Goal: Task Accomplishment & Management: Use online tool/utility

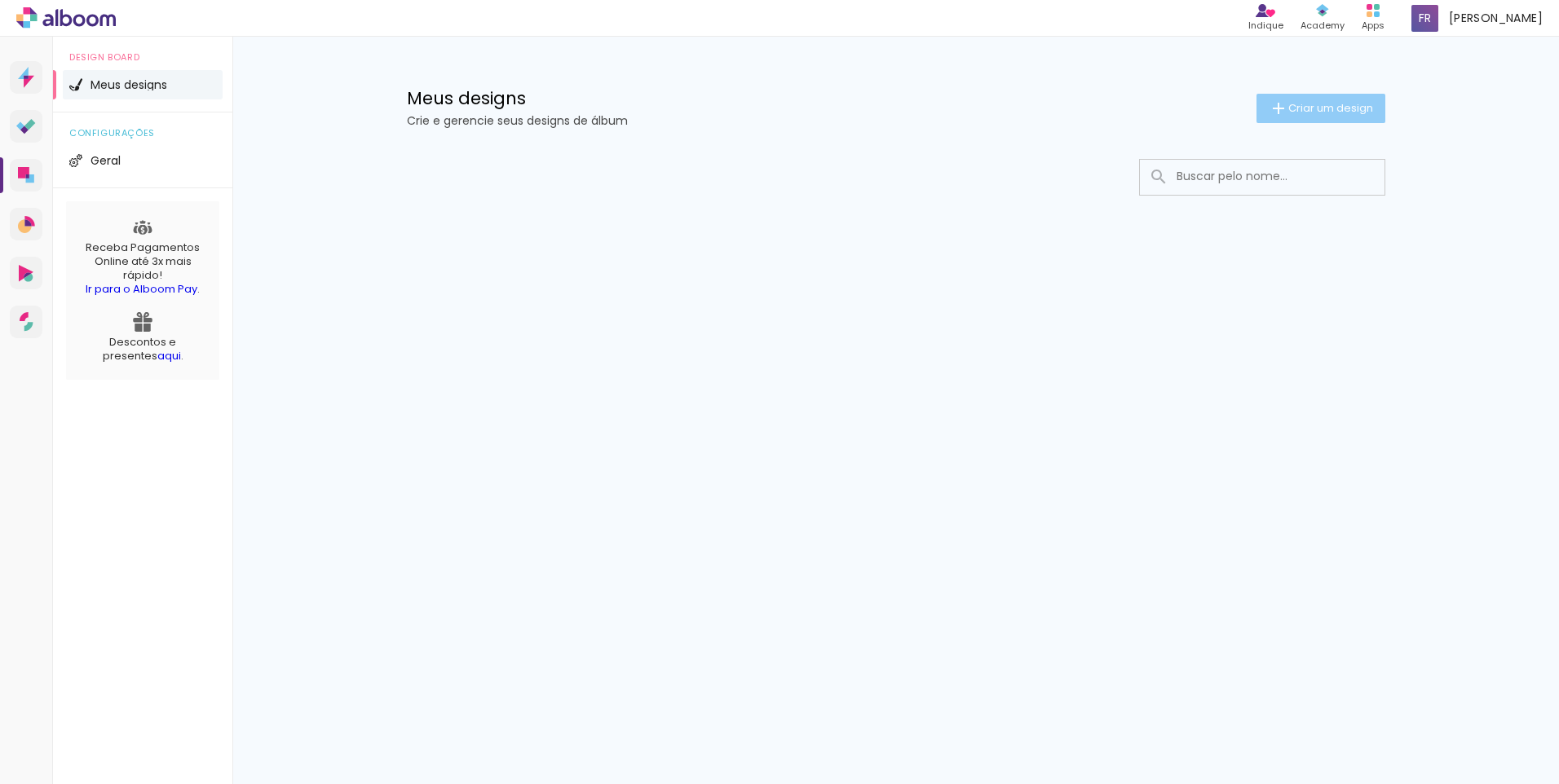
click at [1298, 103] on span "Criar um design" at bounding box center [1331, 107] width 85 height 11
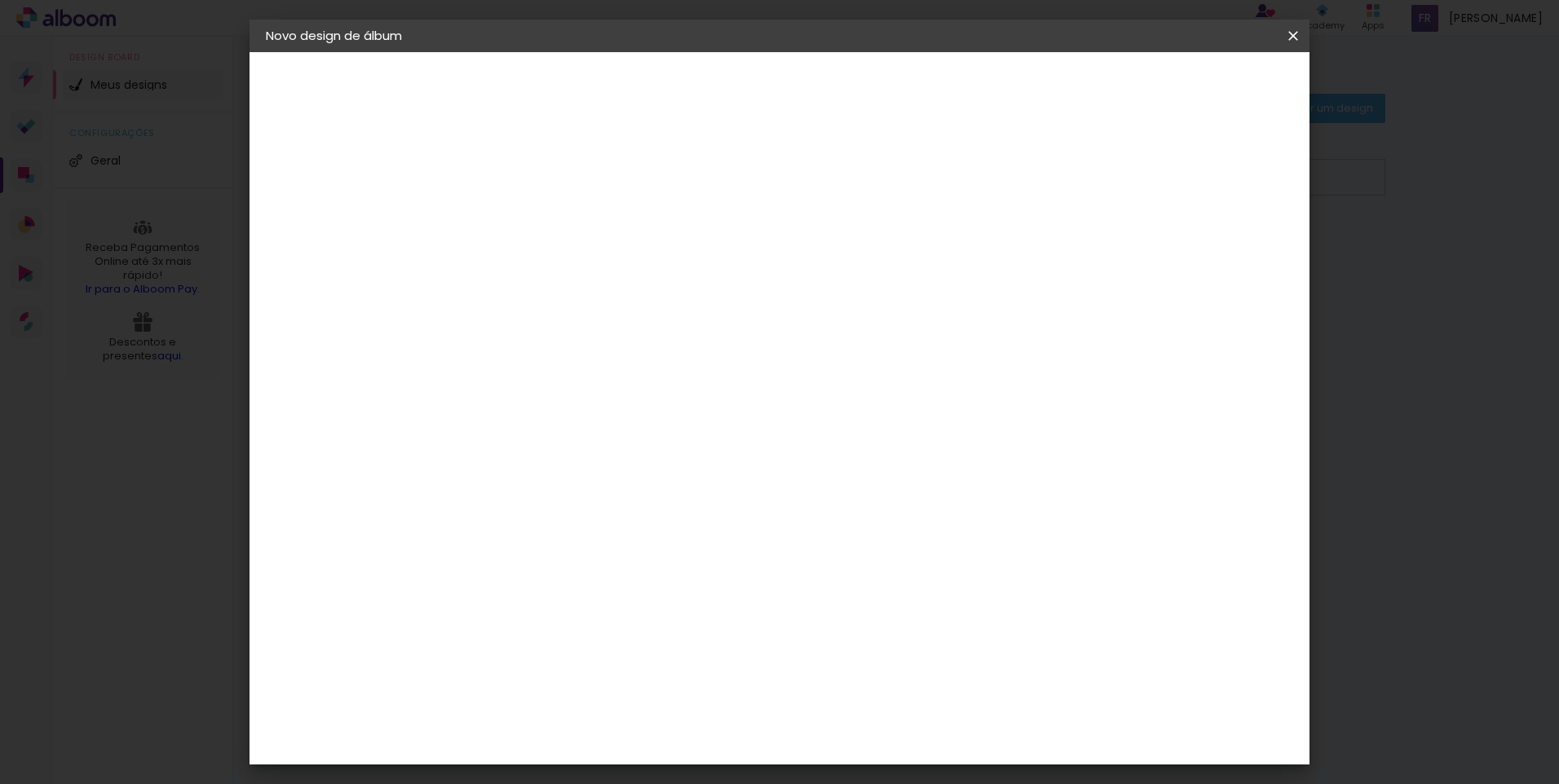
click at [532, 220] on input at bounding box center [532, 219] width 0 height 25
click at [532, 217] on input "Album Juliane T63" at bounding box center [532, 219] width 0 height 25
type input "Álbum Juliane T63"
type paper-input "Álbum Juliane T63"
click at [0, 0] on slot "Avançar" at bounding box center [0, 0] width 0 height 0
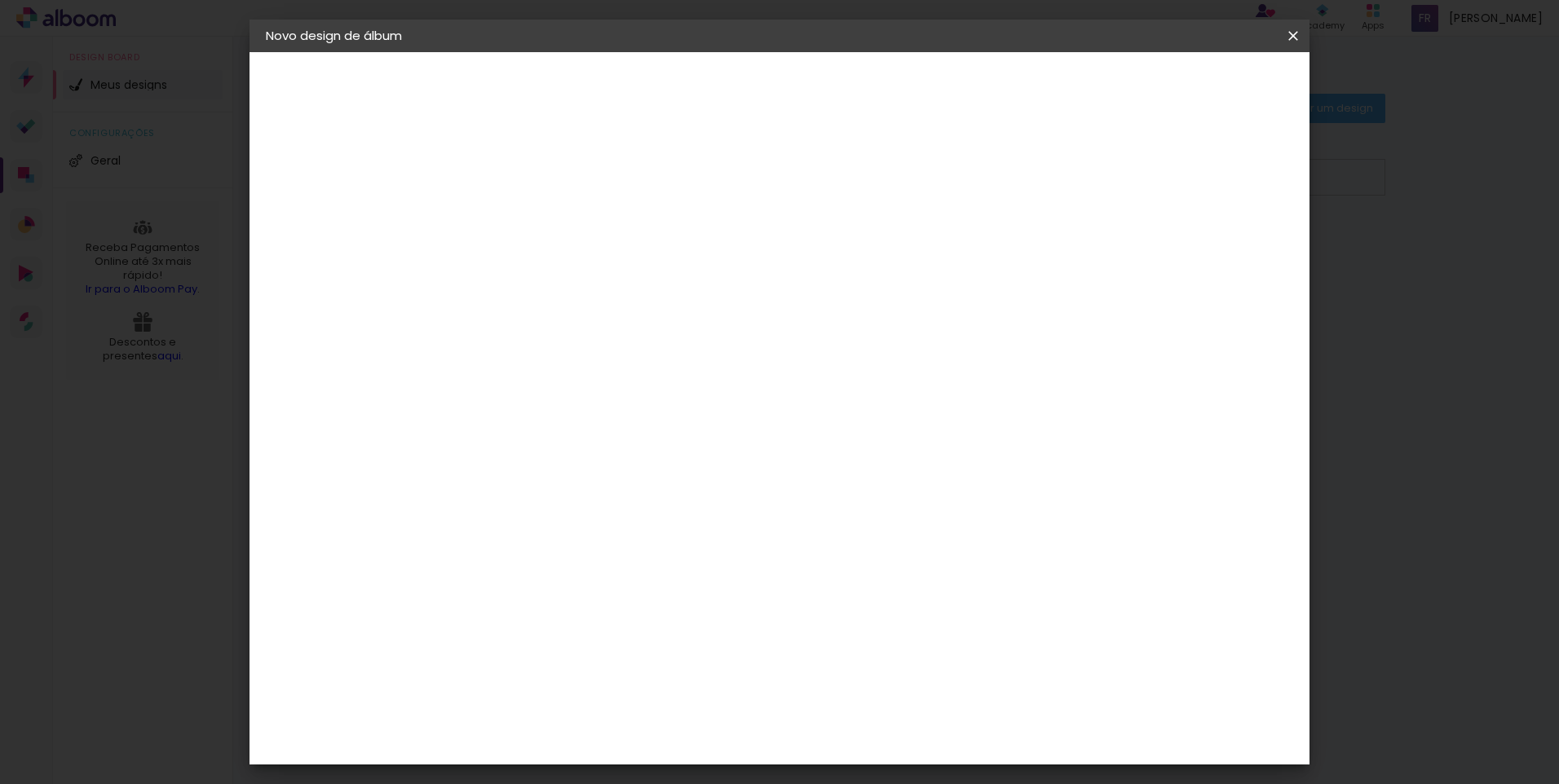
scroll to position [1449, 0]
click at [562, 636] on div "Go image" at bounding box center [542, 648] width 40 height 26
click at [0, 0] on slot "Avançar" at bounding box center [0, 0] width 0 height 0
click at [596, 271] on input "text" at bounding box center [564, 284] width 63 height 25
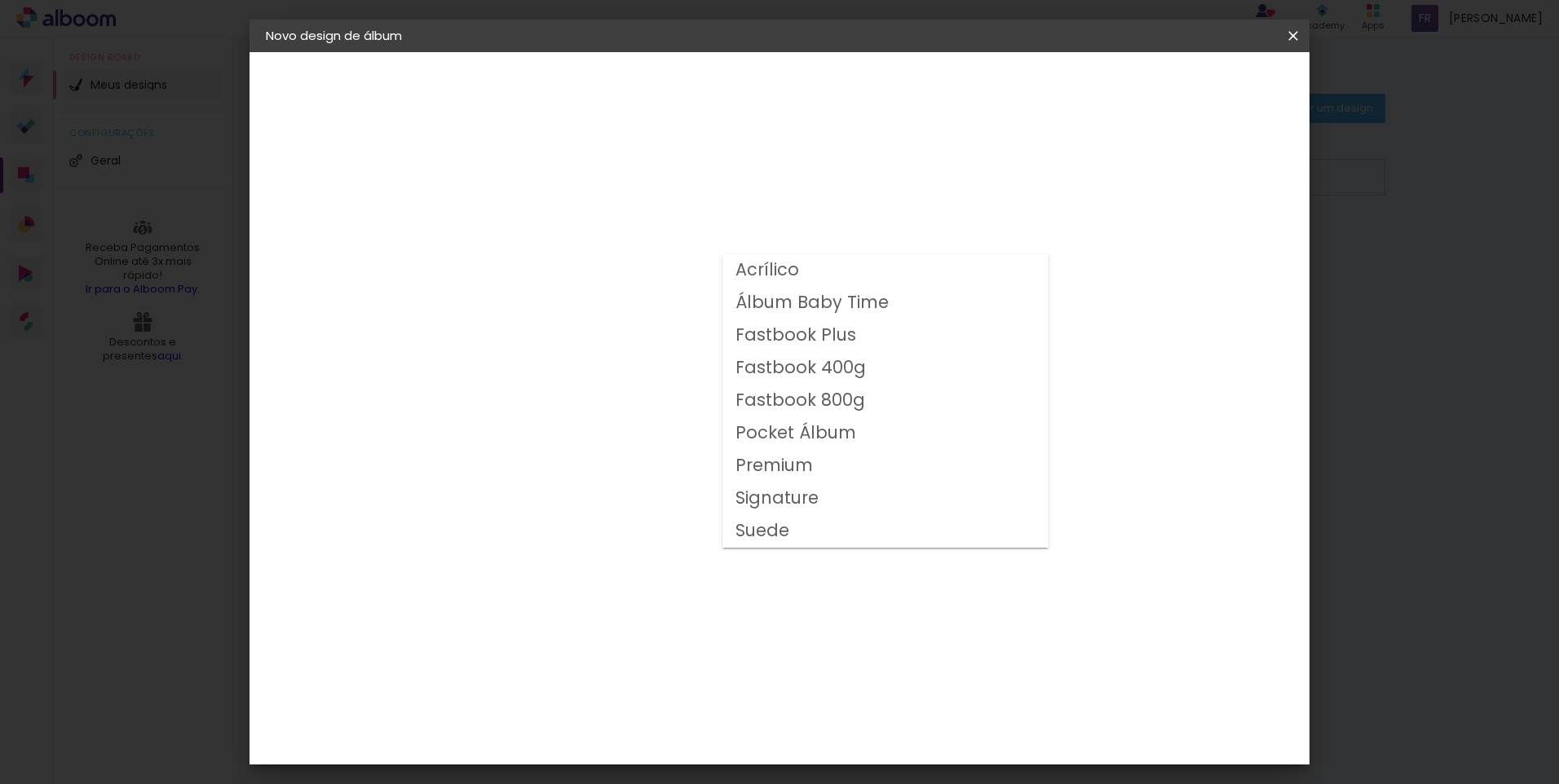
click at [0, 0] on slot "Fastbook 400g" at bounding box center [0, 0] width 0 height 0
type input "Fastbook 400g"
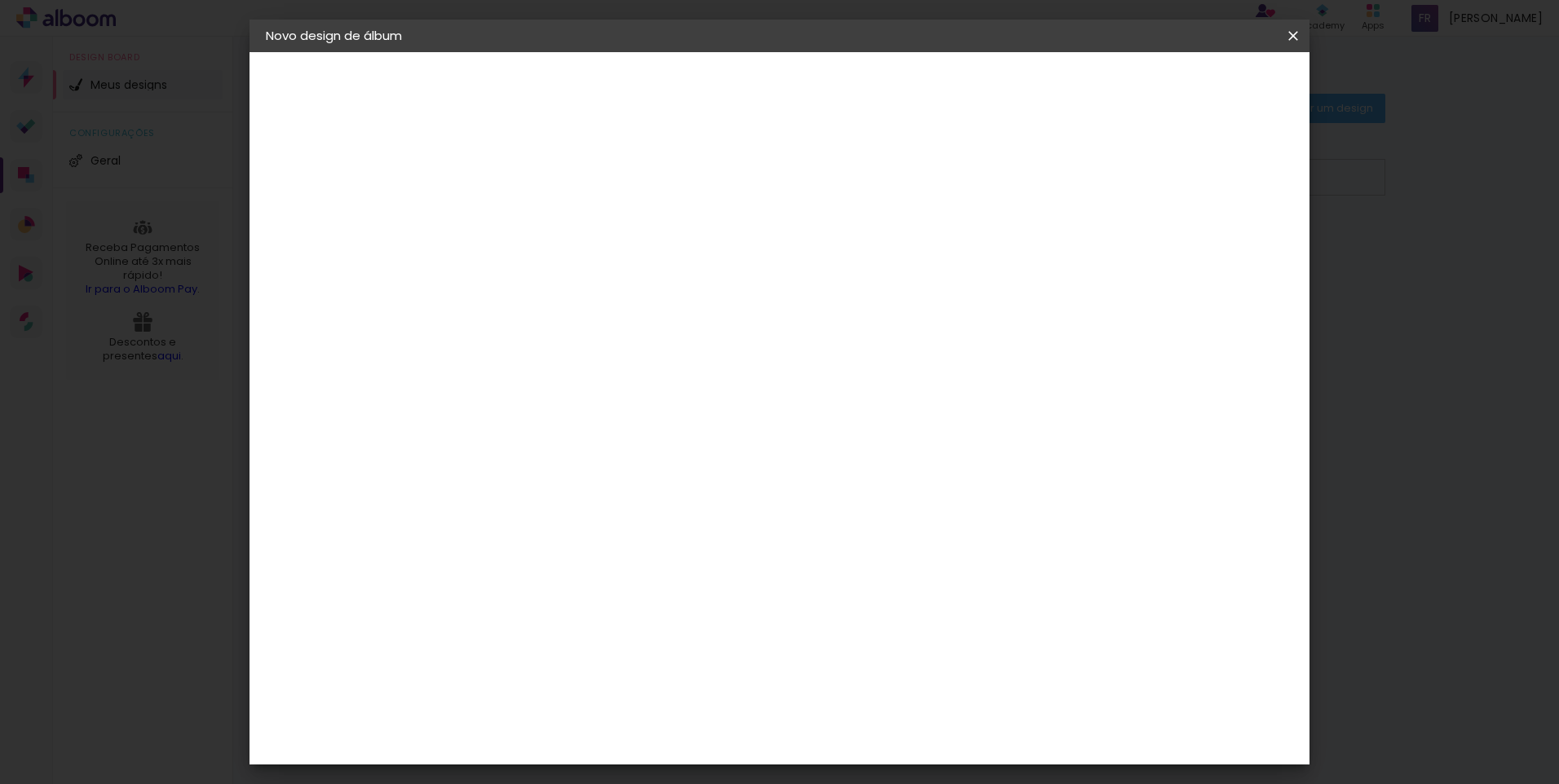
click at [643, 560] on span "30 × 25" at bounding box center [605, 582] width 76 height 43
click at [0, 0] on slot "Avançar" at bounding box center [0, 0] width 0 height 0
click at [1192, 87] on span "Iniciar design" at bounding box center [1153, 87] width 74 height 12
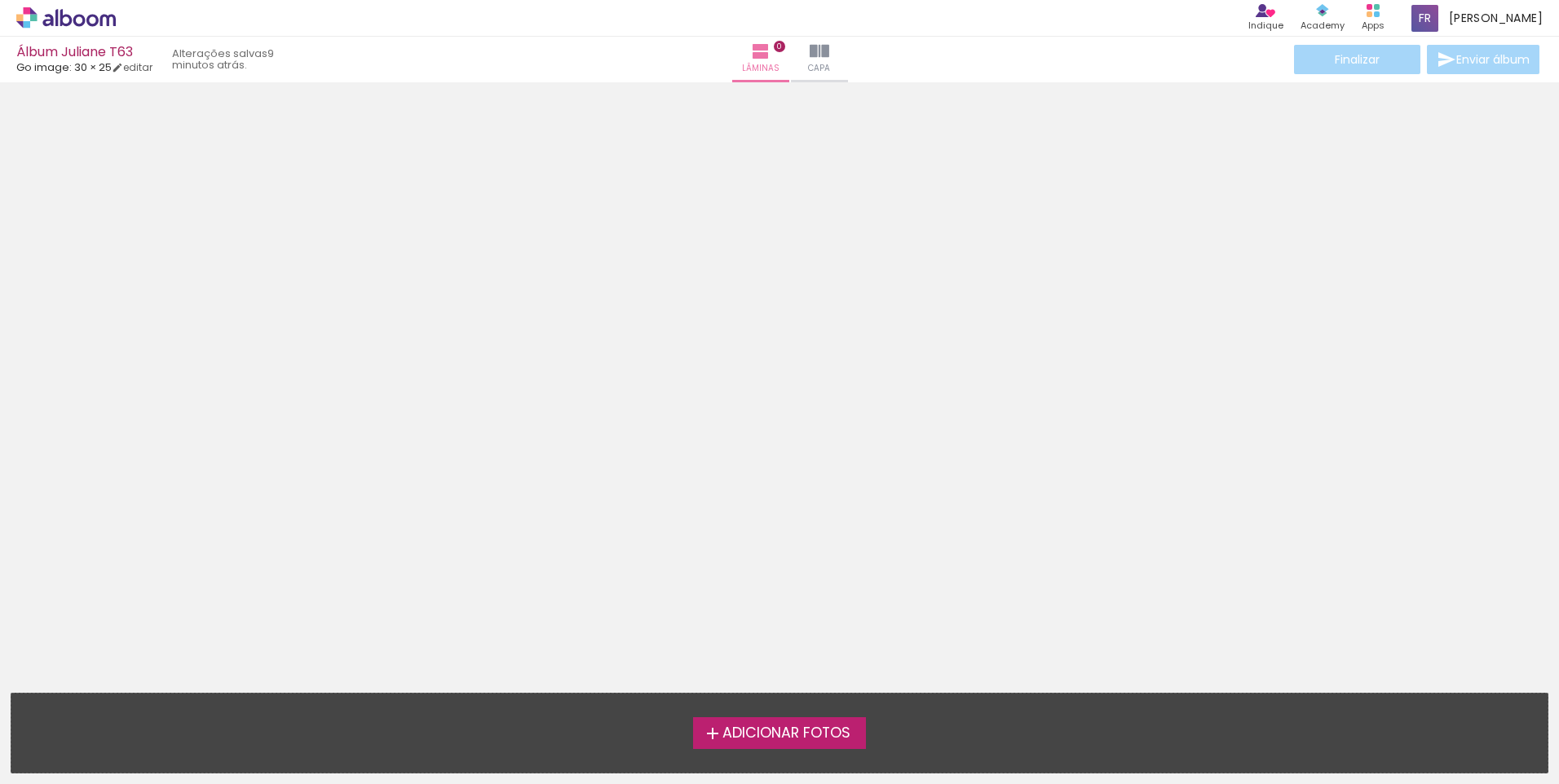
click at [1190, 231] on div at bounding box center [780, 336] width 1559 height 496
click at [723, 735] on span "Adicionar Fotos" at bounding box center [787, 733] width 128 height 15
click at [0, 0] on input "file" at bounding box center [0, 0] width 0 height 0
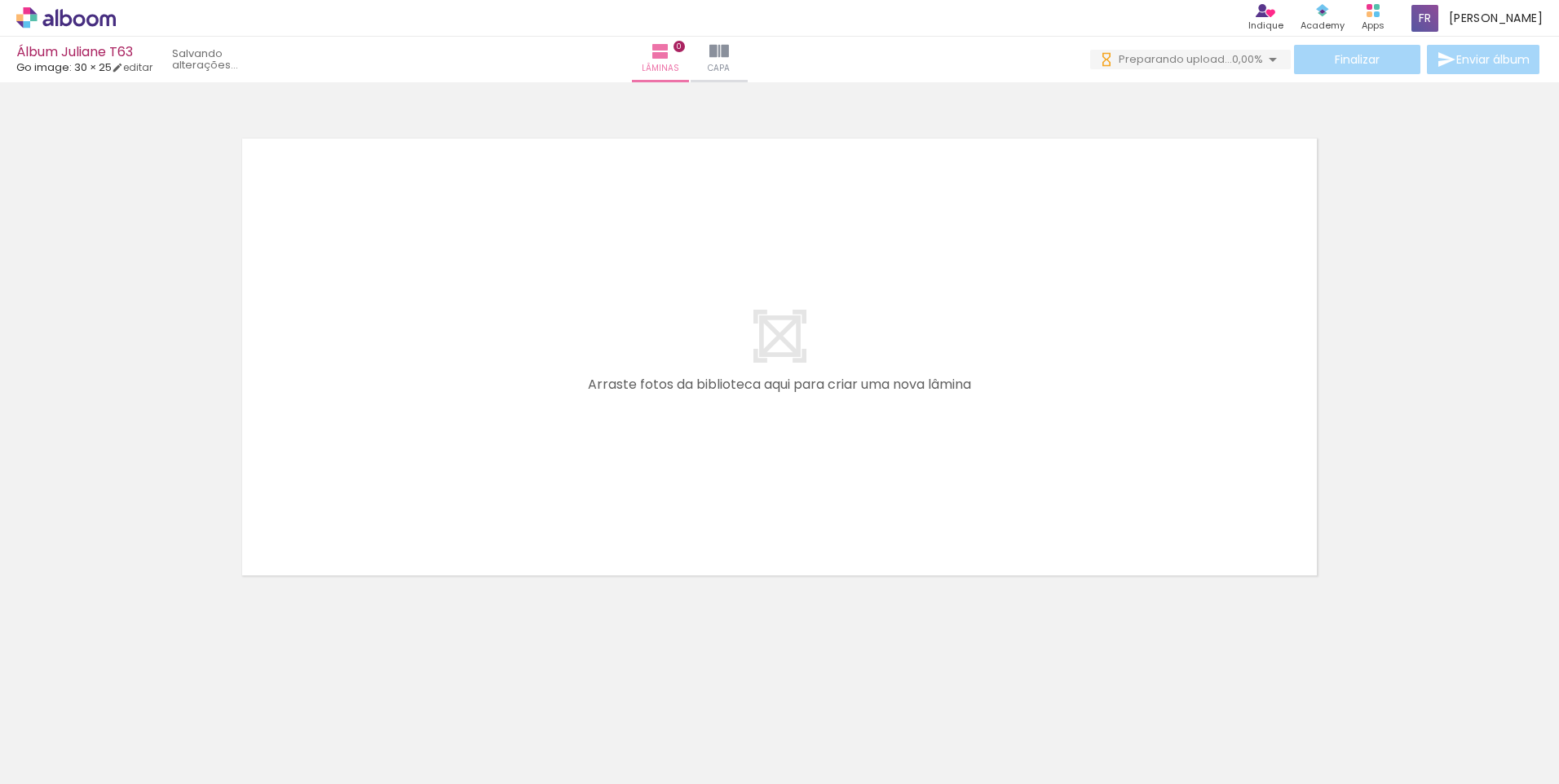
click at [163, 728] on div at bounding box center [164, 728] width 58 height 81
click at [431, 737] on div at bounding box center [437, 729] width 81 height 58
click at [167, 731] on div at bounding box center [164, 728] width 58 height 81
click at [245, 744] on div at bounding box center [255, 729] width 81 height 58
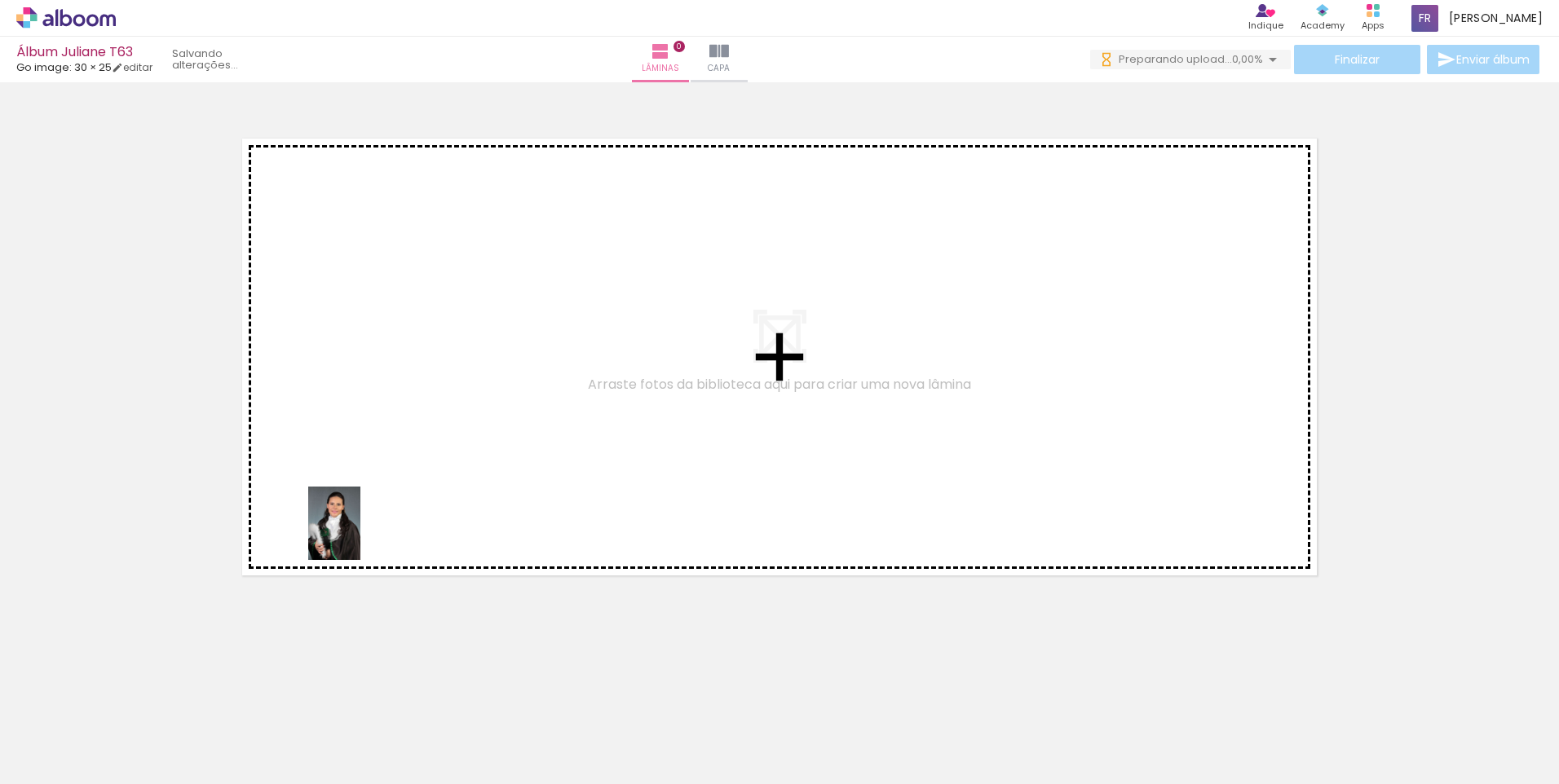
drag, startPoint x: 174, startPoint y: 737, endPoint x: 357, endPoint y: 535, distance: 272.6
click at [357, 535] on quentale-workspace at bounding box center [780, 392] width 1559 height 784
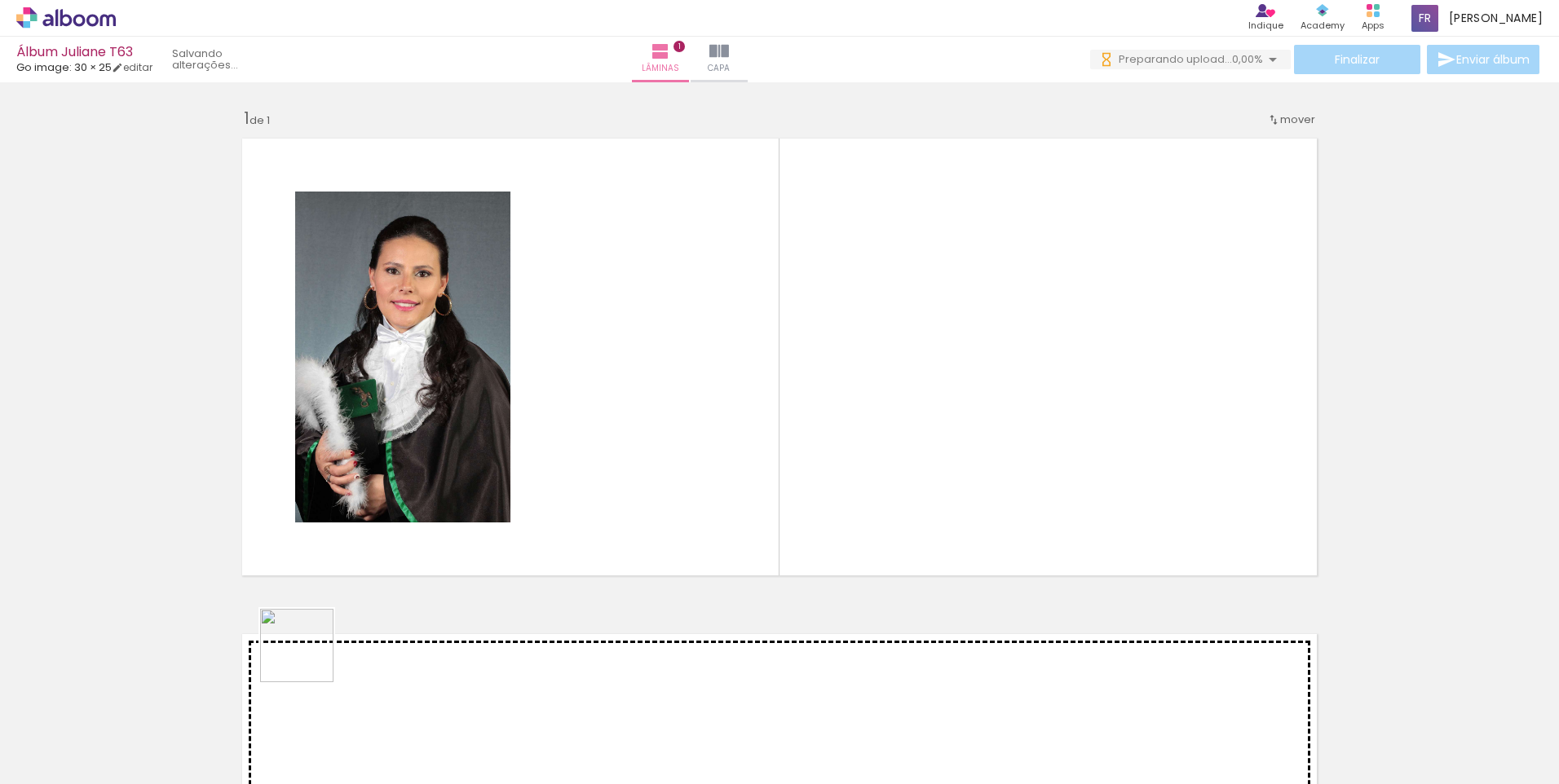
drag, startPoint x: 248, startPoint y: 731, endPoint x: 394, endPoint y: 502, distance: 271.6
click at [356, 570] on quentale-workspace at bounding box center [780, 392] width 1559 height 784
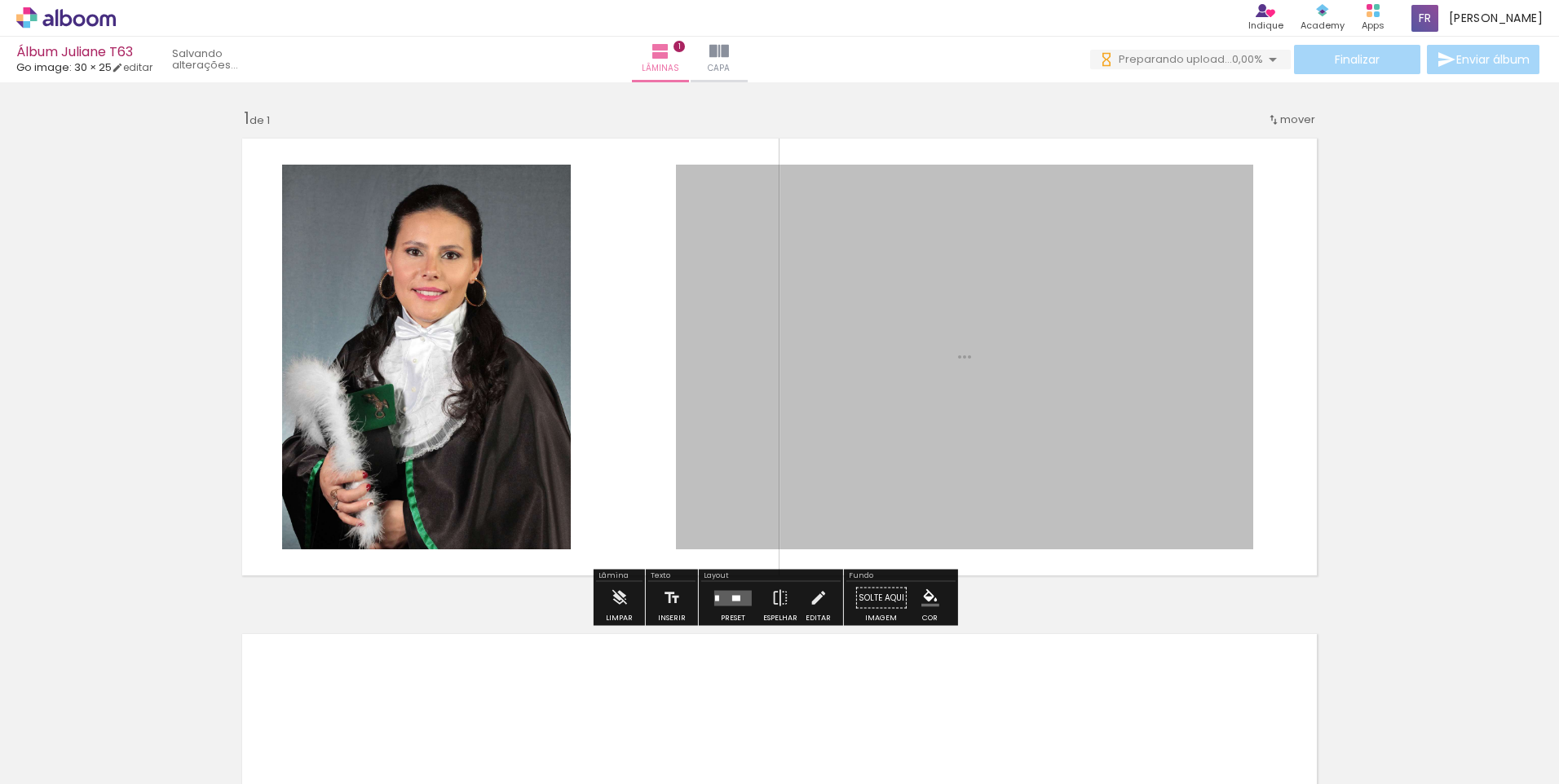
click at [396, 499] on quentale-layouter at bounding box center [780, 357] width 1093 height 454
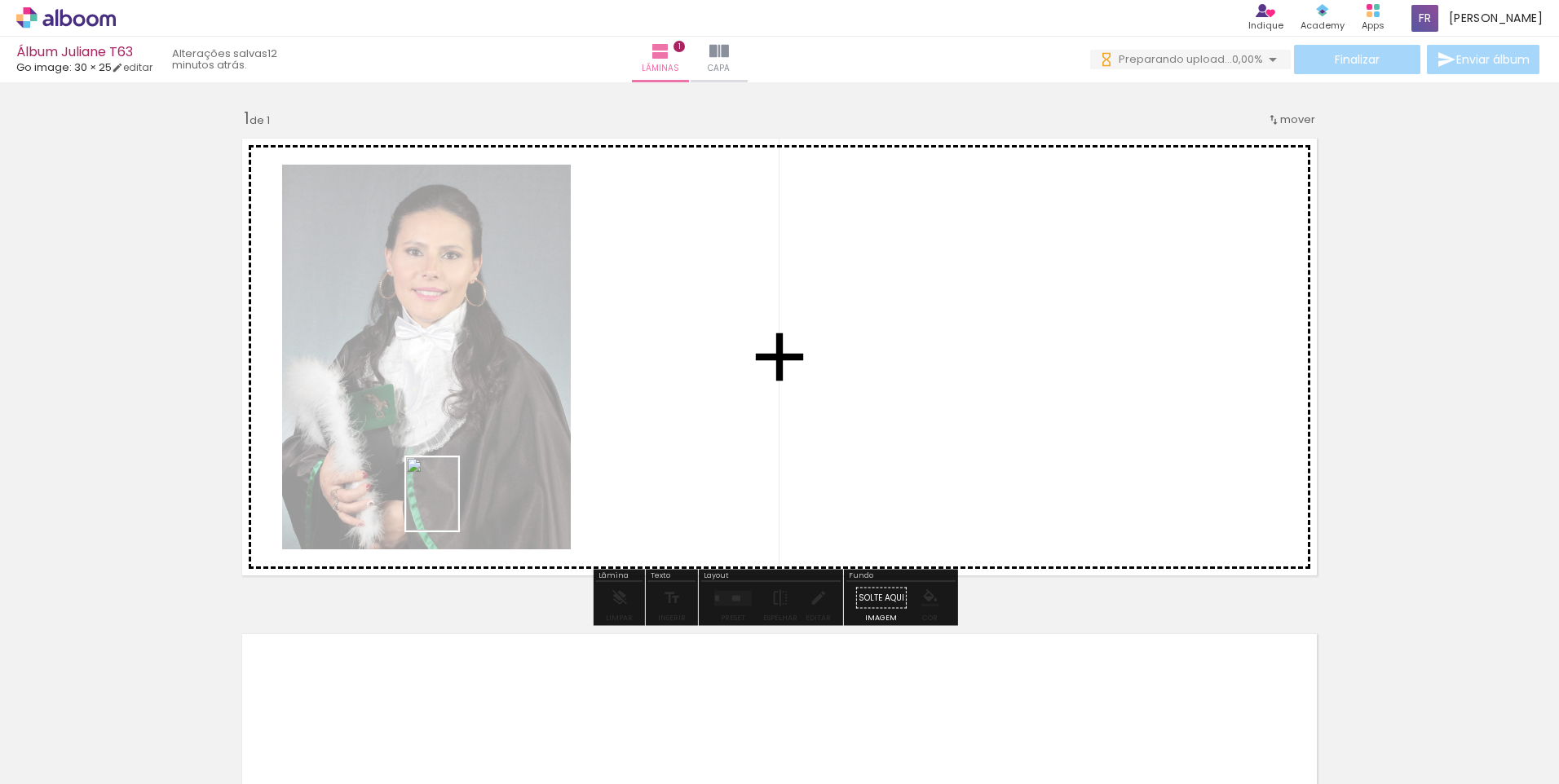
drag, startPoint x: 351, startPoint y: 727, endPoint x: 452, endPoint y: 520, distance: 230.3
click at [460, 501] on quentale-workspace at bounding box center [780, 392] width 1559 height 784
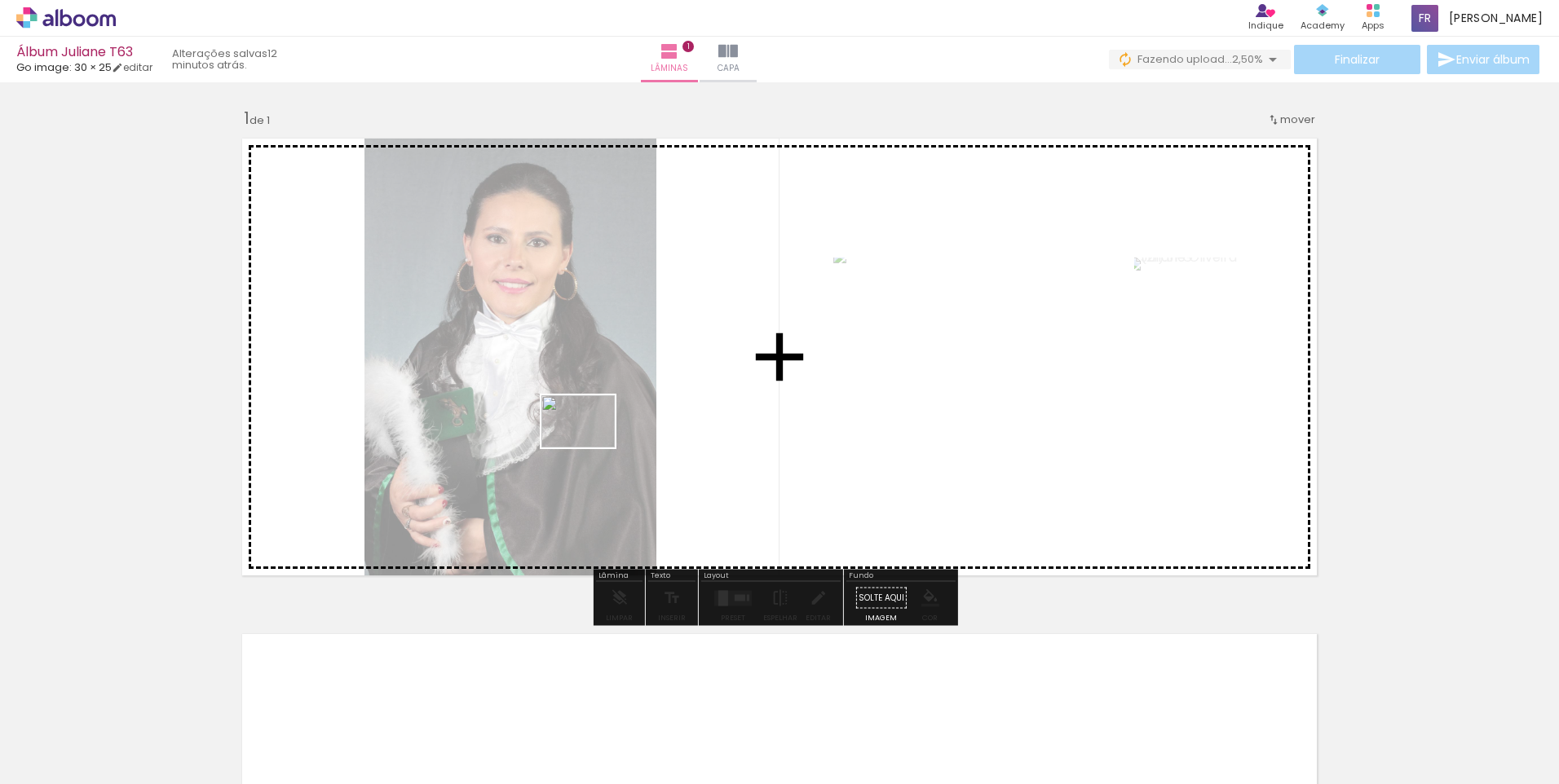
drag, startPoint x: 443, startPoint y: 719, endPoint x: 583, endPoint y: 458, distance: 296.2
click at [592, 444] on quentale-workspace at bounding box center [780, 392] width 1559 height 784
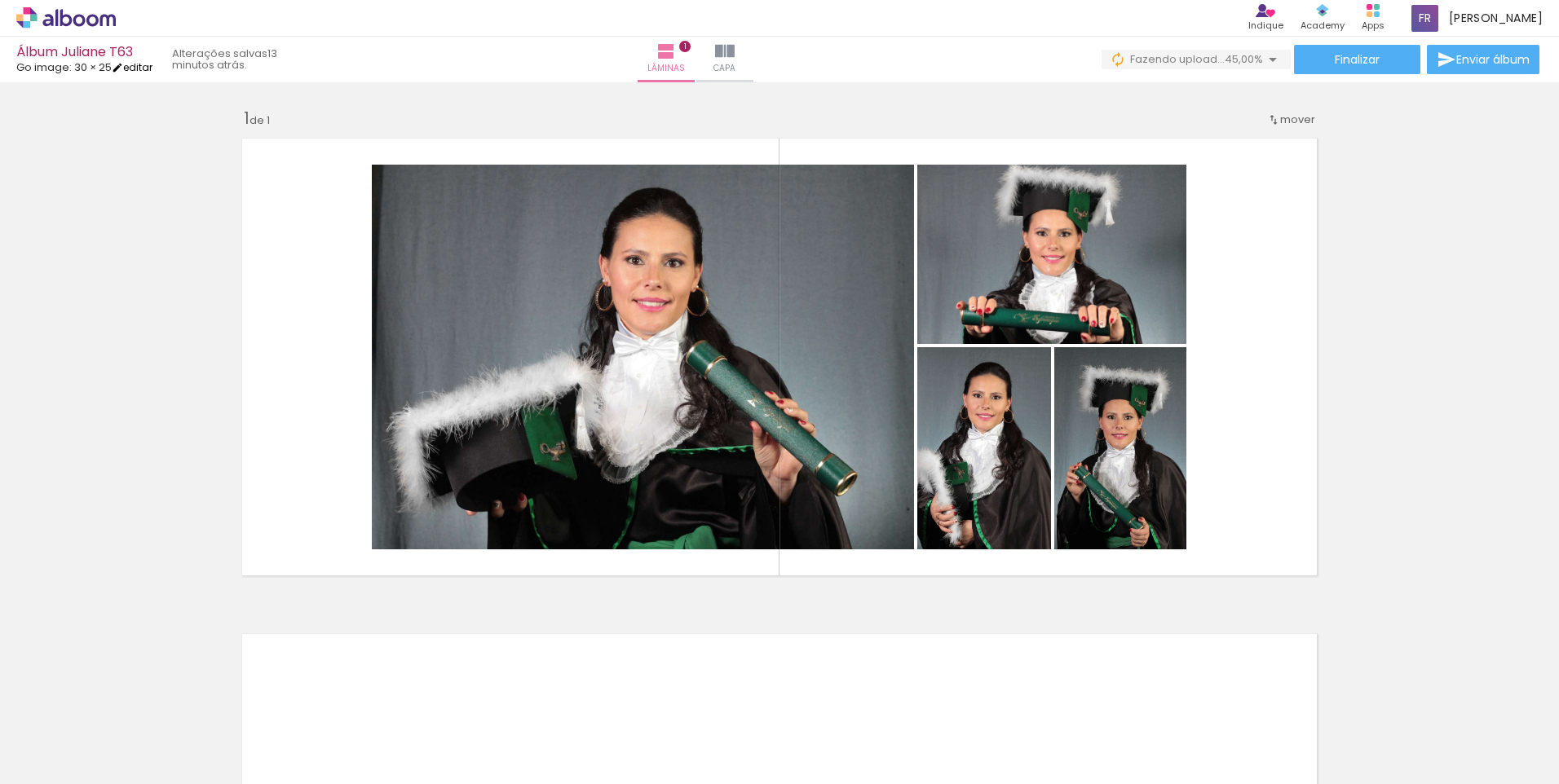
drag, startPoint x: 740, startPoint y: 58, endPoint x: 135, endPoint y: 67, distance: 605.1
click at [135, 67] on link "editar" at bounding box center [132, 67] width 41 height 14
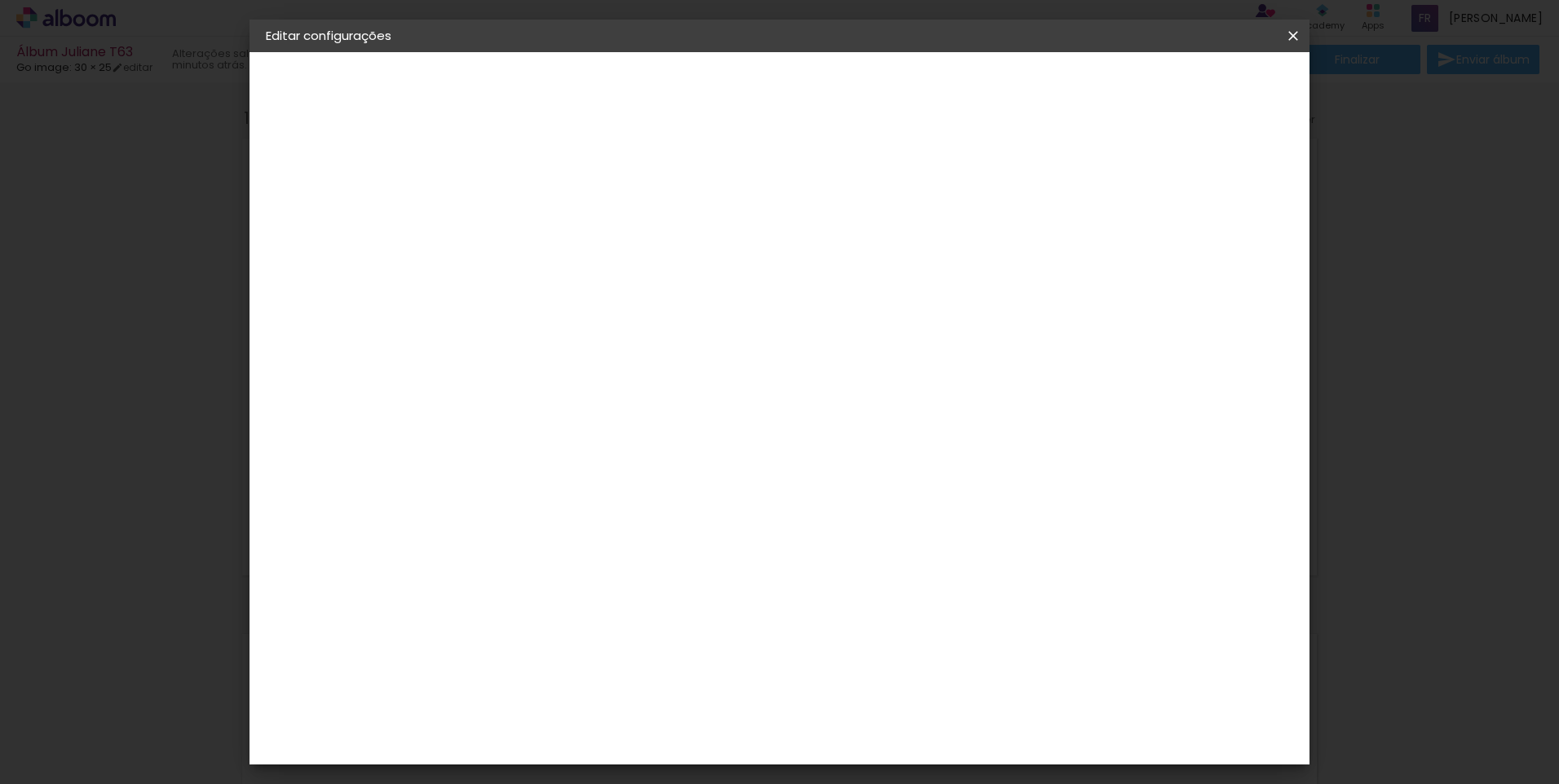
click at [336, 203] on div "Go image" at bounding box center [318, 201] width 37 height 22
drag, startPoint x: 363, startPoint y: 203, endPoint x: 339, endPoint y: 167, distance: 43.3
click at [339, 167] on div "2. Especificações" at bounding box center [355, 167] width 178 height 20
click at [335, 164] on div "2. Especificações" at bounding box center [355, 167] width 178 height 20
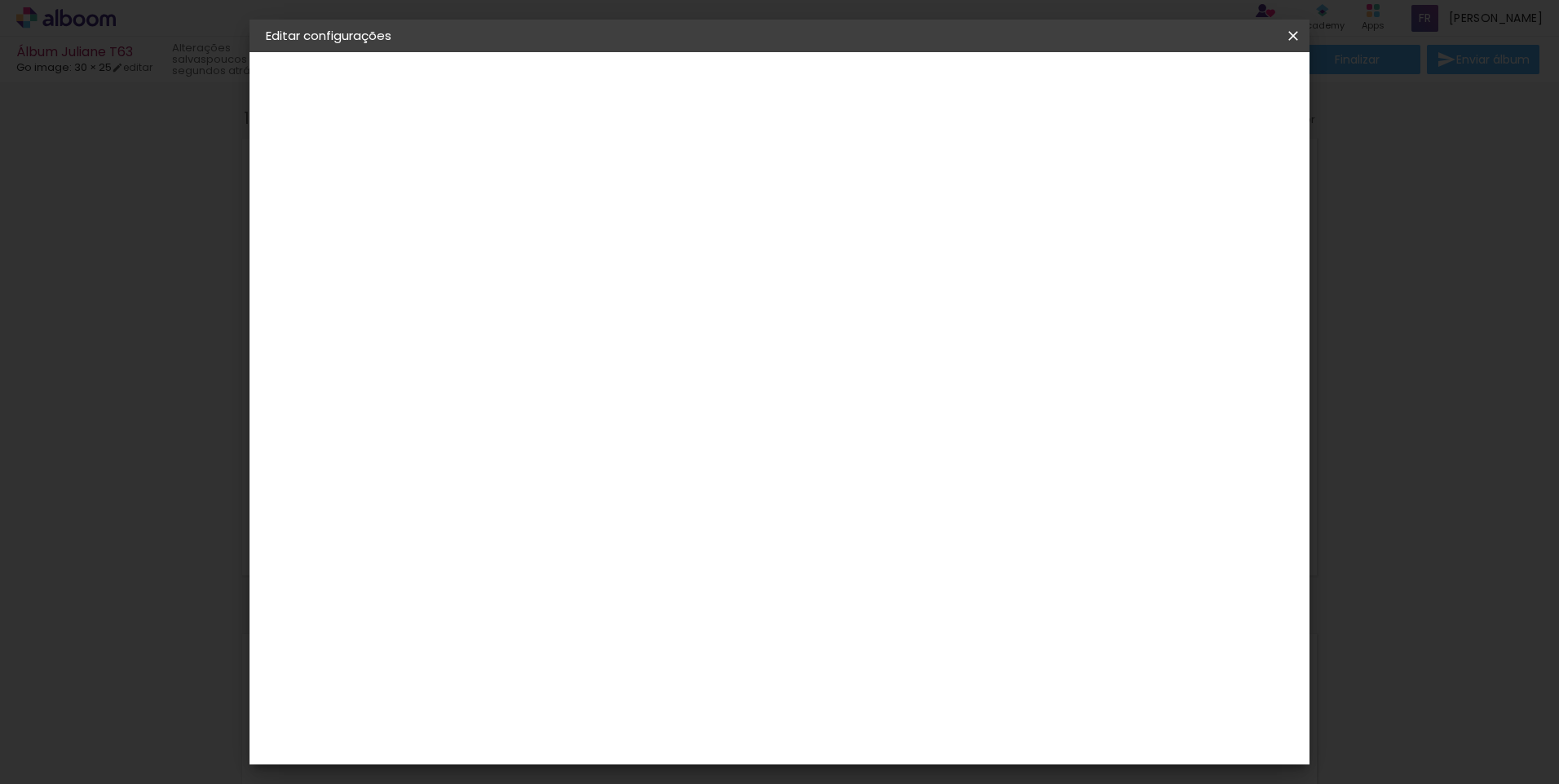
click at [0, 0] on slot "Álbum Juliane T63" at bounding box center [0, 0] width 0 height 0
click at [700, 77] on paper-button "Avançar" at bounding box center [660, 86] width 80 height 27
drag, startPoint x: 1227, startPoint y: 77, endPoint x: 1028, endPoint y: 210, distance: 239.4
click at [839, 210] on div at bounding box center [760, 219] width 157 height 21
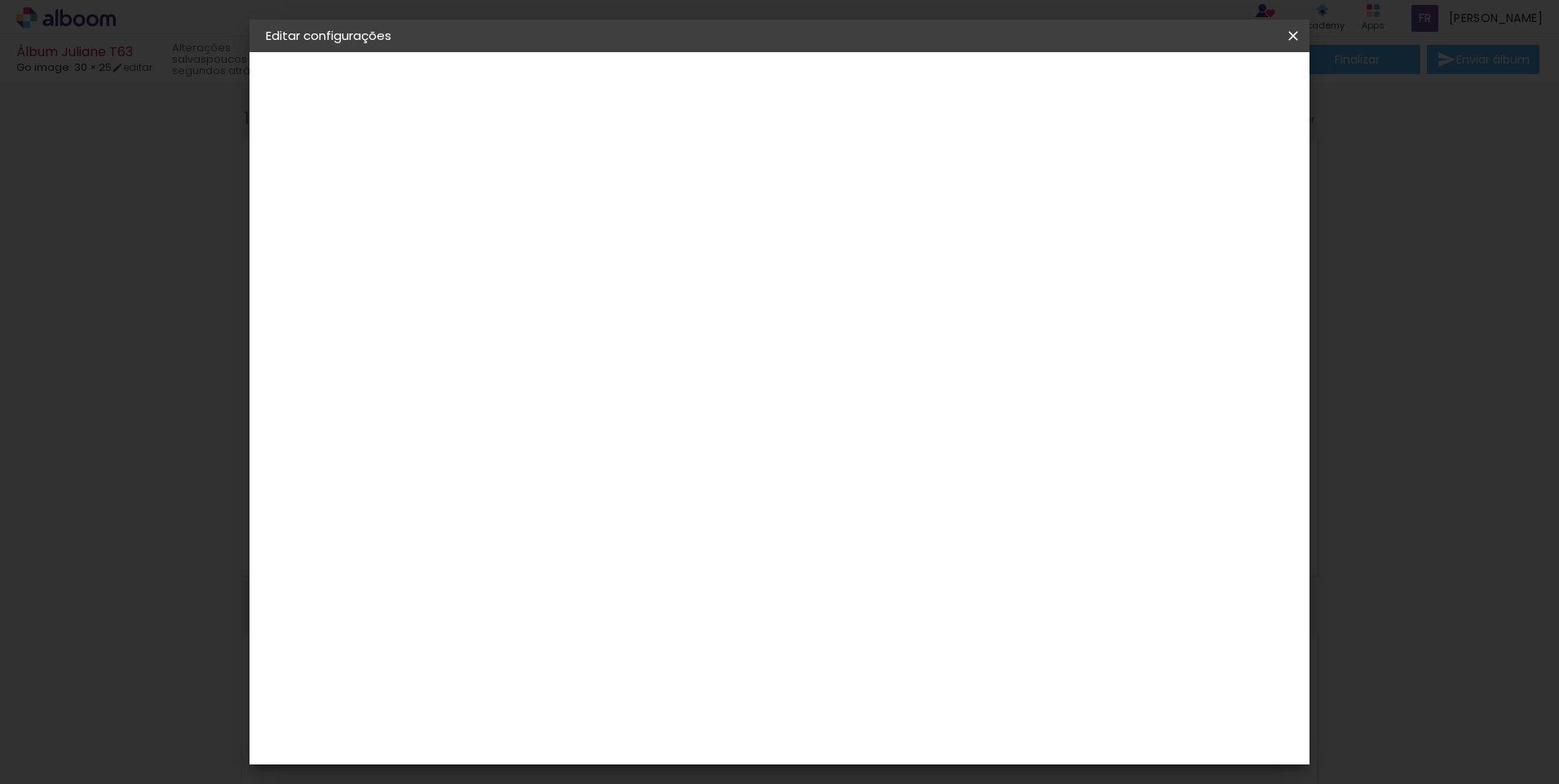
click at [562, 373] on div "Go image" at bounding box center [542, 385] width 40 height 26
click at [0, 0] on slot "Avançar" at bounding box center [0, 0] width 0 height 0
click at [615, 271] on div "Linha" at bounding box center [574, 284] width 83 height 25
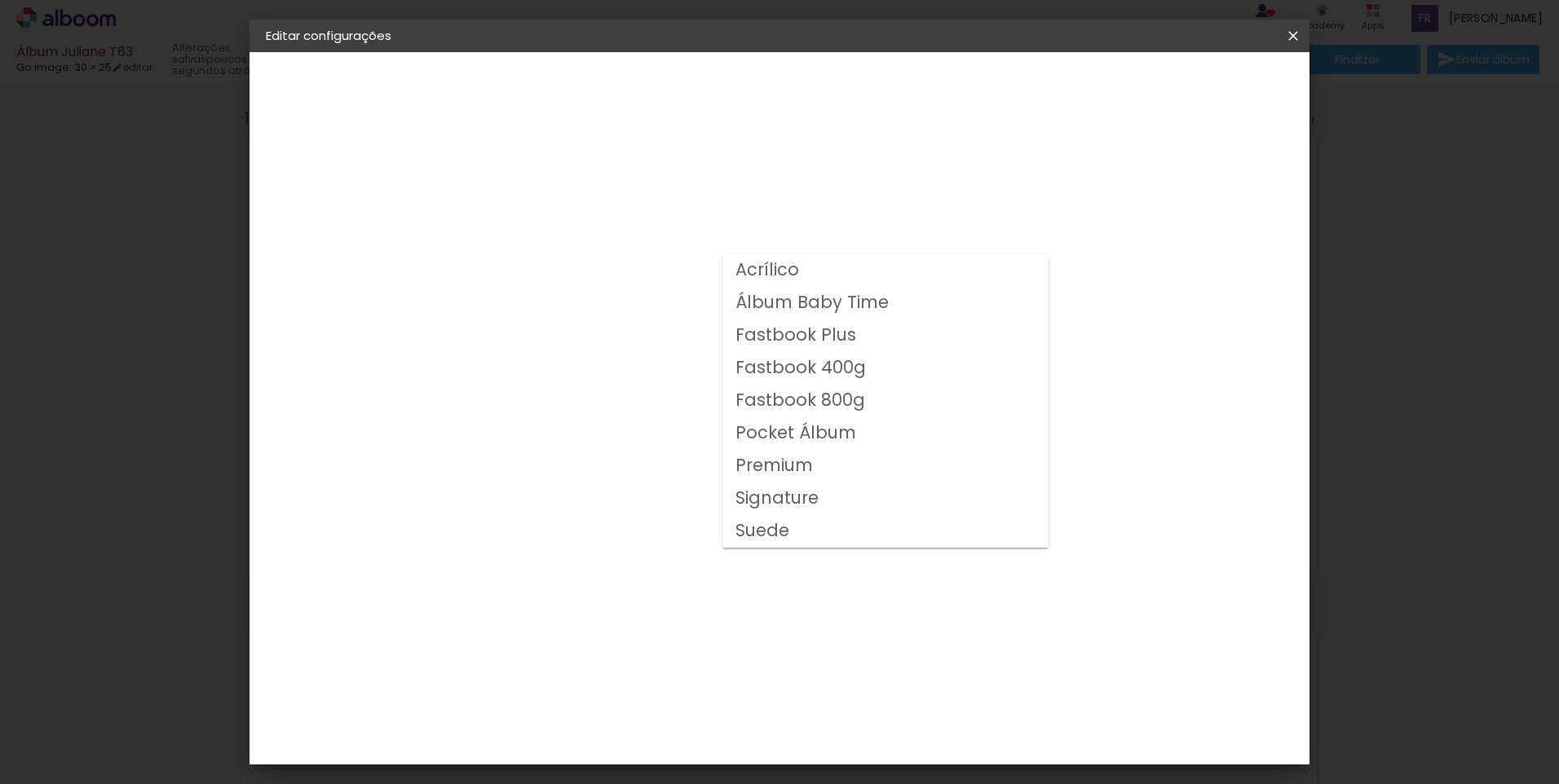
click at [0, 0] on slot "Fastbook 400g" at bounding box center [0, 0] width 0 height 0
type input "Fastbook 400g"
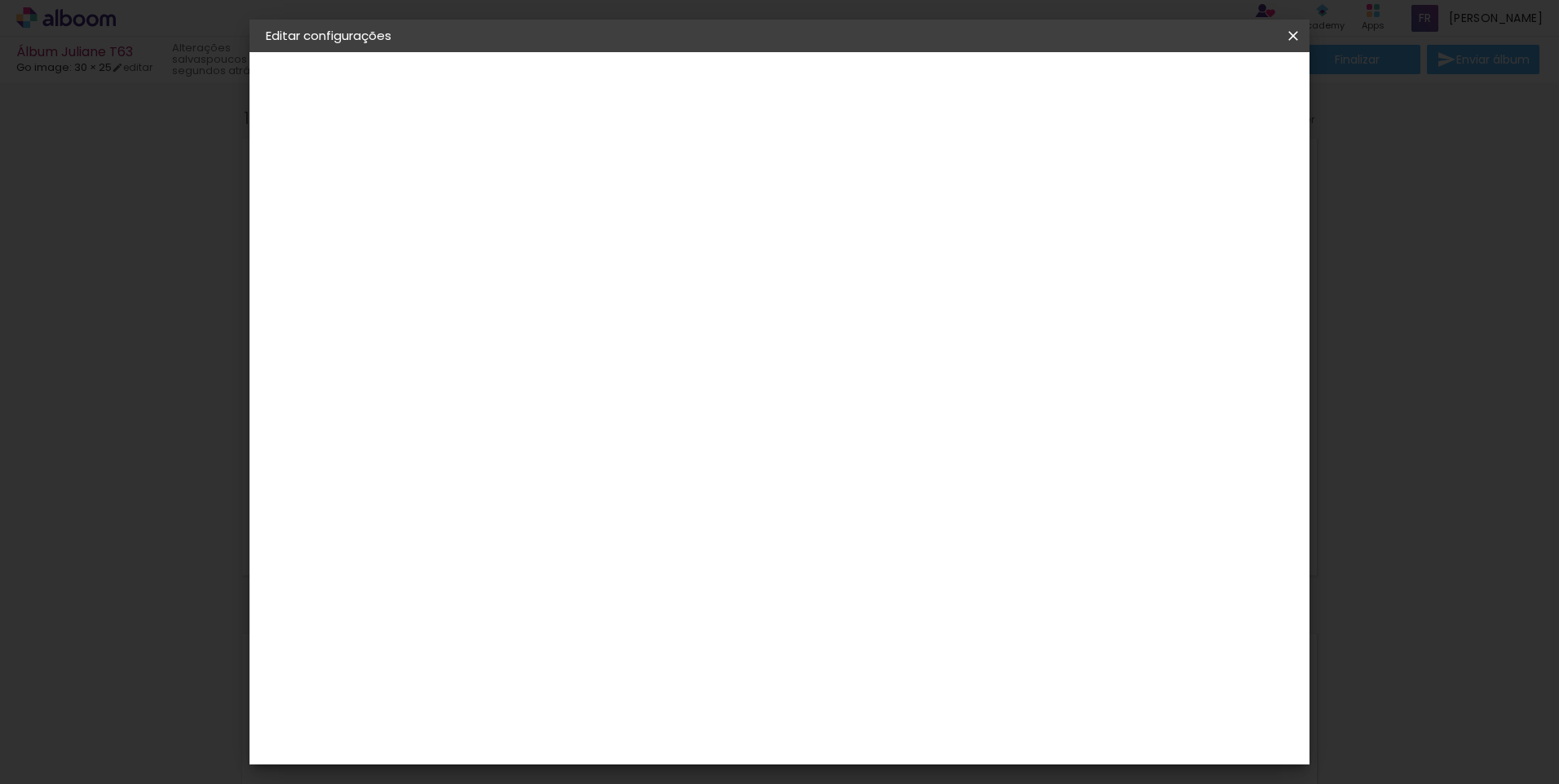
click at [643, 560] on span "30 × 25" at bounding box center [605, 582] width 76 height 43
click at [799, 75] on paper-button "Avançar" at bounding box center [759, 86] width 80 height 27
click at [0, 0] on paper-button "Salvar configurações" at bounding box center [0, 0] width 0 height 0
click at [1243, 75] on div "Álbum Juliane T63 Go image: 30 × 25 editar poucos segundos atrás. Lâminas 1 Cap…" at bounding box center [780, 41] width 1559 height 82
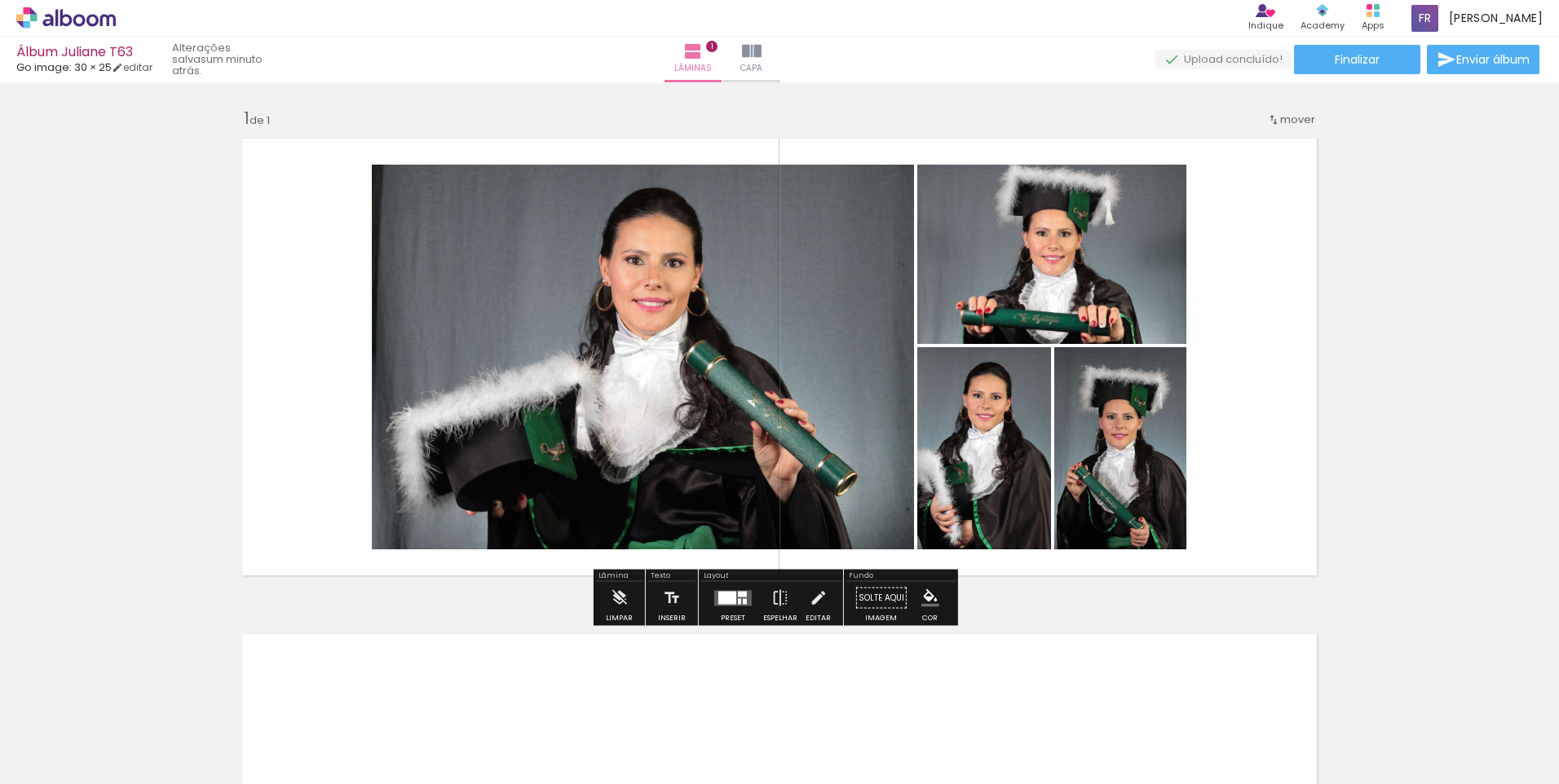
click at [735, 612] on div at bounding box center [733, 598] width 44 height 32
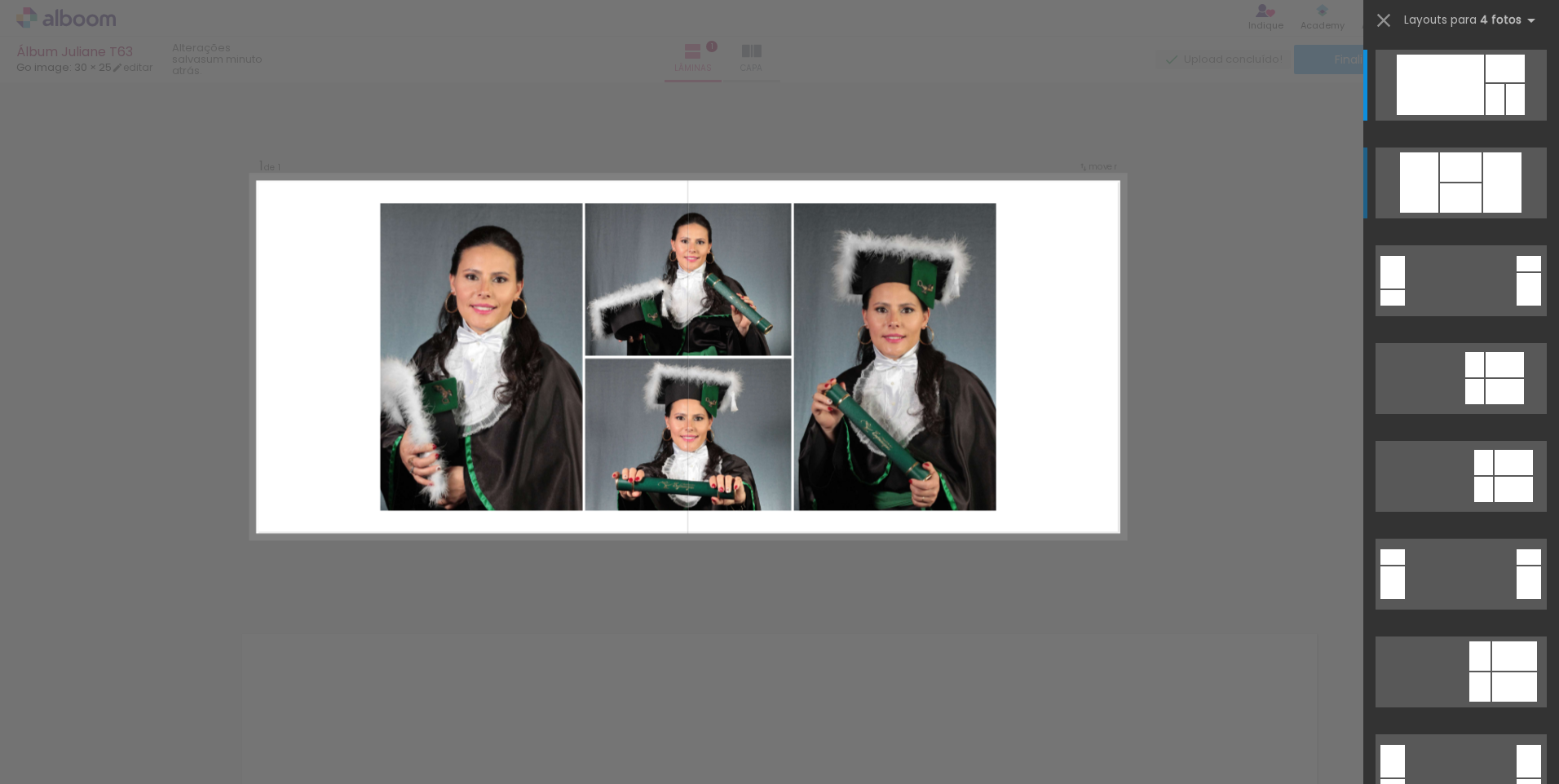
click at [1459, 180] on div at bounding box center [1461, 166] width 42 height 29
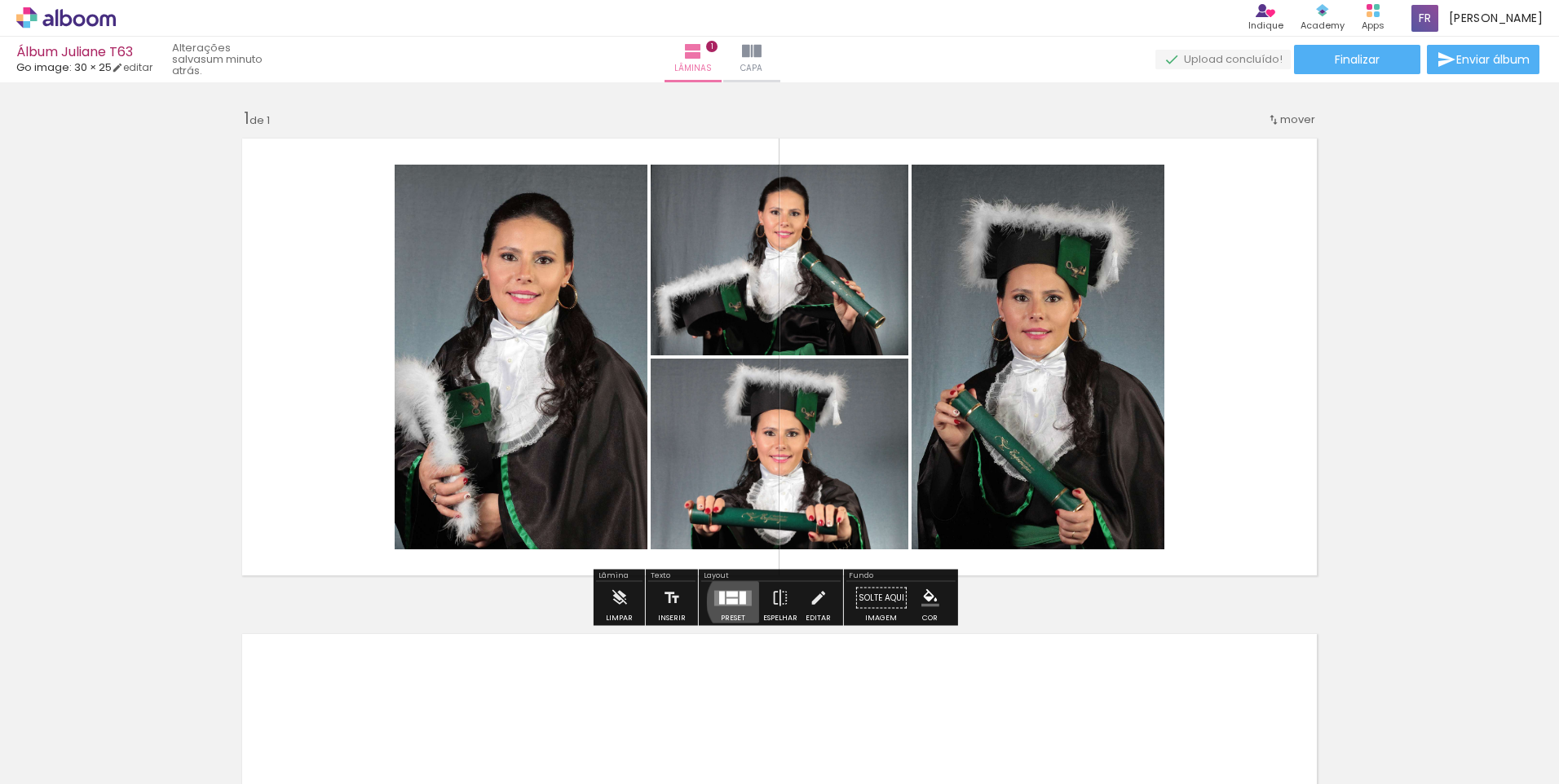
click at [741, 602] on div at bounding box center [743, 598] width 7 height 13
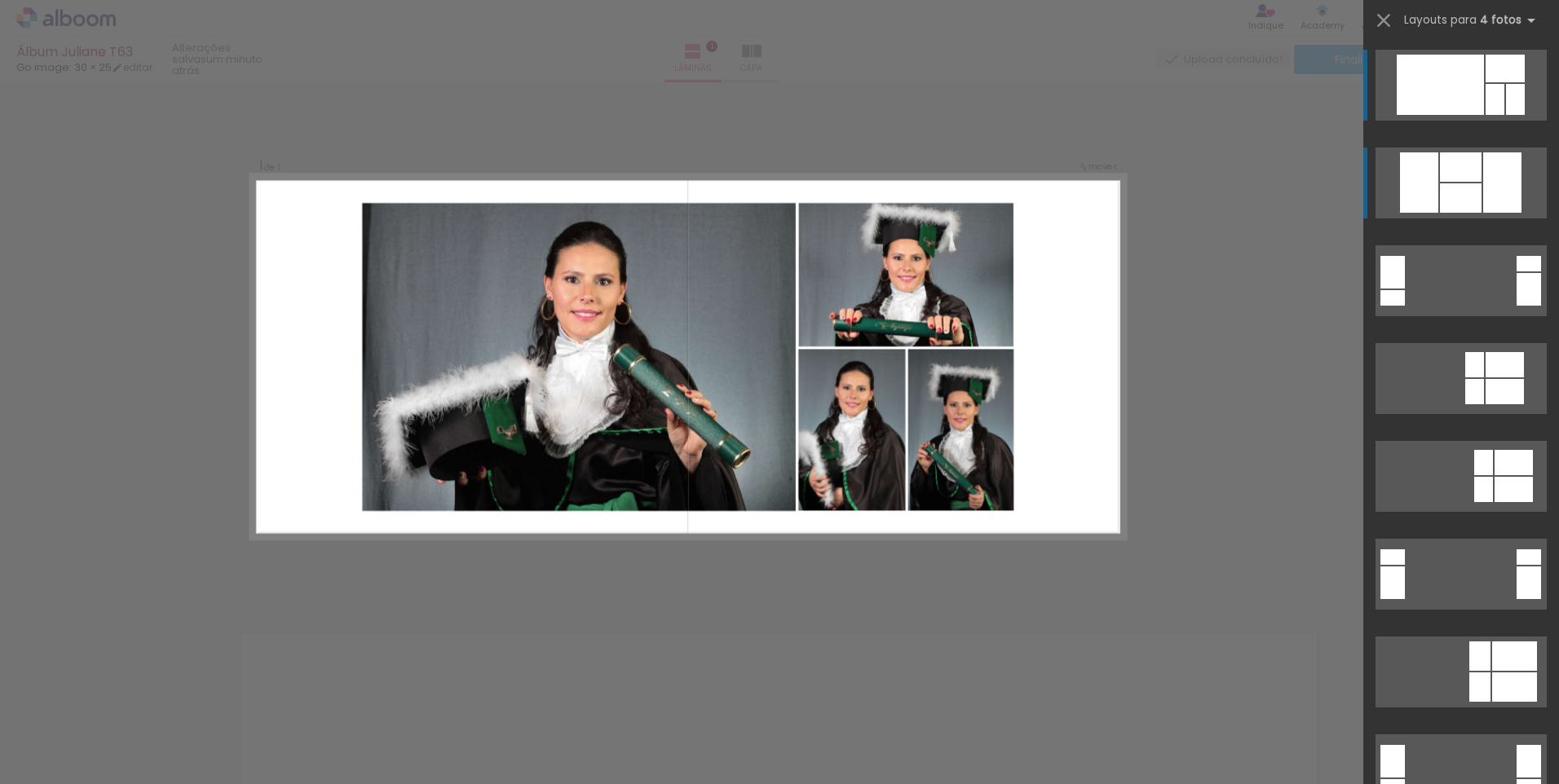
click at [1486, 87] on div at bounding box center [1495, 99] width 19 height 31
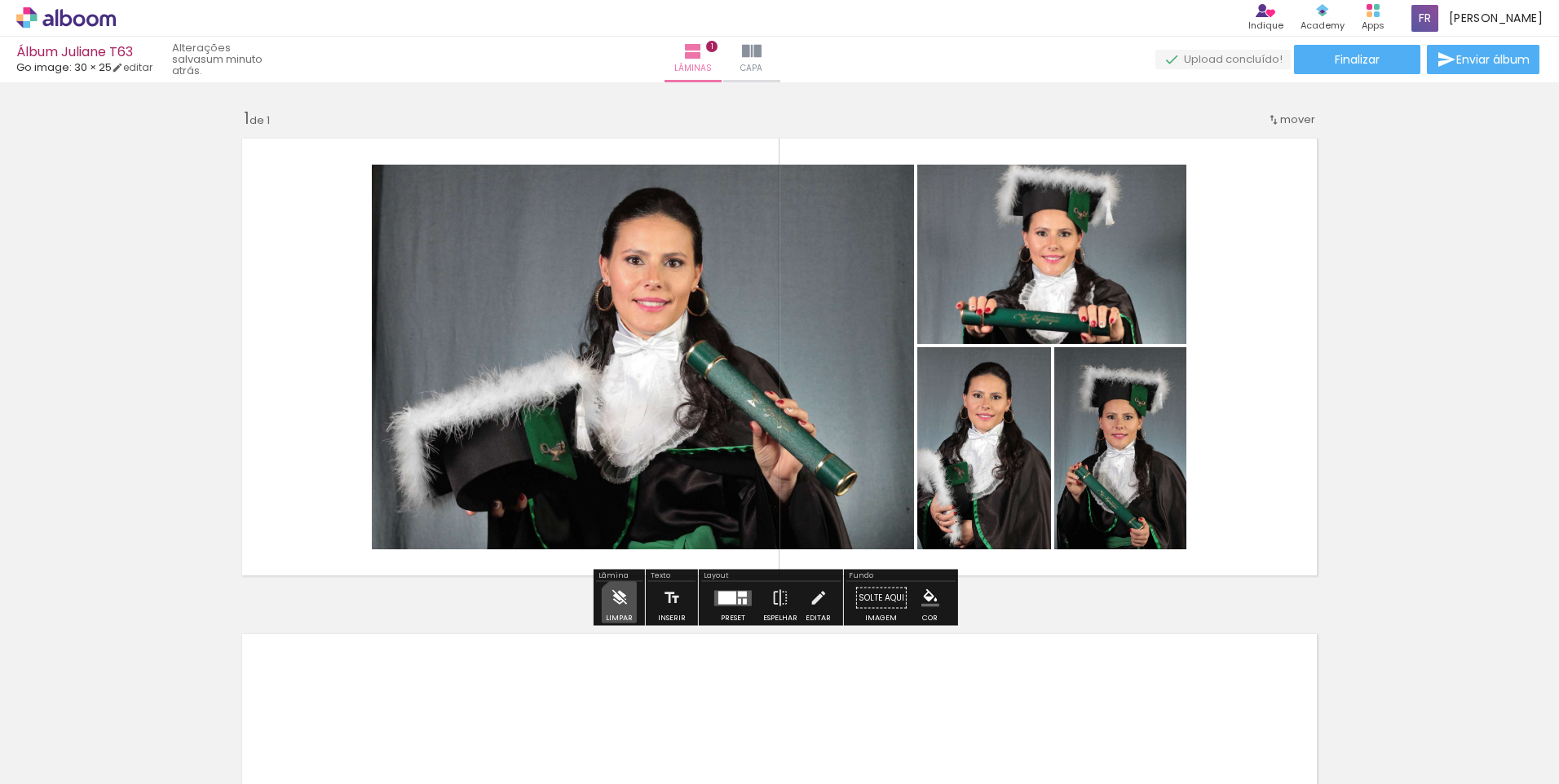
click at [625, 607] on iron-icon at bounding box center [619, 598] width 18 height 32
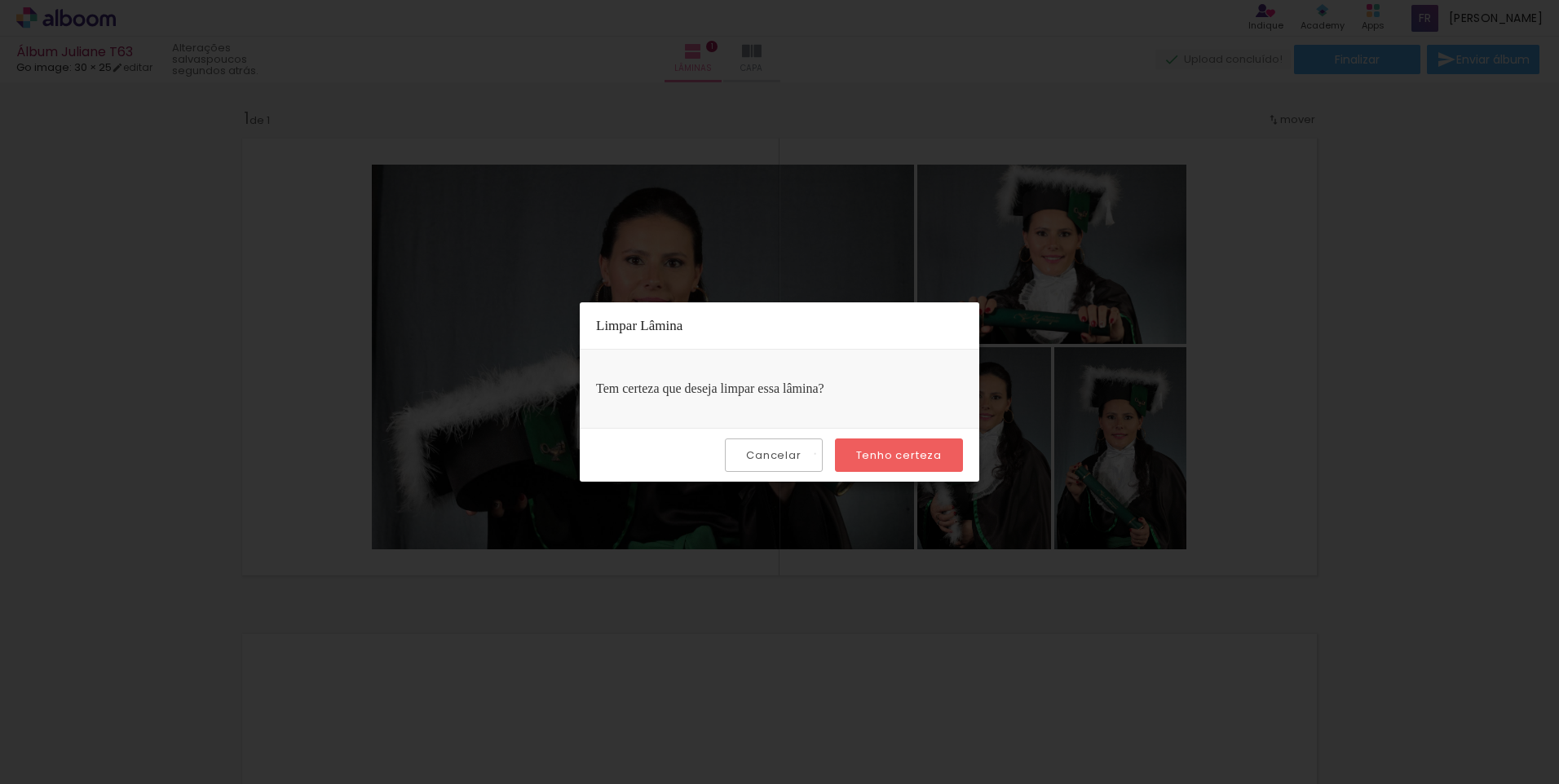
click at [819, 454] on paper-button "Cancelar" at bounding box center [773, 455] width 97 height 33
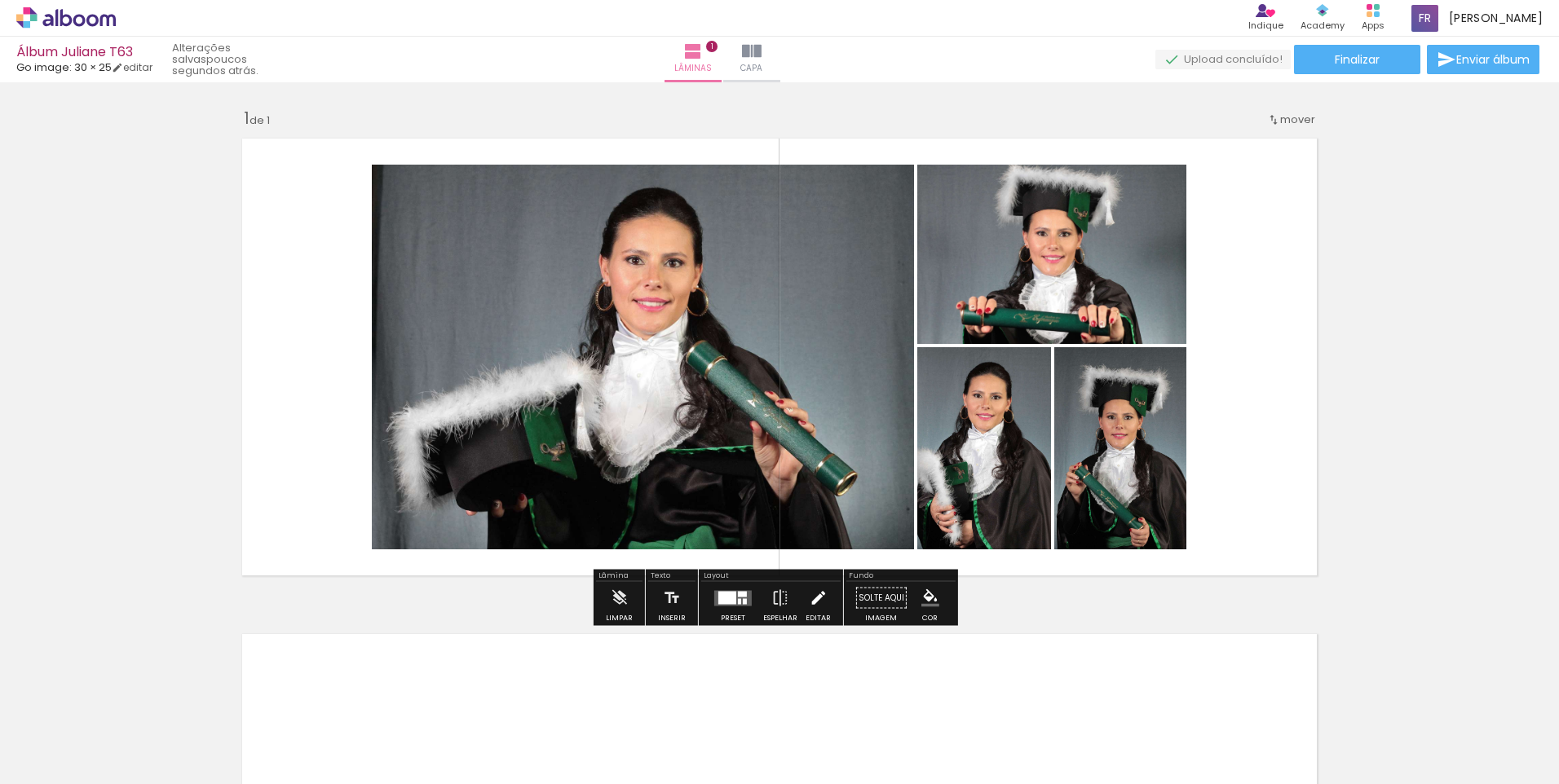
click at [817, 602] on iron-icon at bounding box center [818, 598] width 18 height 32
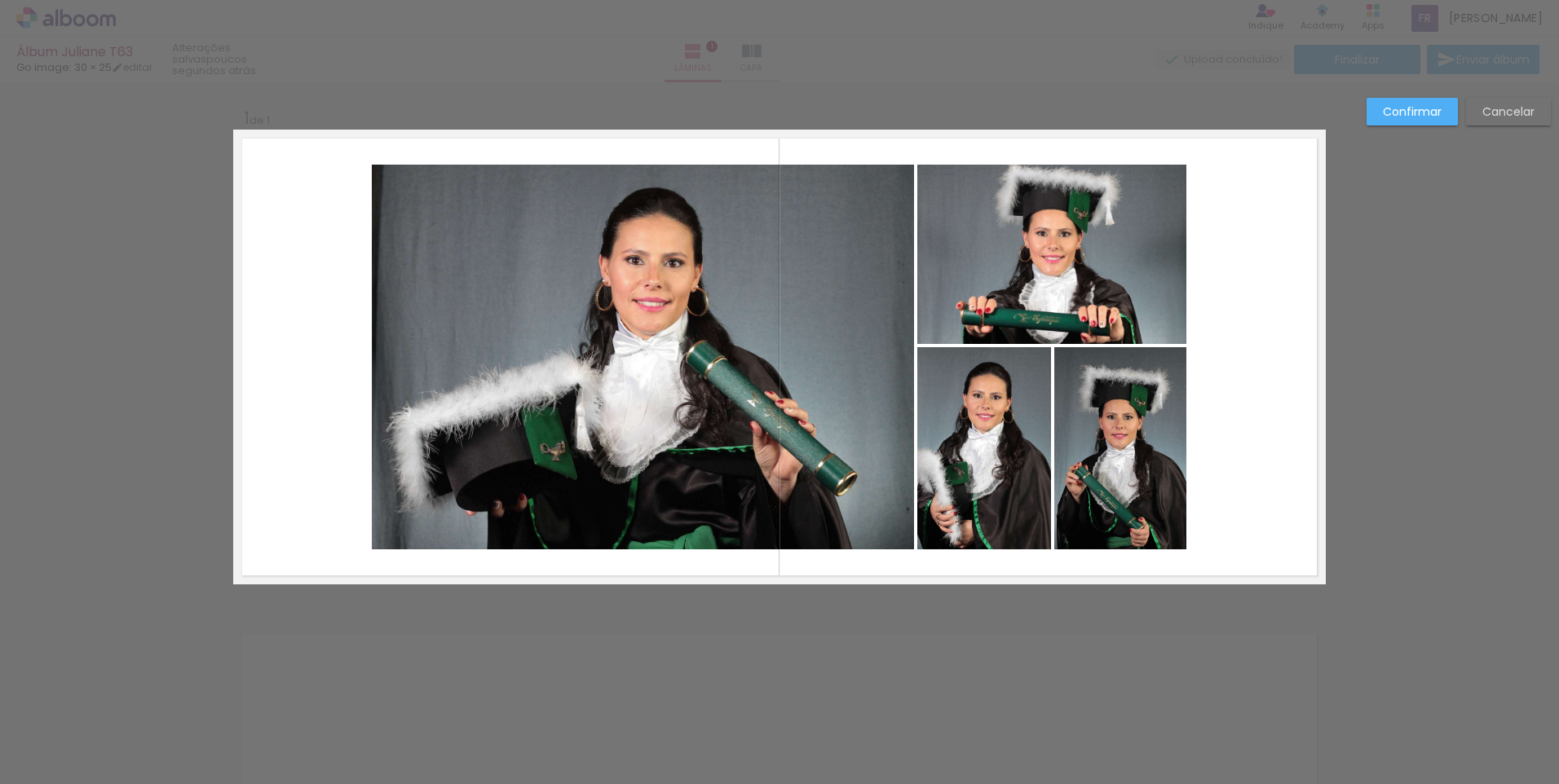
click at [0, 0] on slot "Cancelar" at bounding box center [0, 0] width 0 height 0
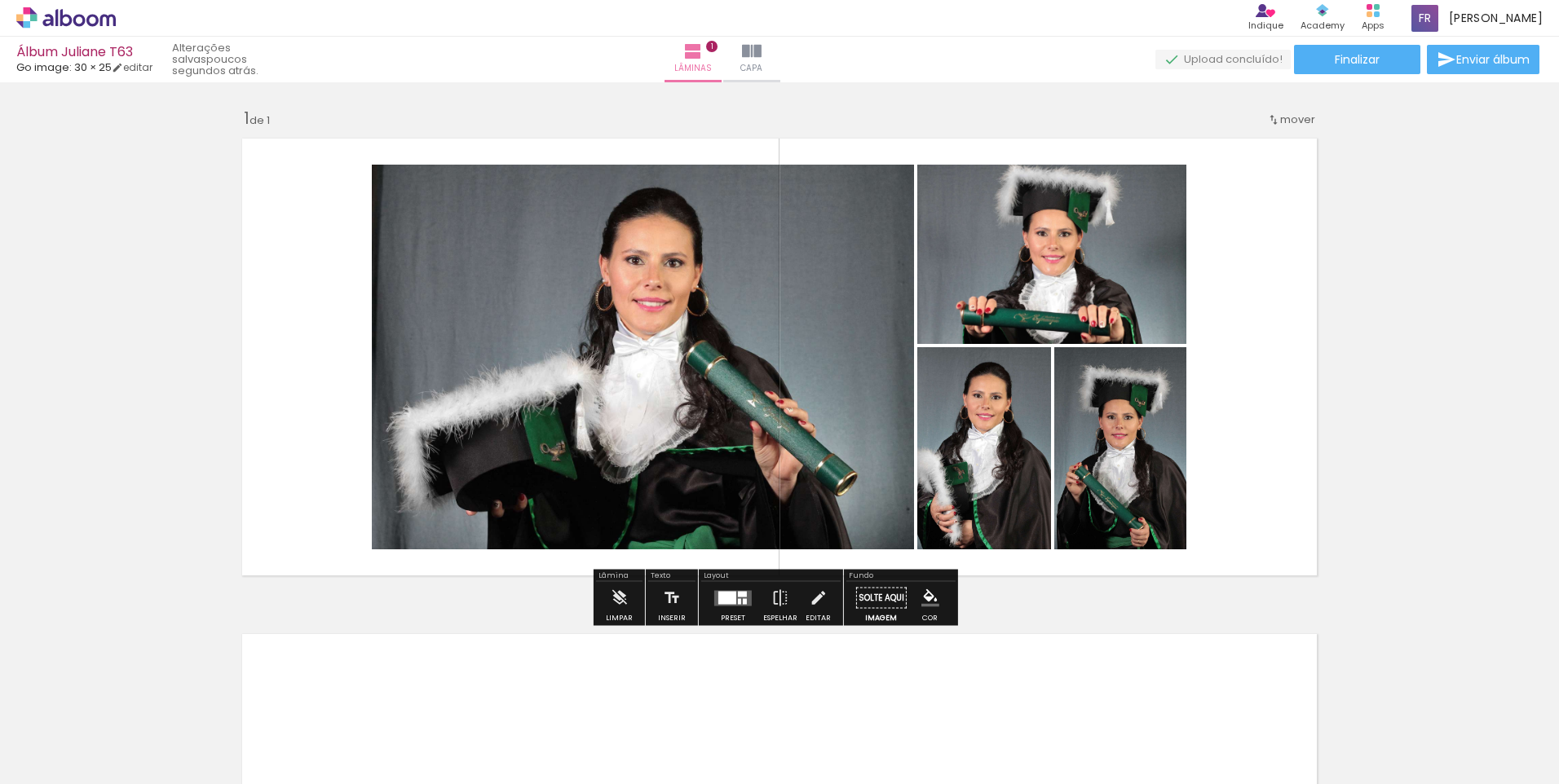
drag, startPoint x: 882, startPoint y: 598, endPoint x: 1425, endPoint y: 408, distance: 575.3
click at [1425, 408] on div "Inserir lâmina 1 de 1" at bounding box center [780, 584] width 1559 height 992
click at [605, 594] on paper-button "Limpar" at bounding box center [620, 603] width 35 height 42
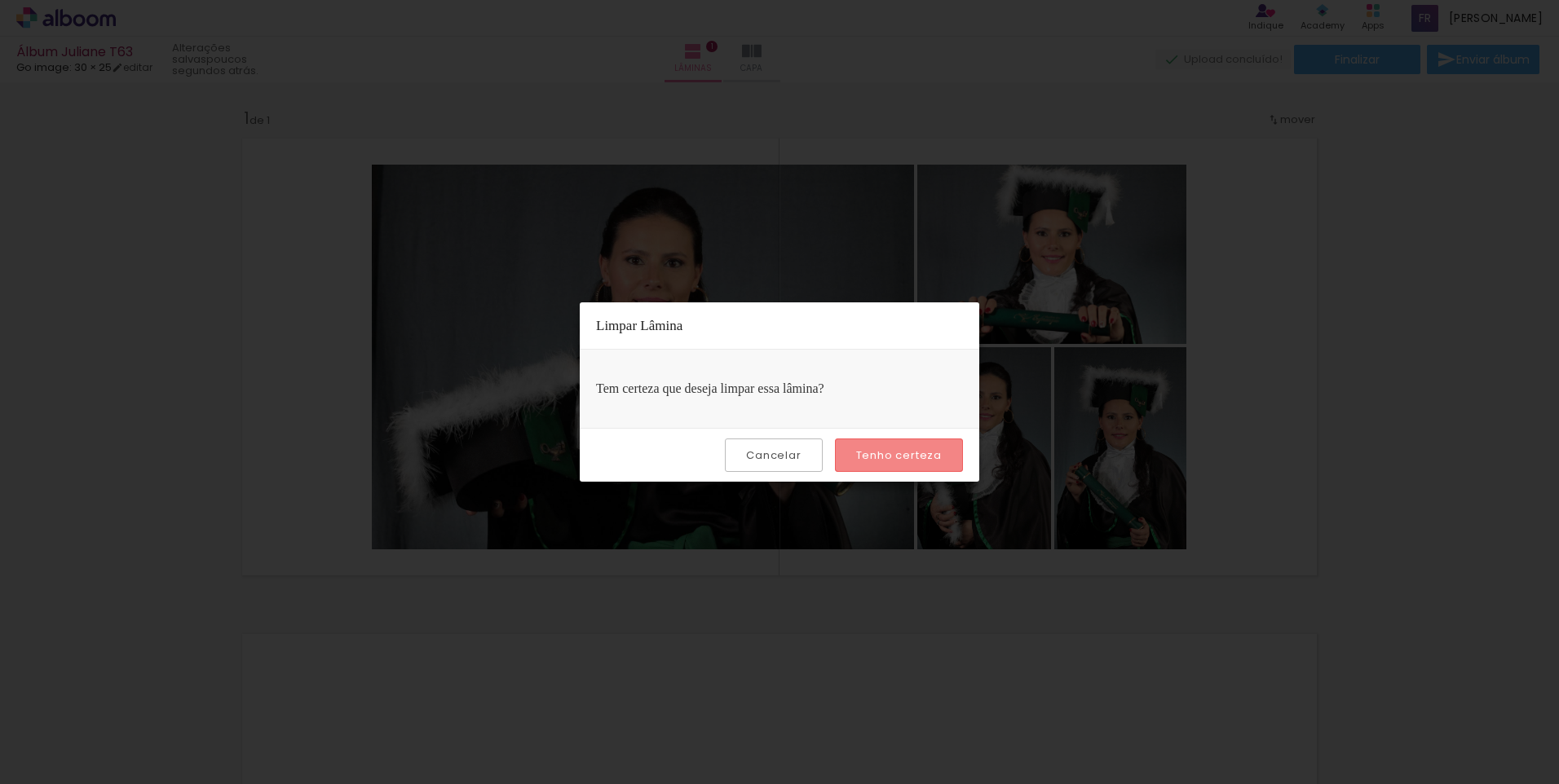
click at [0, 0] on slot "Tenho certeza" at bounding box center [0, 0] width 0 height 0
click at [785, 535] on iron-overlay-backdrop at bounding box center [780, 392] width 1559 height 784
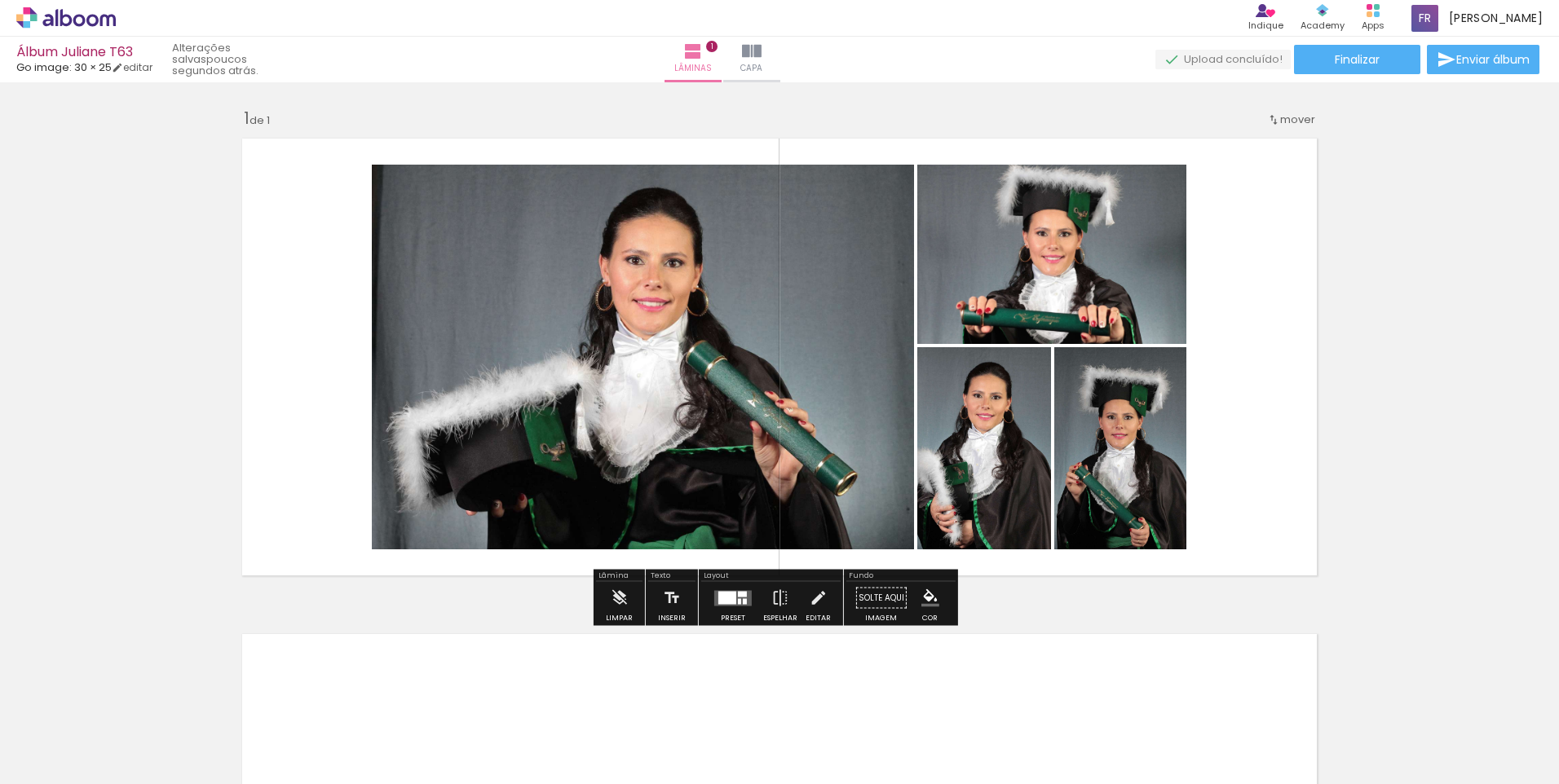
click at [301, 200] on quentale-layouter at bounding box center [780, 357] width 1093 height 454
click at [1257, 324] on quentale-layouter at bounding box center [780, 357] width 1093 height 454
click at [1465, 415] on div "Inserir lâmina 1 de 1" at bounding box center [780, 584] width 1559 height 992
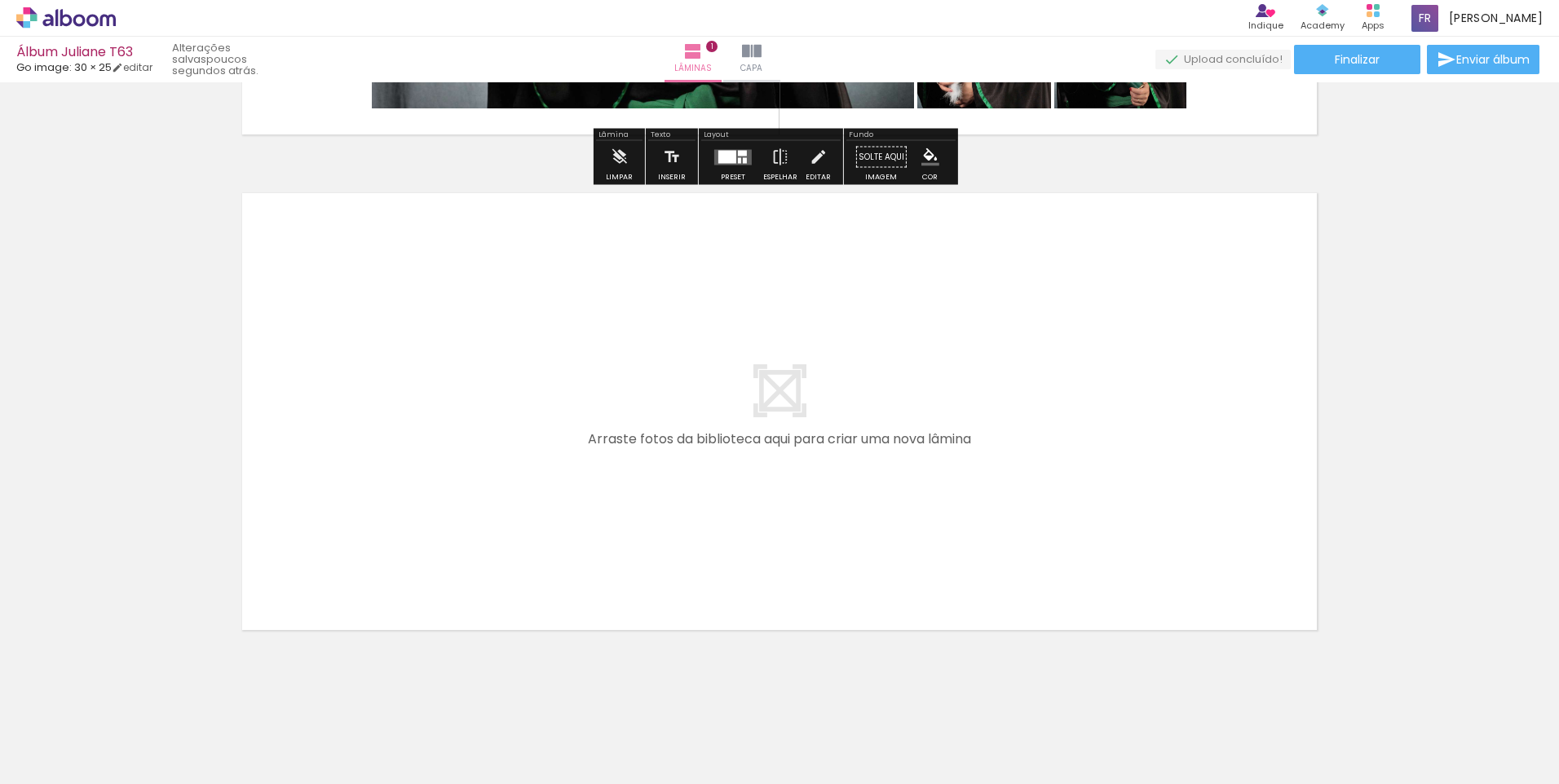
scroll to position [454, 0]
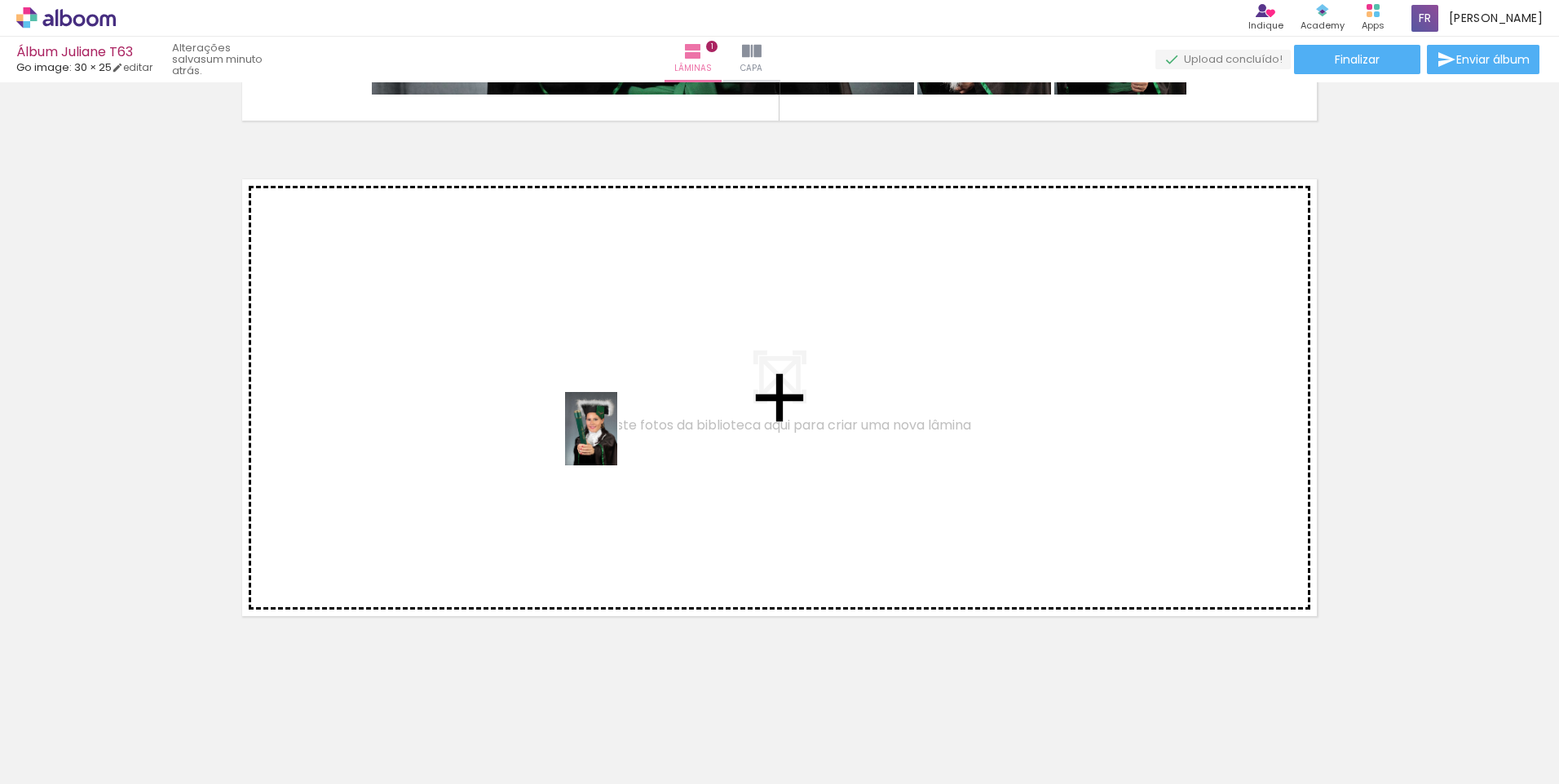
click at [614, 441] on quentale-layouter at bounding box center [780, 398] width 1093 height 454
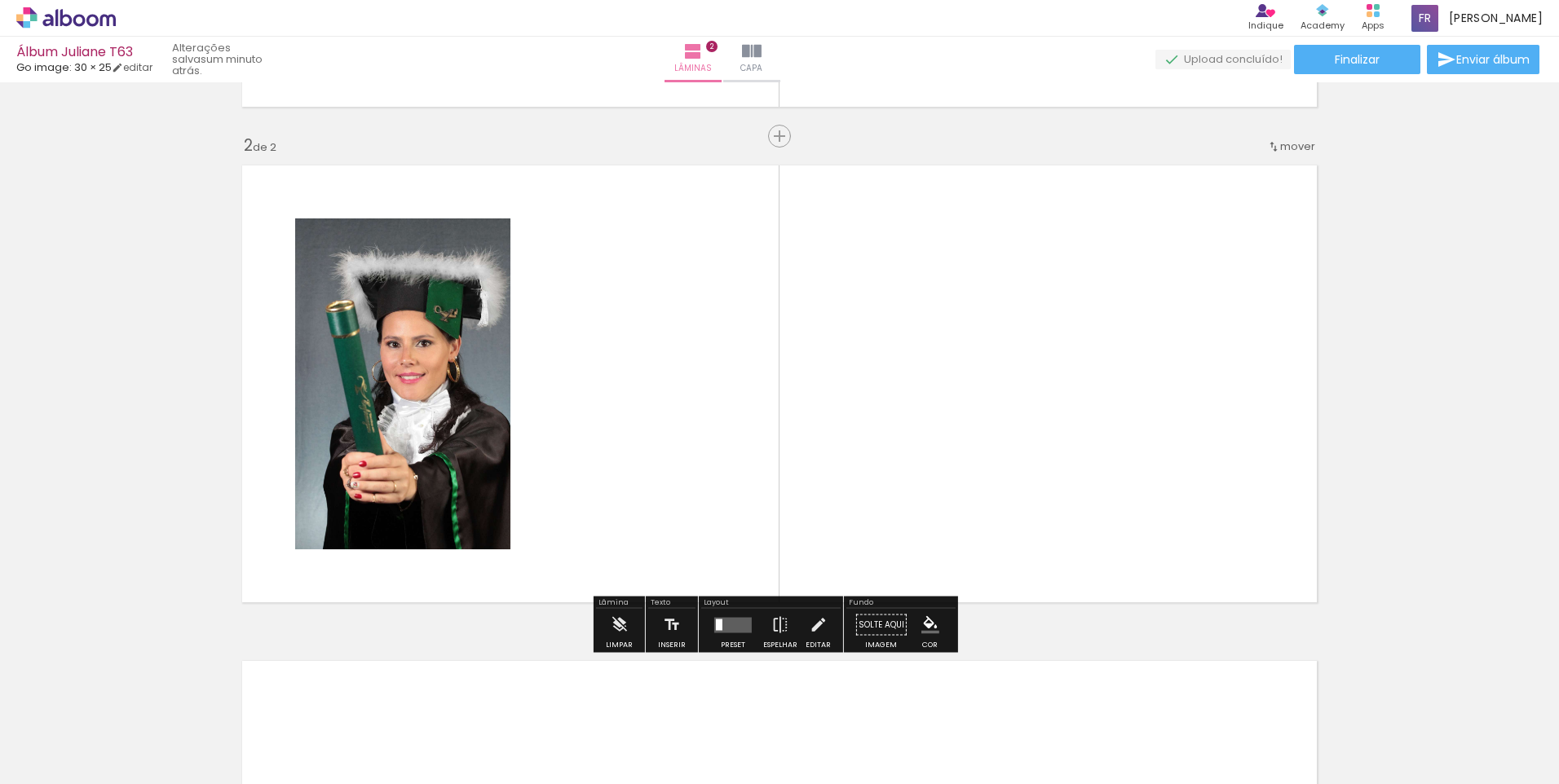
scroll to position [470, 0]
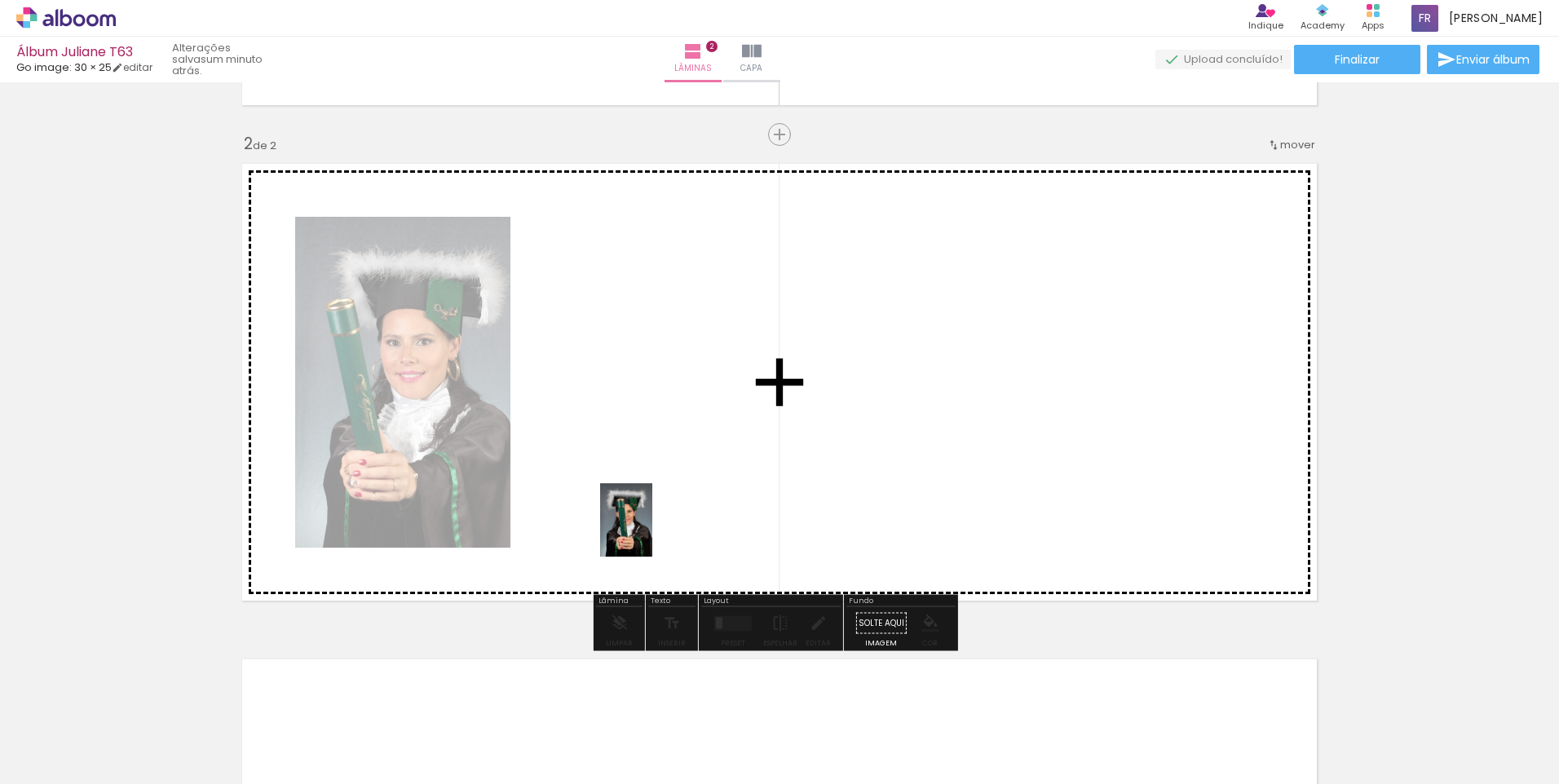
drag, startPoint x: 614, startPoint y: 441, endPoint x: 683, endPoint y: 596, distance: 169.7
click at [651, 516] on quentale-workspace at bounding box center [780, 392] width 1559 height 784
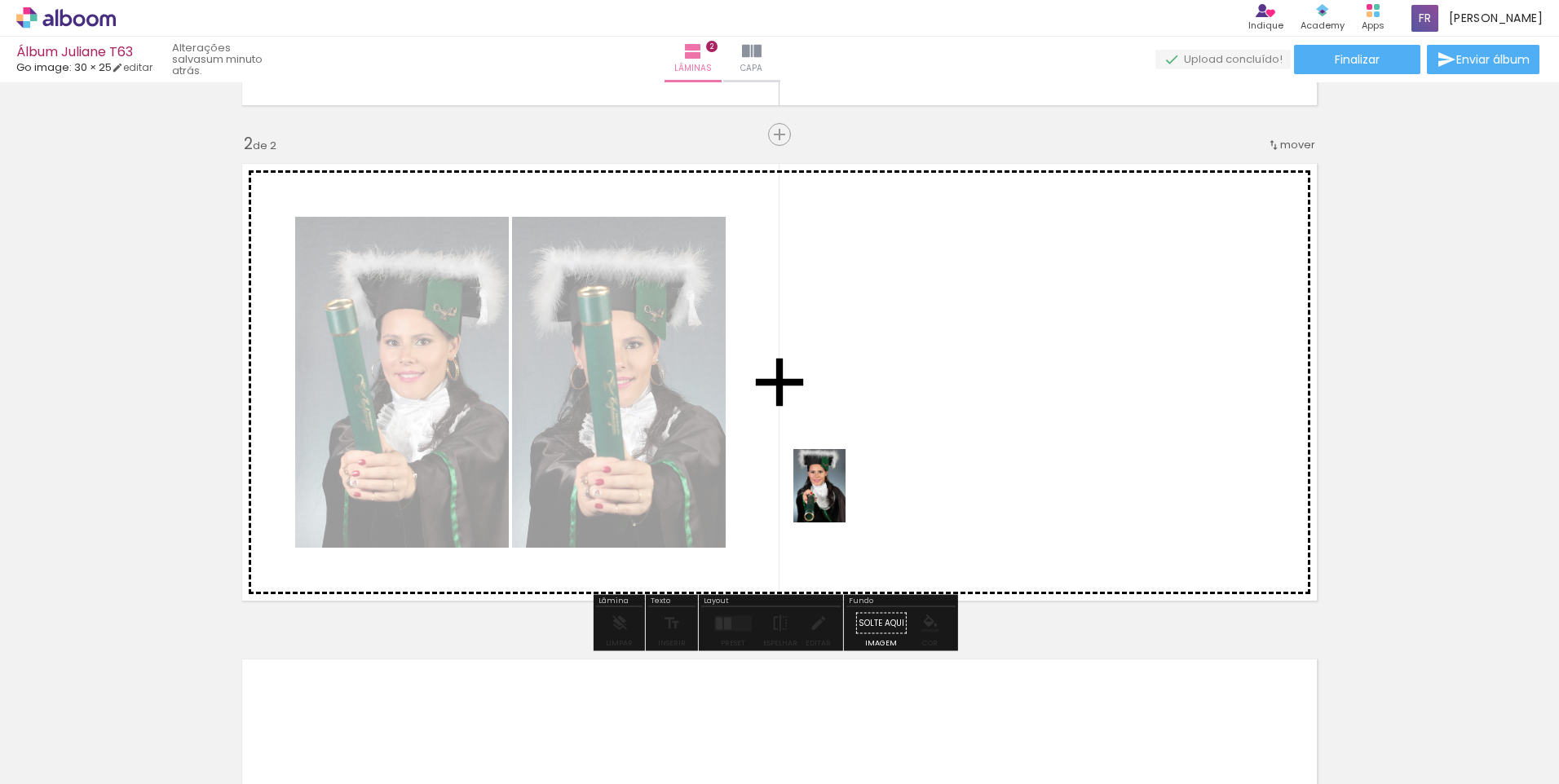
drag, startPoint x: 730, startPoint y: 735, endPoint x: 844, endPoint y: 495, distance: 265.7
click at [844, 495] on quentale-workspace at bounding box center [780, 392] width 1559 height 784
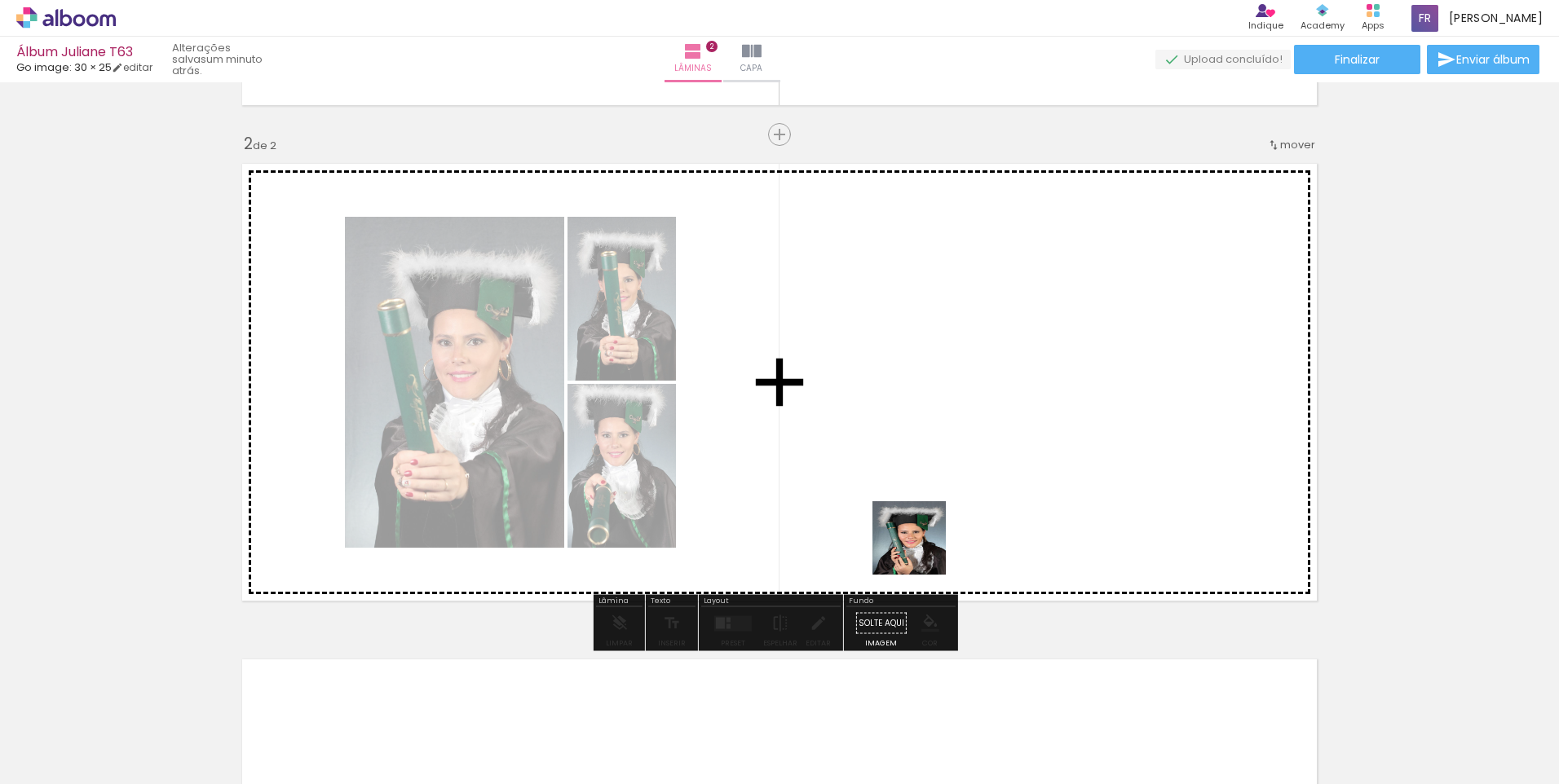
drag, startPoint x: 819, startPoint y: 730, endPoint x: 951, endPoint y: 503, distance: 262.6
click at [951, 503] on quentale-workspace at bounding box center [780, 392] width 1559 height 784
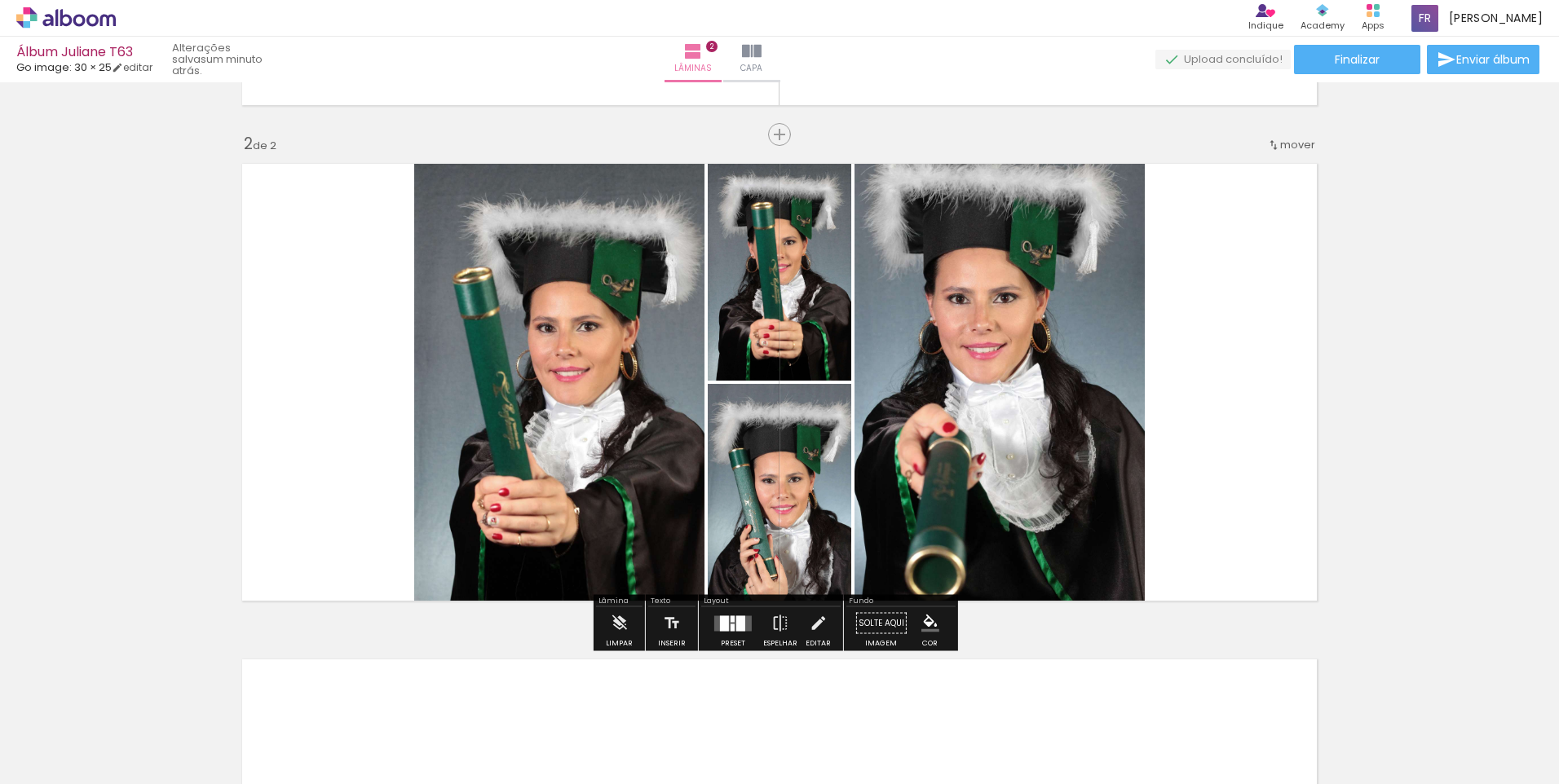
click at [1529, 141] on div "Inserir lâmina 1 de 2 Inserir lâmina 2 de 2" at bounding box center [780, 361] width 1559 height 1487
click at [725, 625] on quentale-layouter at bounding box center [733, 623] width 37 height 16
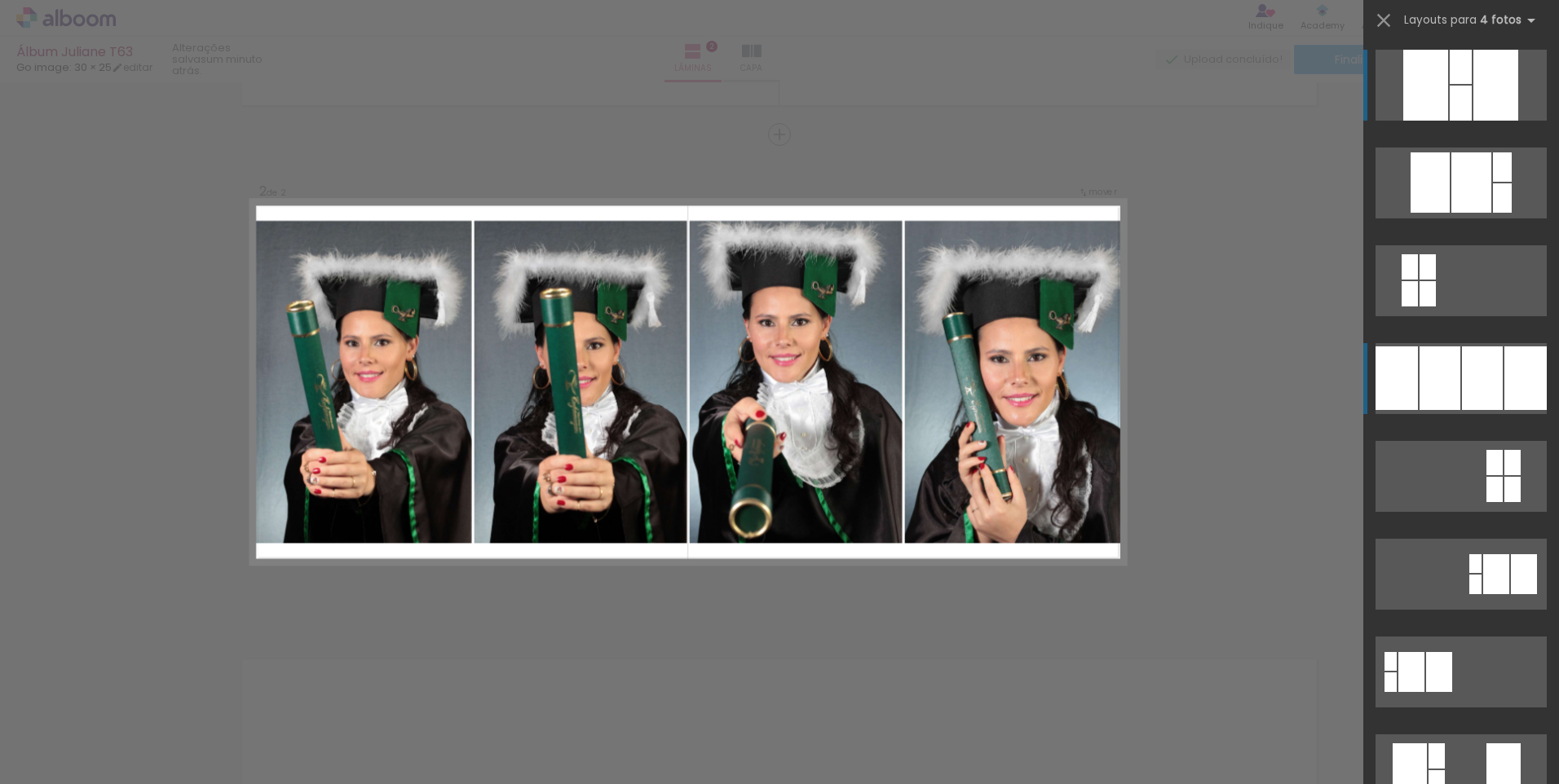
click at [1448, 390] on div at bounding box center [1440, 378] width 41 height 63
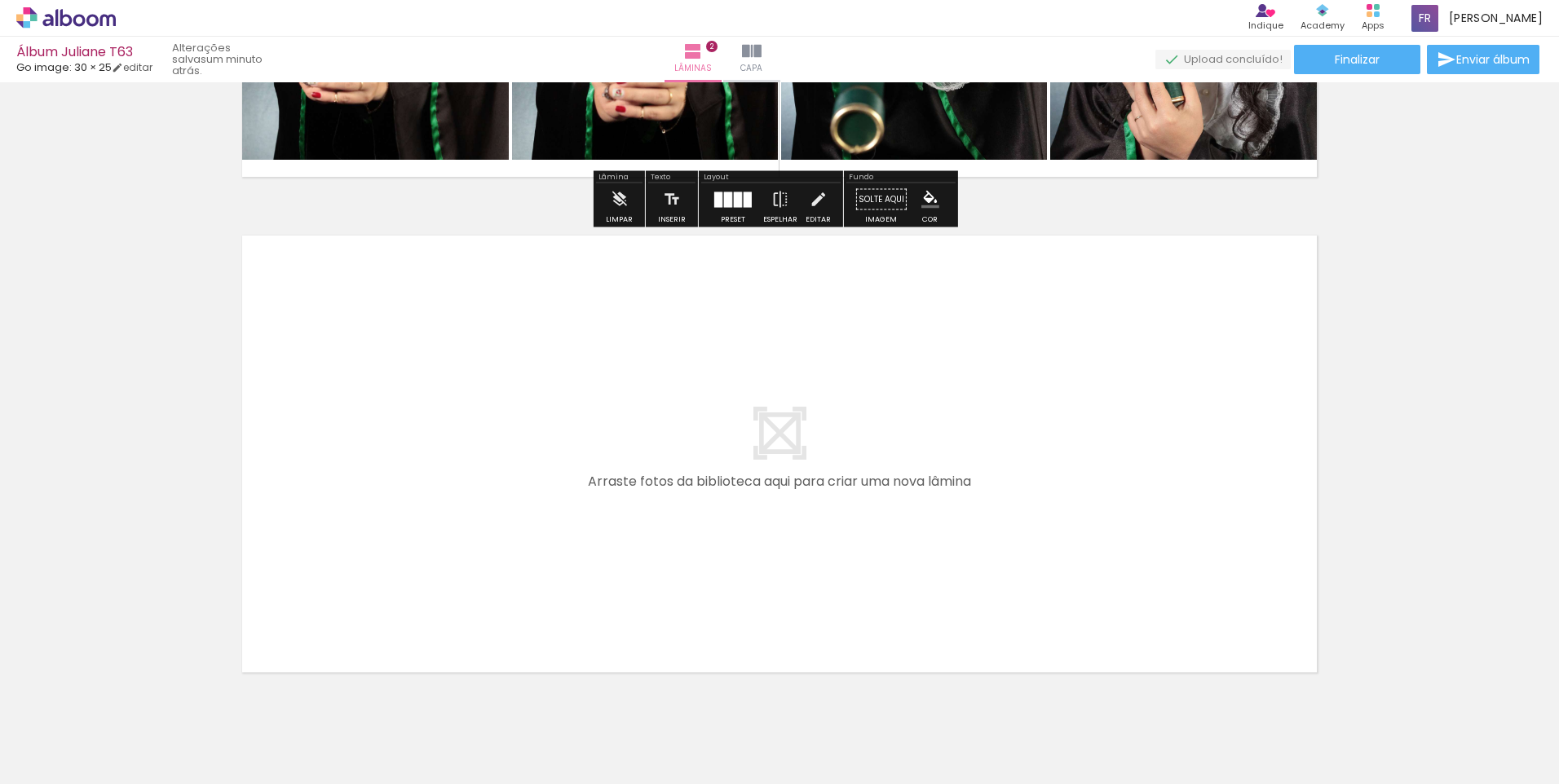
scroll to position [950, 0]
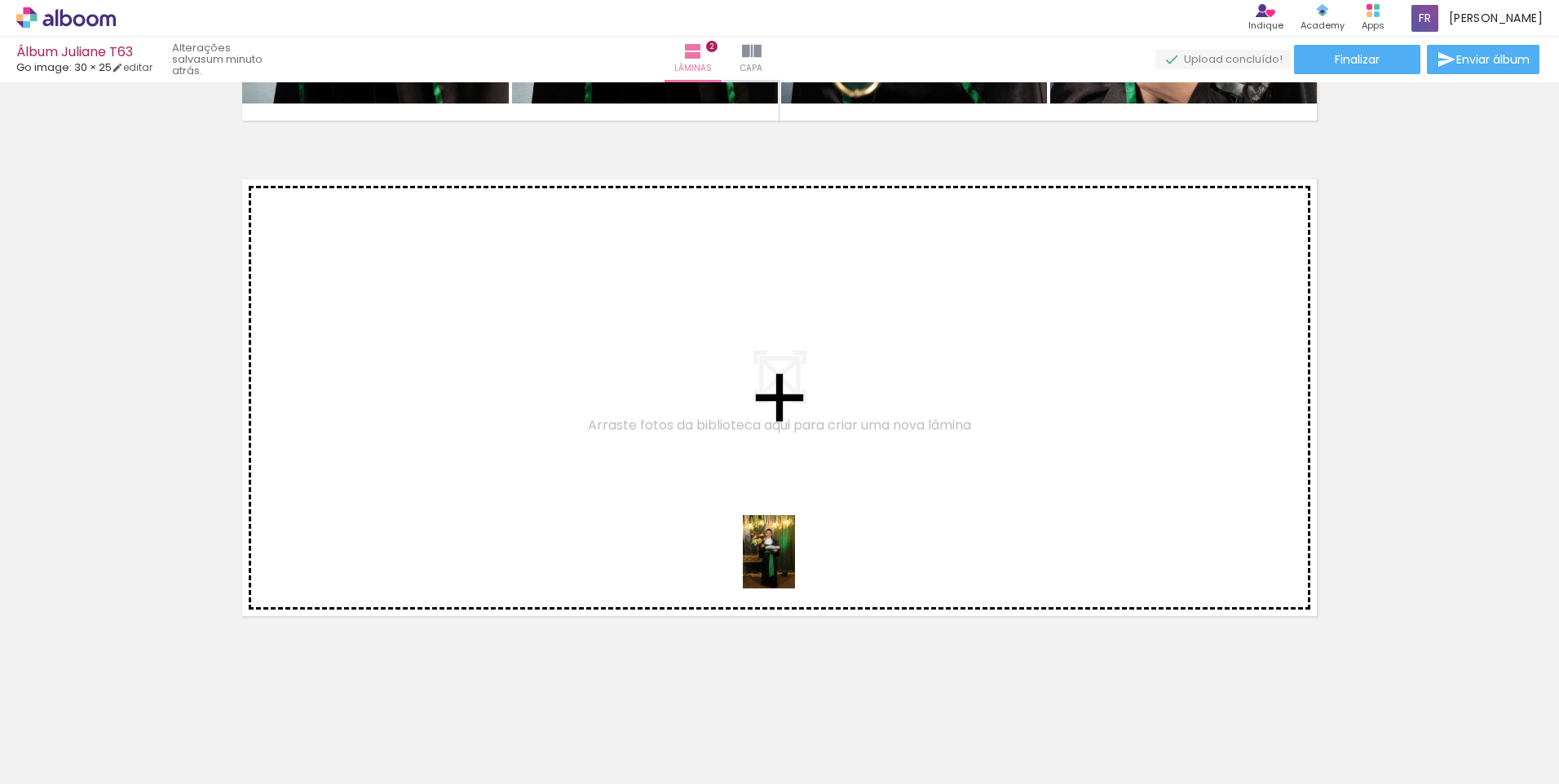
drag, startPoint x: 903, startPoint y: 732, endPoint x: 792, endPoint y: 564, distance: 201.4
click at [792, 564] on quentale-workspace at bounding box center [780, 392] width 1559 height 784
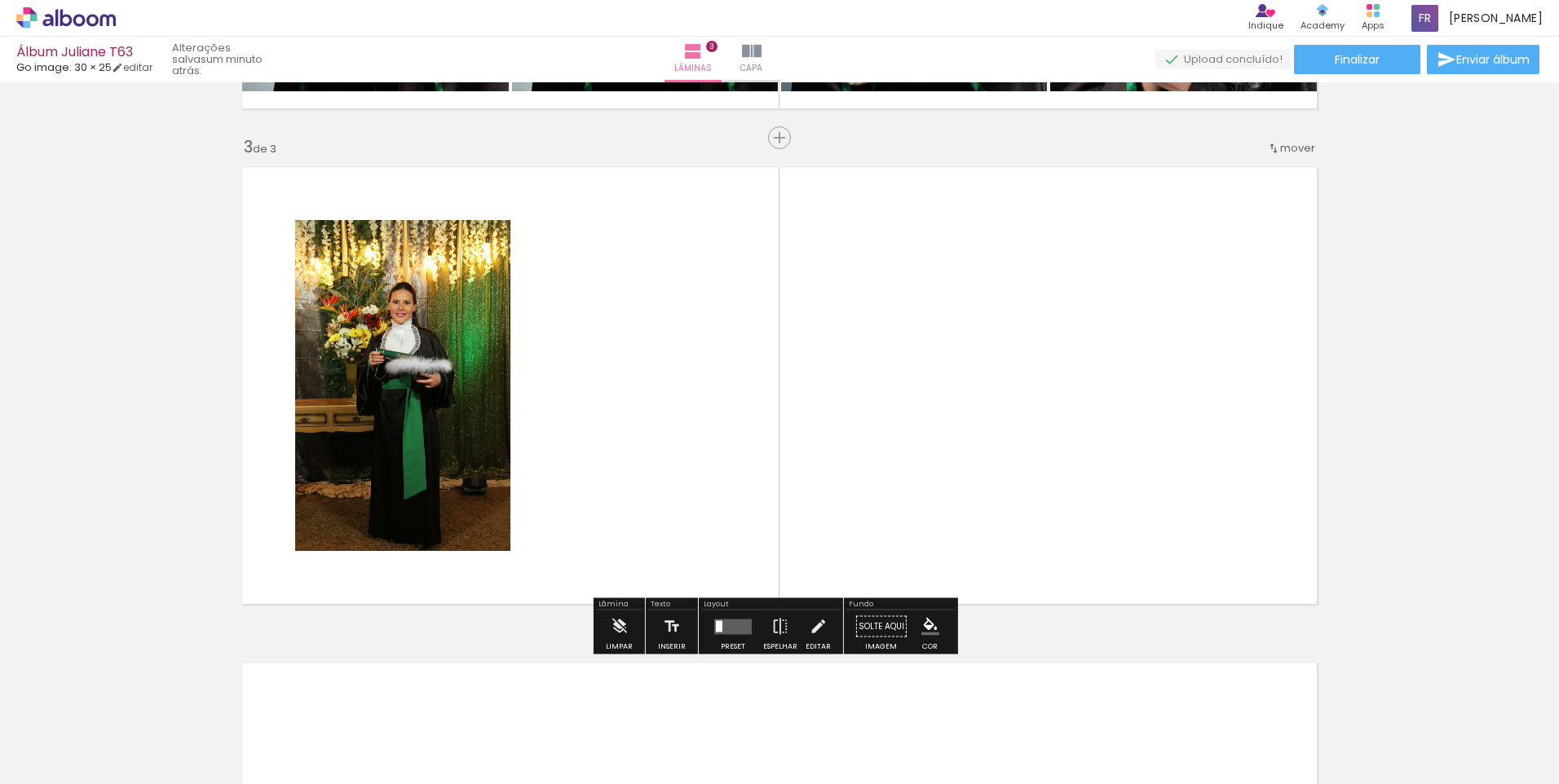
scroll to position [965, 0]
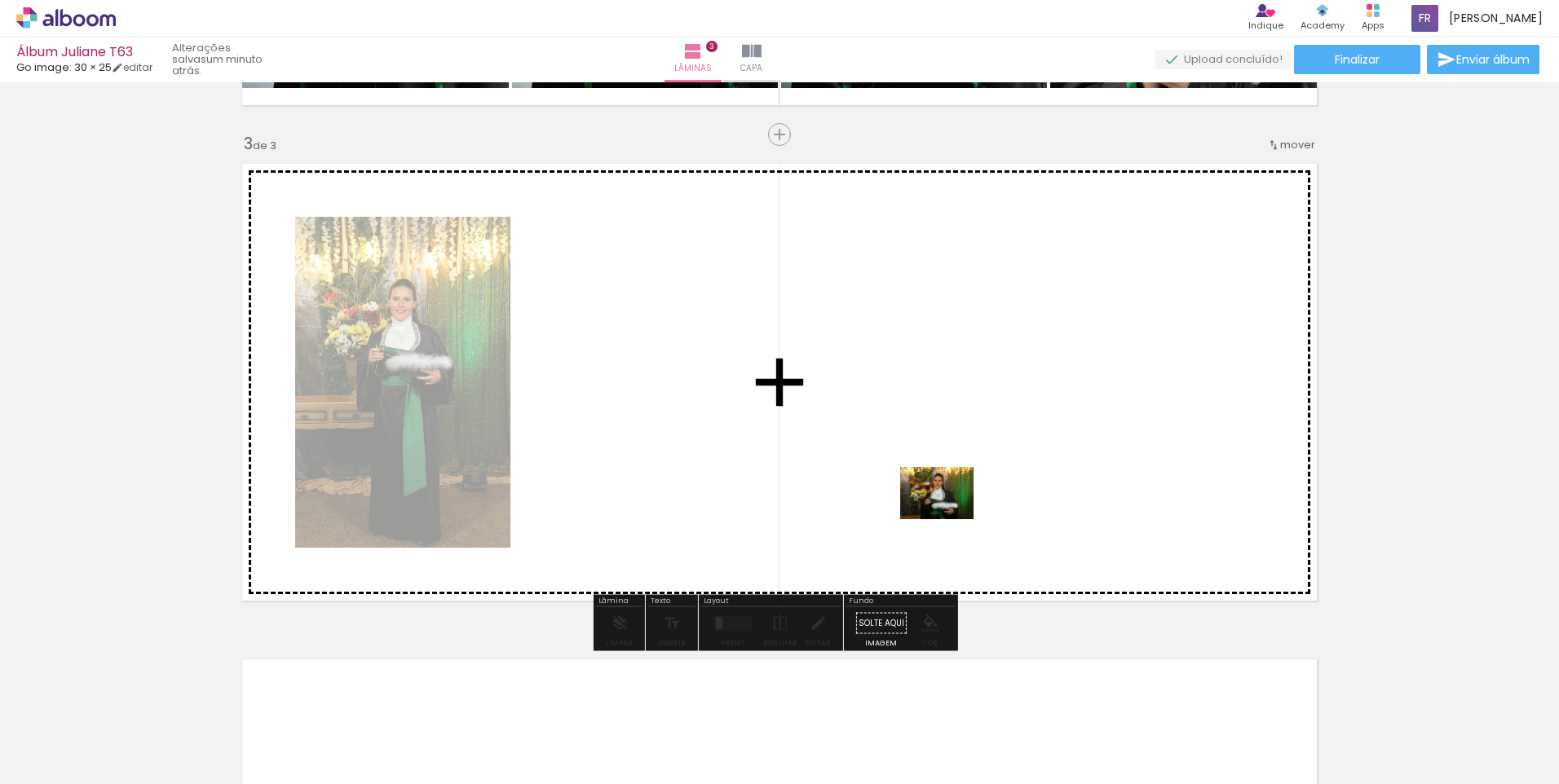
drag, startPoint x: 1002, startPoint y: 734, endPoint x: 949, endPoint y: 514, distance: 226.3
click at [949, 514] on quentale-workspace at bounding box center [780, 392] width 1559 height 784
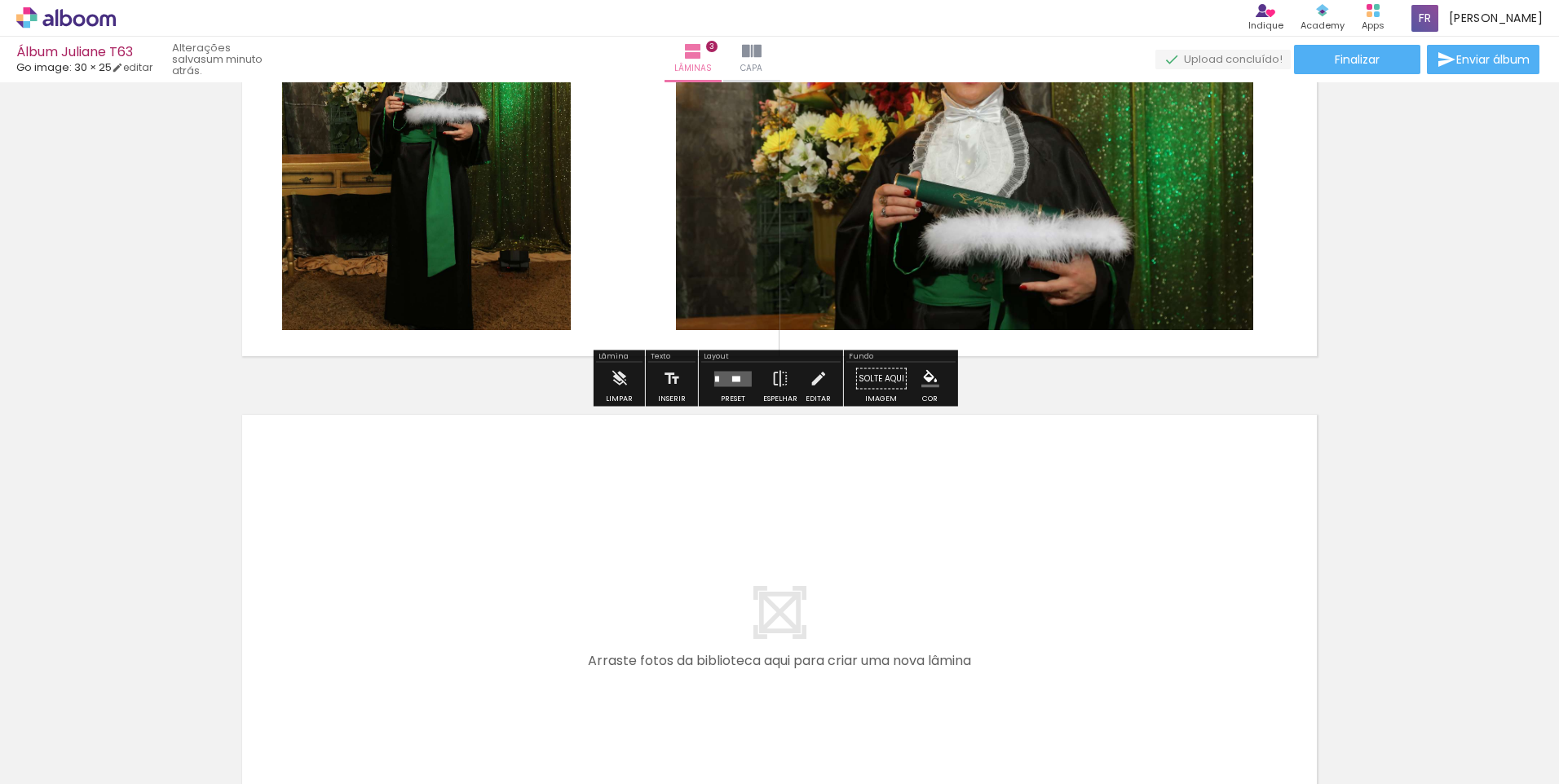
scroll to position [1373, 0]
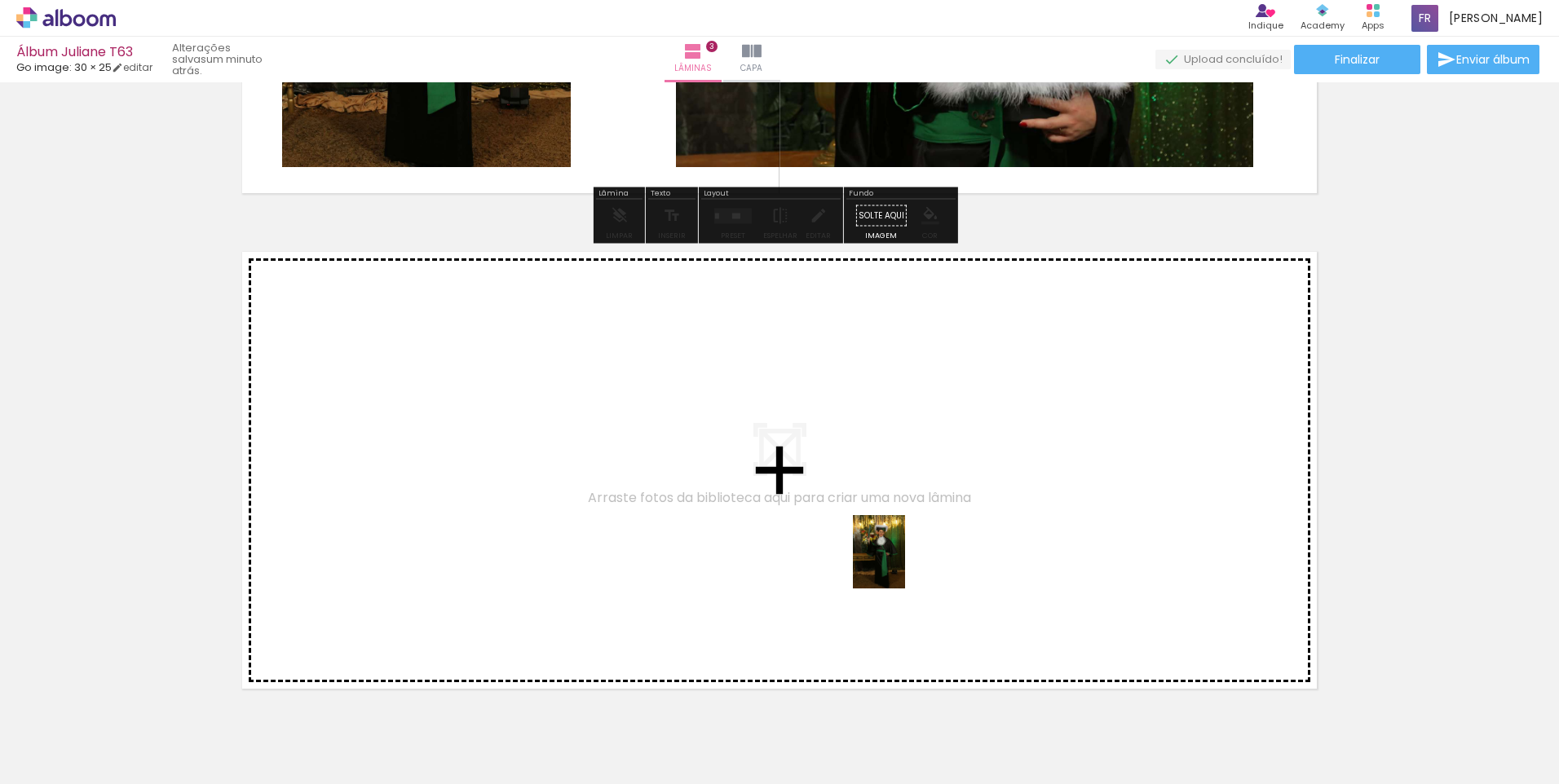
drag, startPoint x: 1100, startPoint y: 727, endPoint x: 902, endPoint y: 564, distance: 256.5
click at [902, 564] on quentale-workspace at bounding box center [780, 392] width 1559 height 784
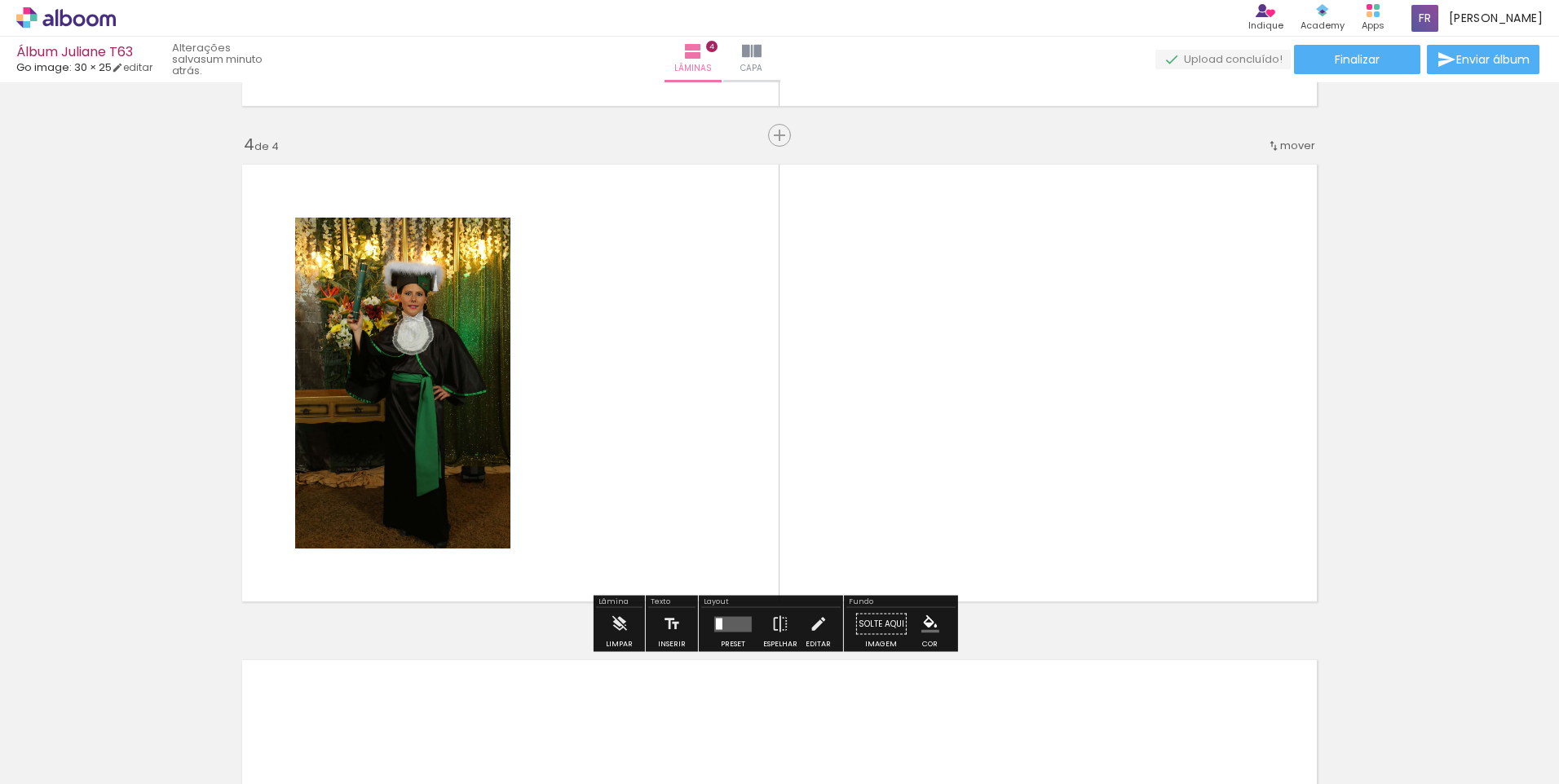
scroll to position [1461, 0]
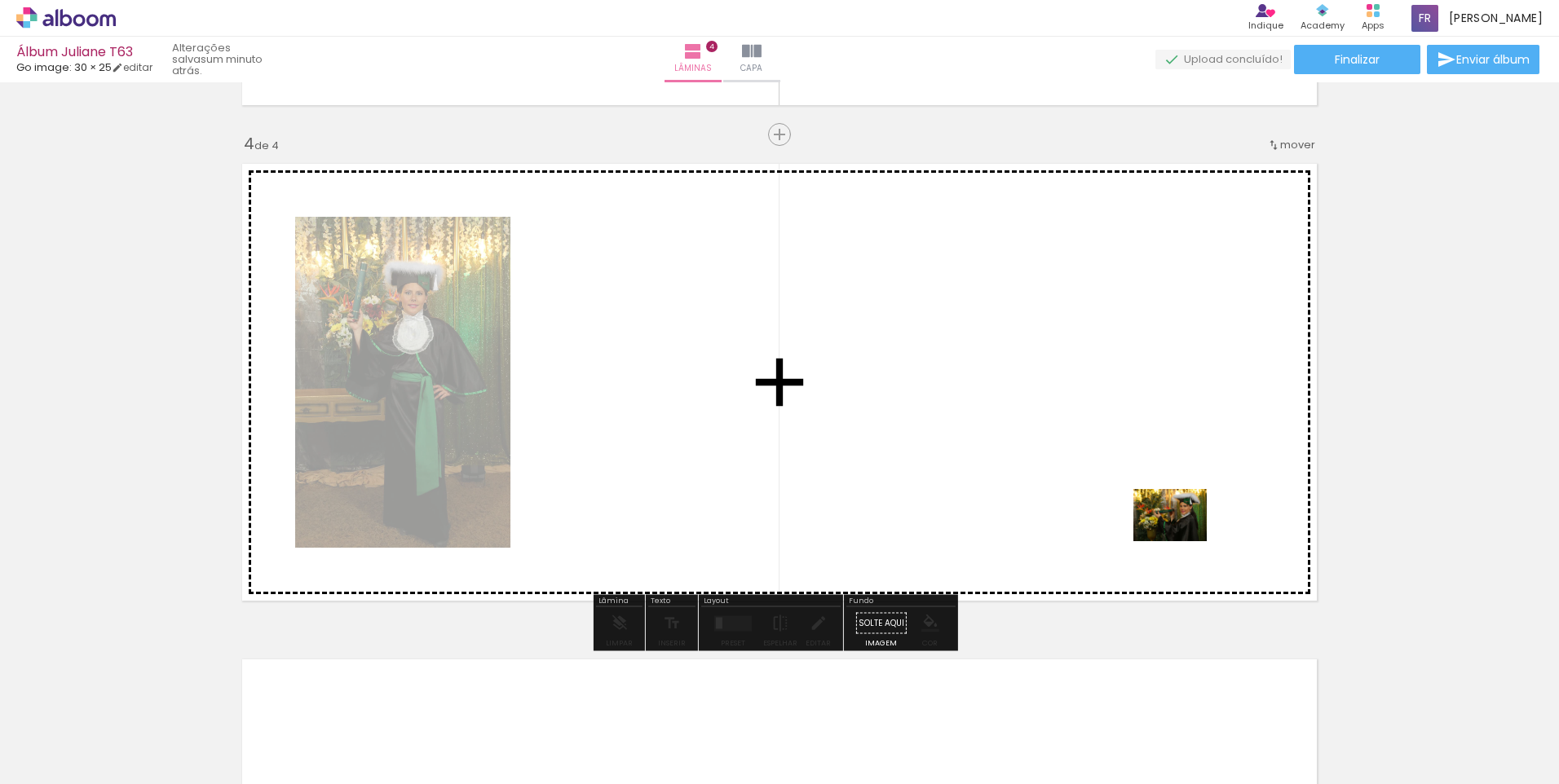
drag, startPoint x: 1188, startPoint y: 727, endPoint x: 1183, endPoint y: 535, distance: 192.1
click at [1183, 535] on quentale-workspace at bounding box center [780, 392] width 1559 height 784
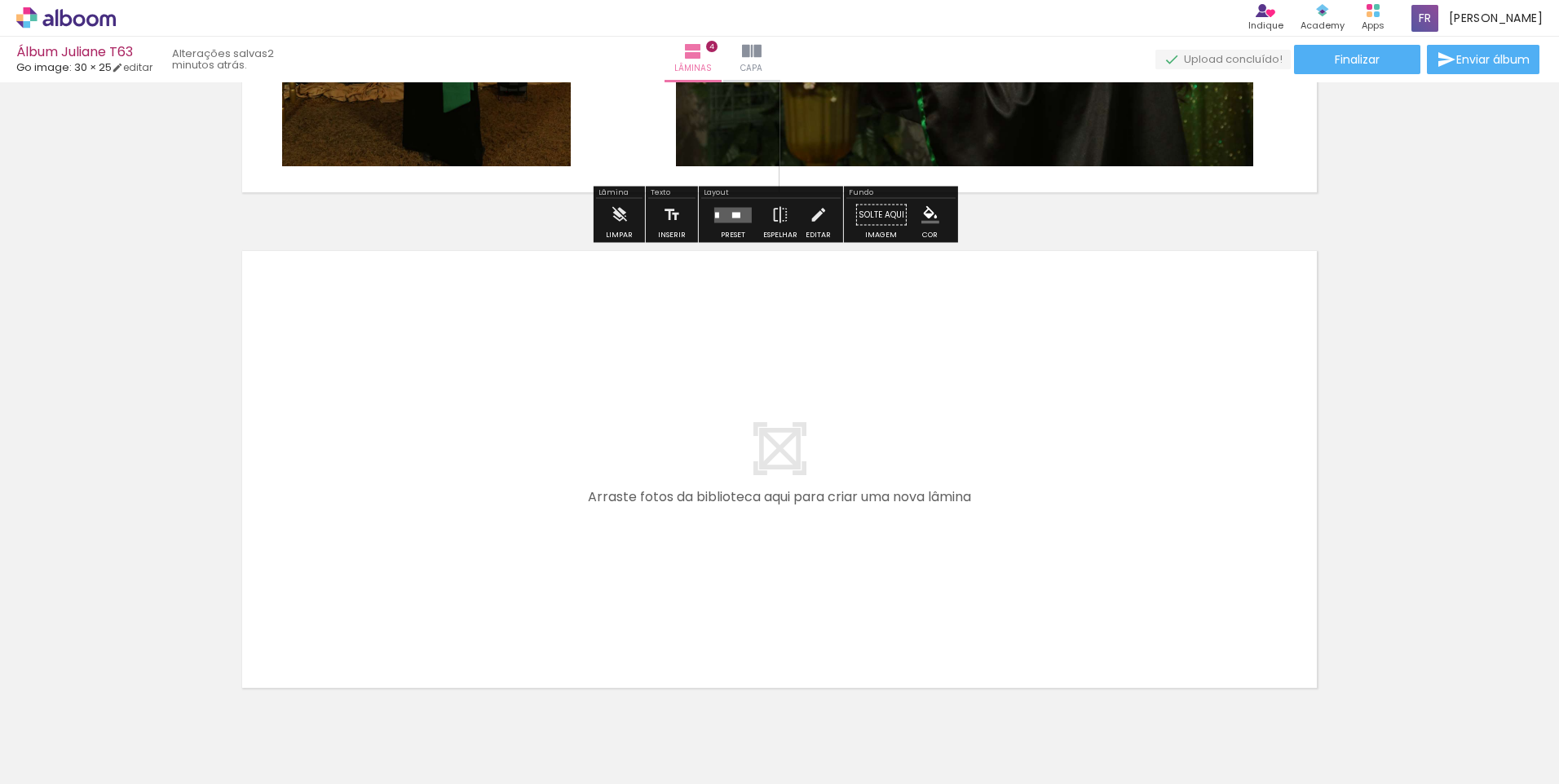
scroll to position [1941, 0]
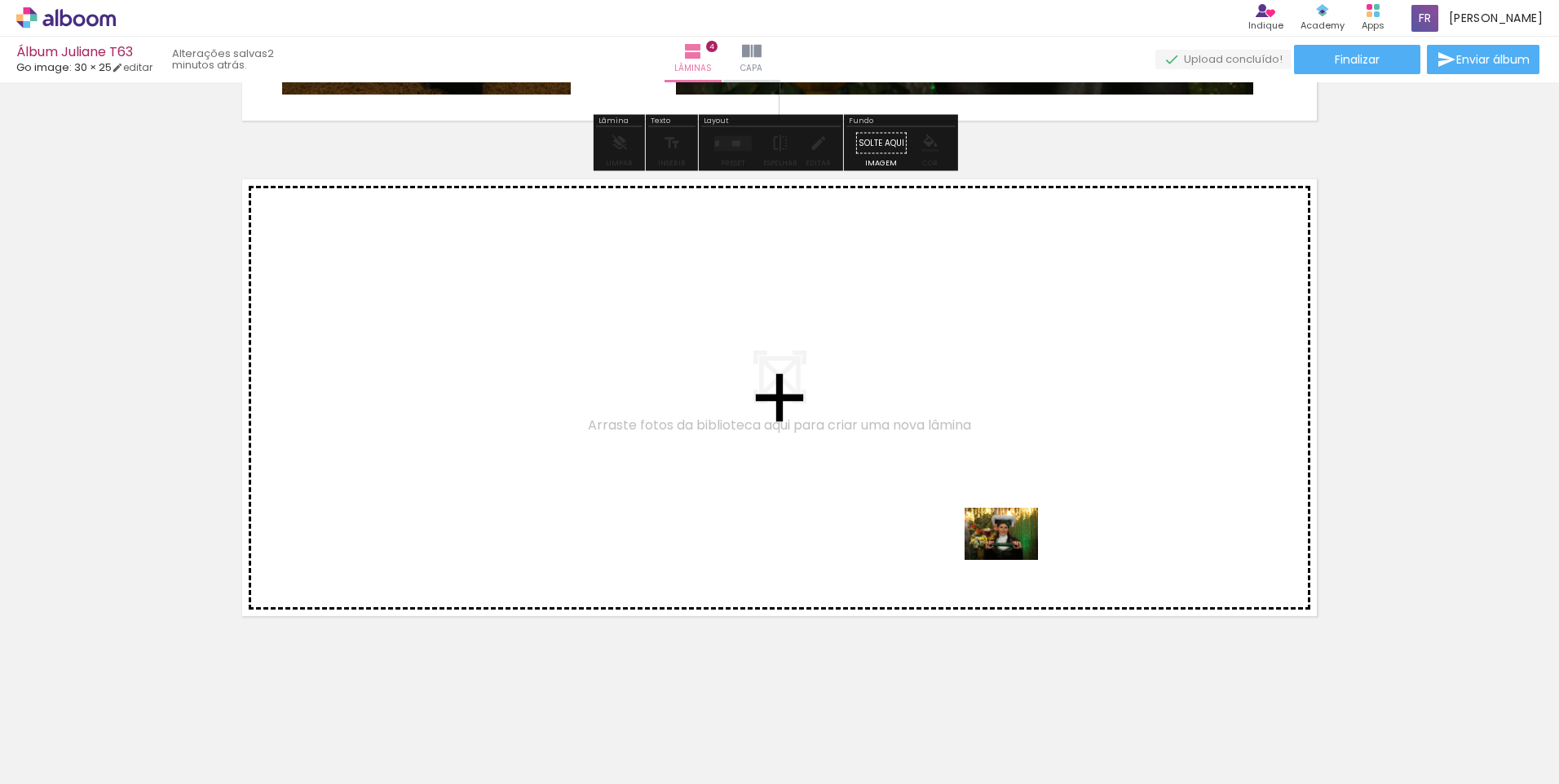
drag, startPoint x: 1271, startPoint y: 735, endPoint x: 1014, endPoint y: 557, distance: 312.6
click at [1014, 557] on quentale-workspace at bounding box center [780, 392] width 1559 height 784
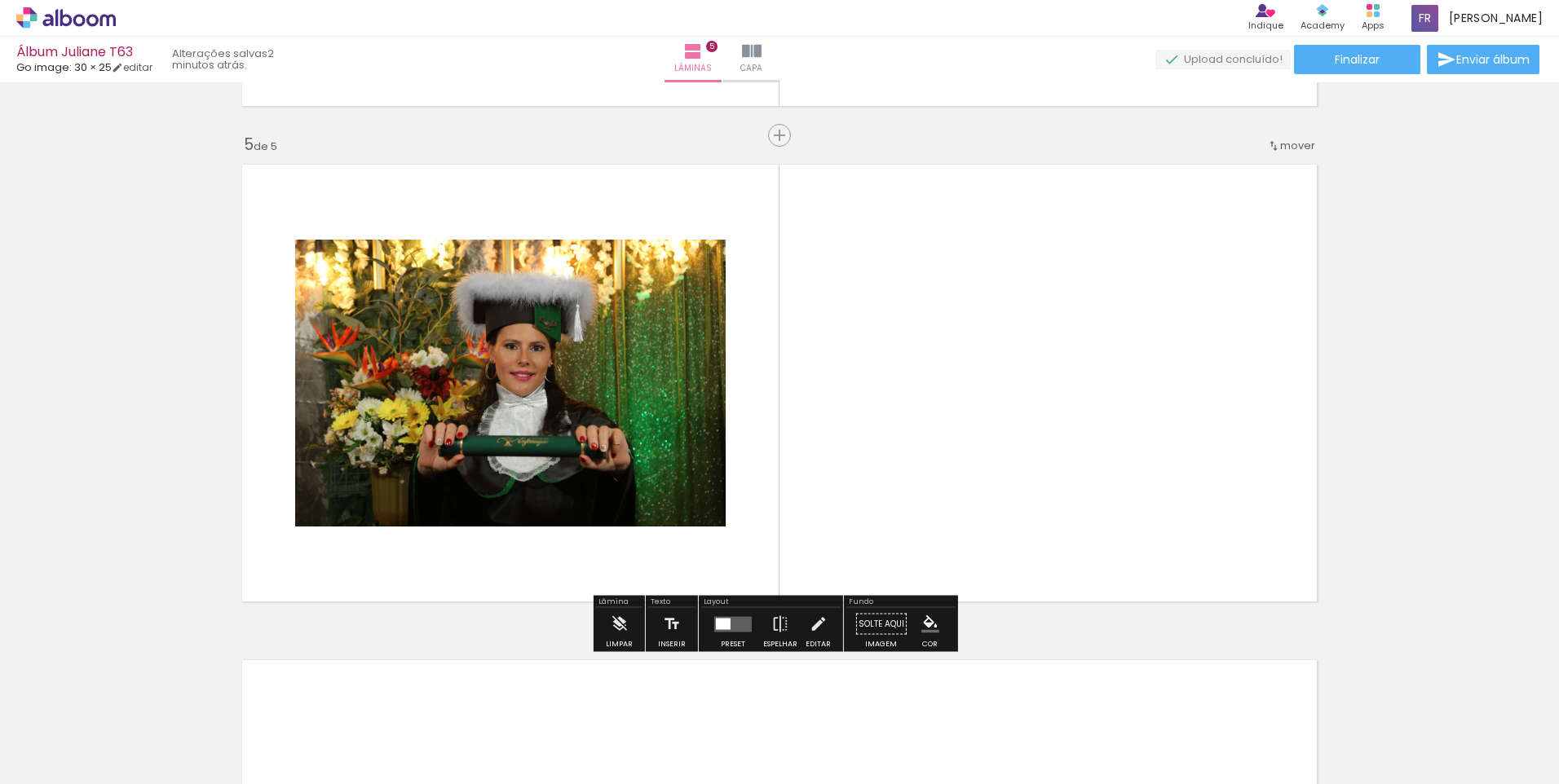
scroll to position [1957, 0]
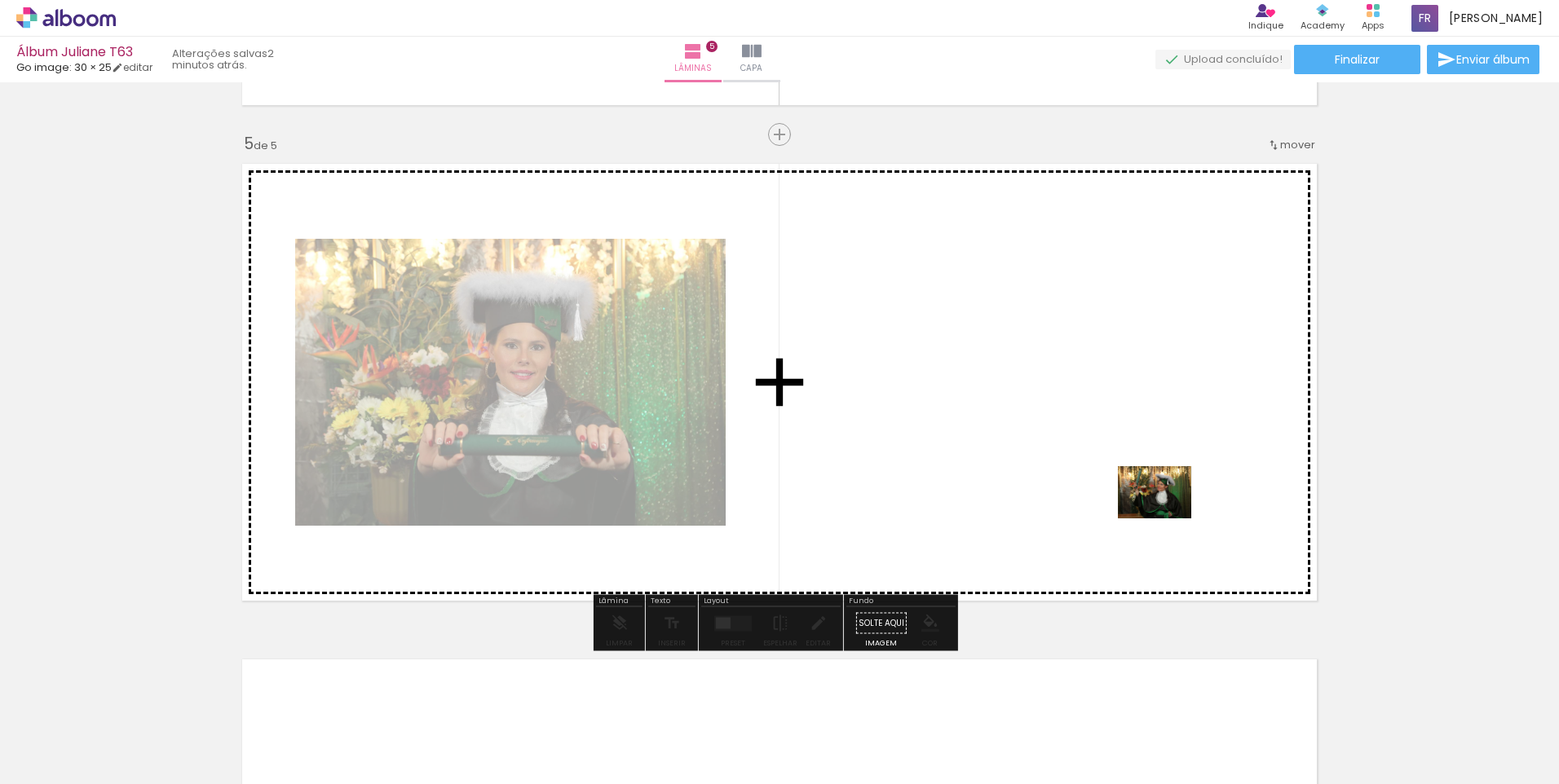
drag, startPoint x: 1339, startPoint y: 733, endPoint x: 1167, endPoint y: 515, distance: 277.7
click at [1167, 515] on quentale-workspace at bounding box center [780, 392] width 1559 height 784
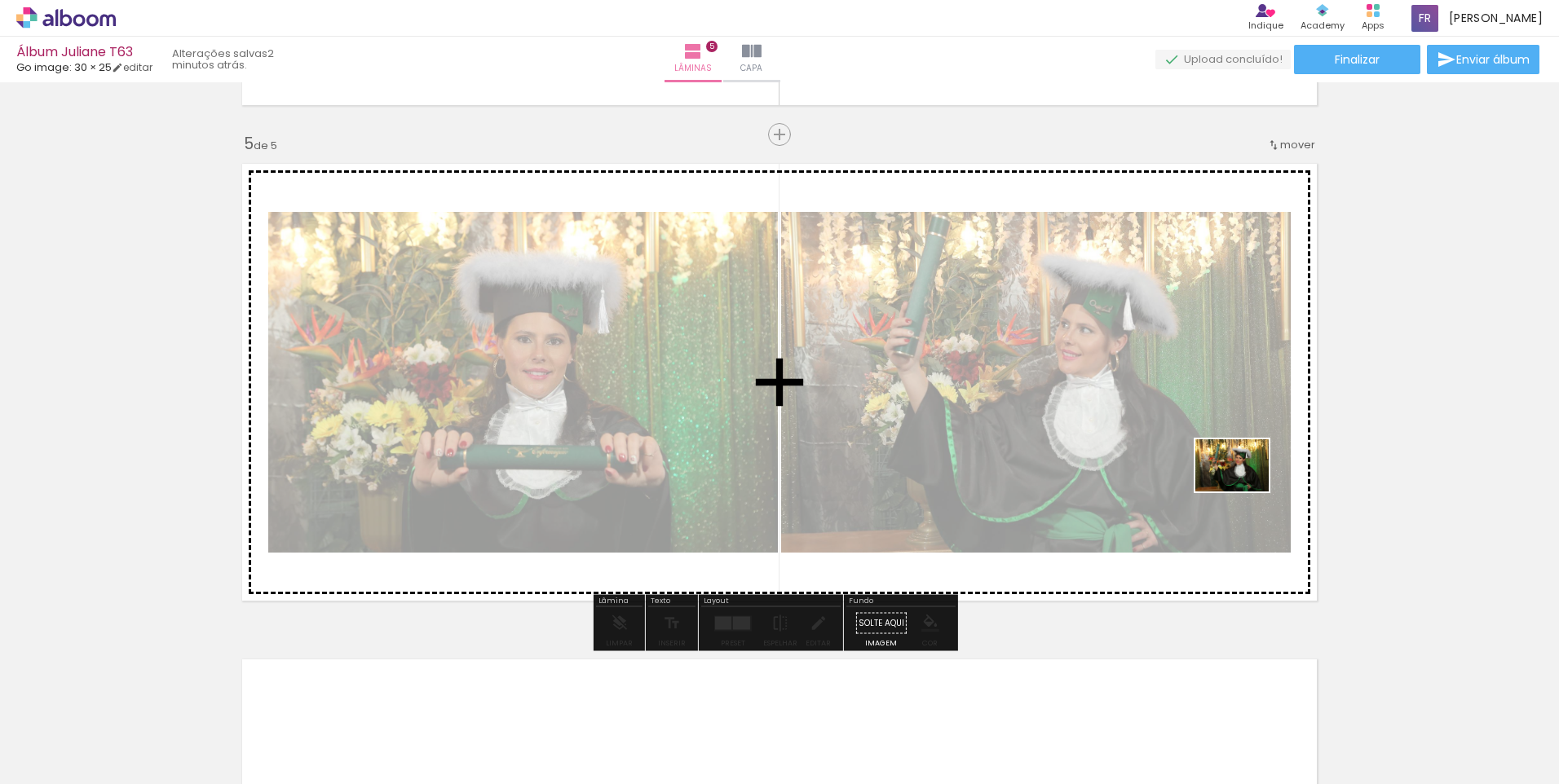
drag, startPoint x: 1437, startPoint y: 719, endPoint x: 1244, endPoint y: 489, distance: 300.2
click at [1244, 489] on quentale-workspace at bounding box center [780, 392] width 1559 height 784
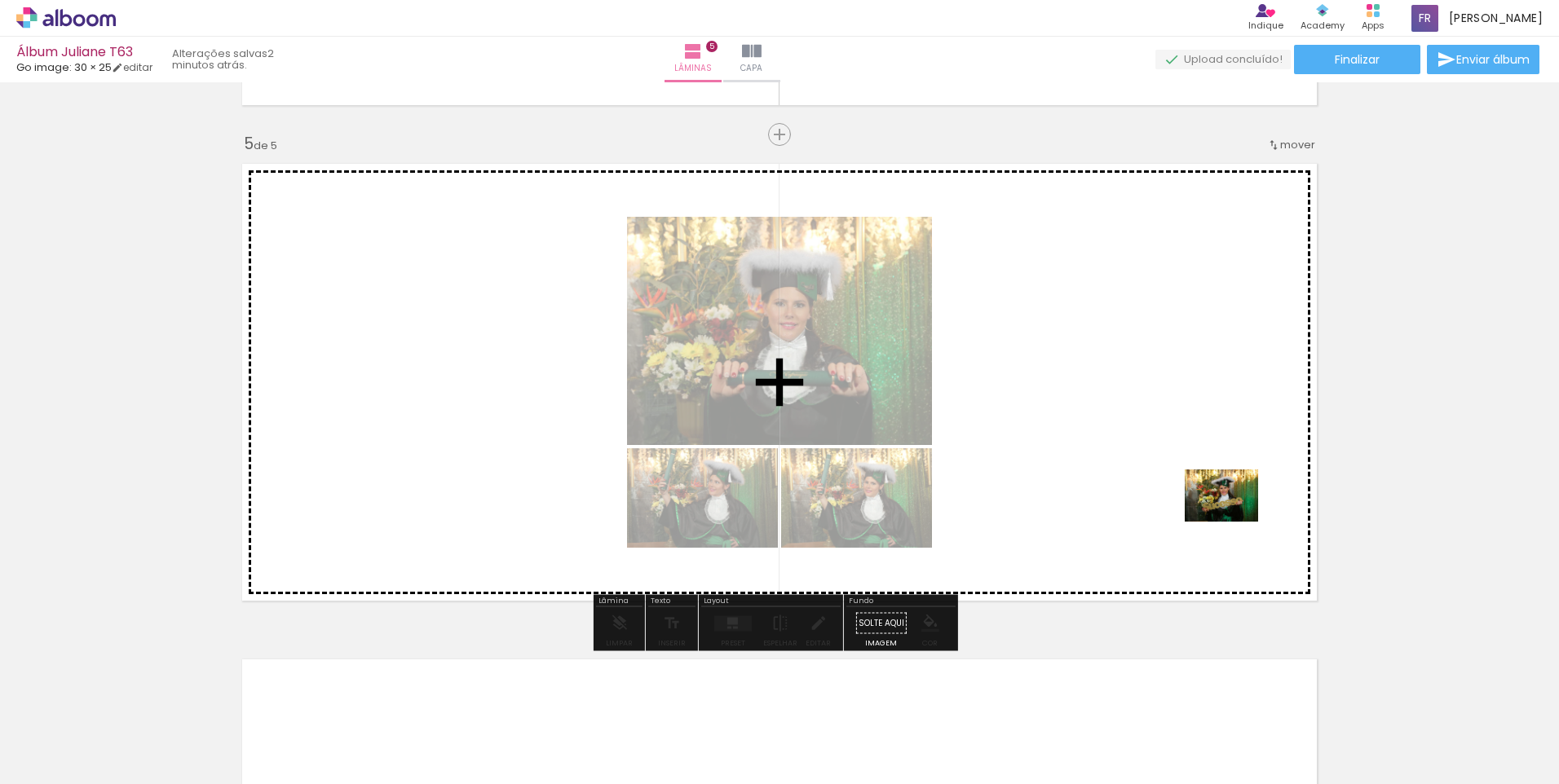
drag, startPoint x: 1513, startPoint y: 734, endPoint x: 1234, endPoint y: 519, distance: 352.2
click at [1234, 519] on quentale-workspace at bounding box center [780, 392] width 1559 height 784
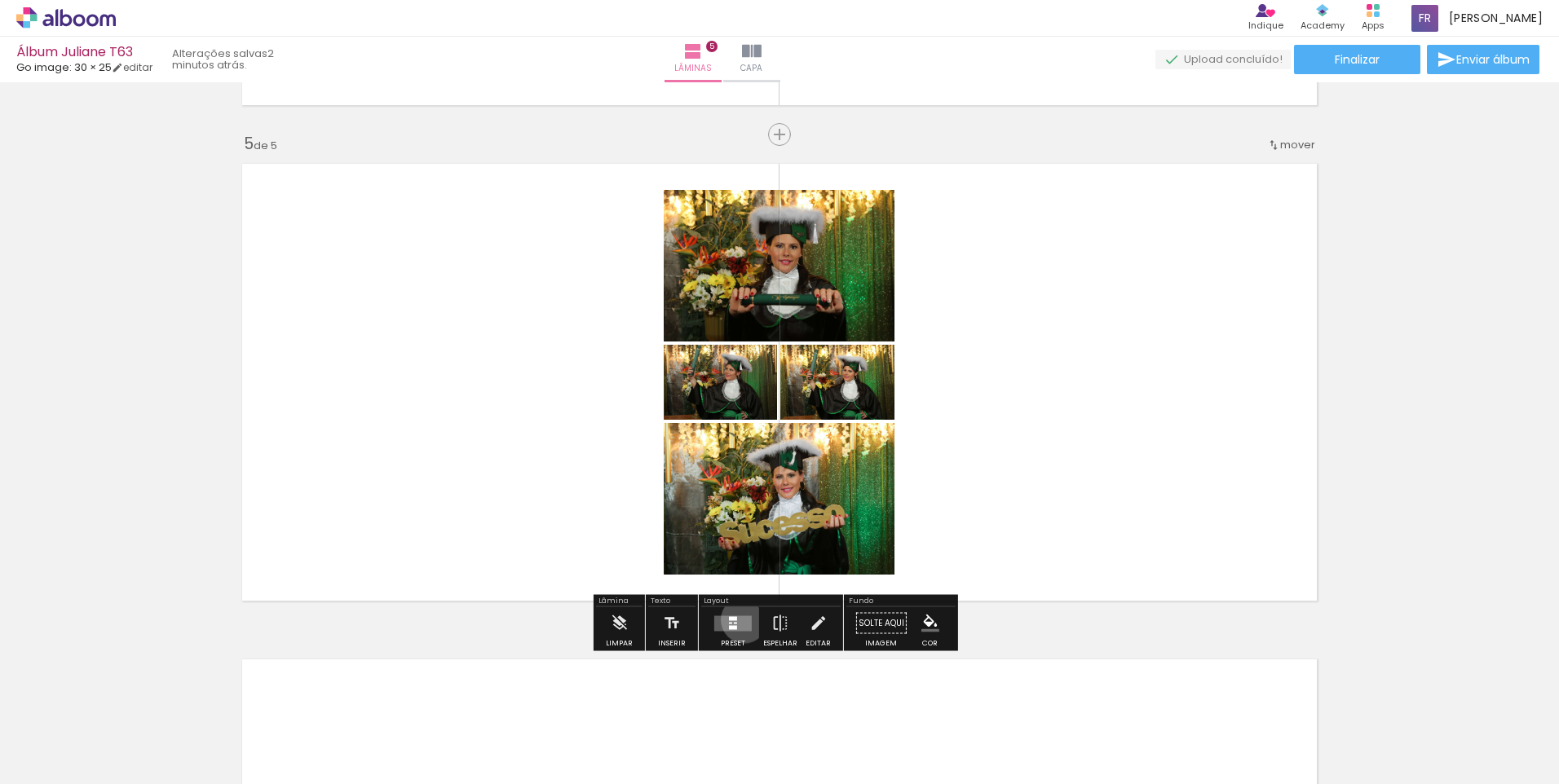
click at [740, 619] on quentale-layouter at bounding box center [733, 623] width 37 height 16
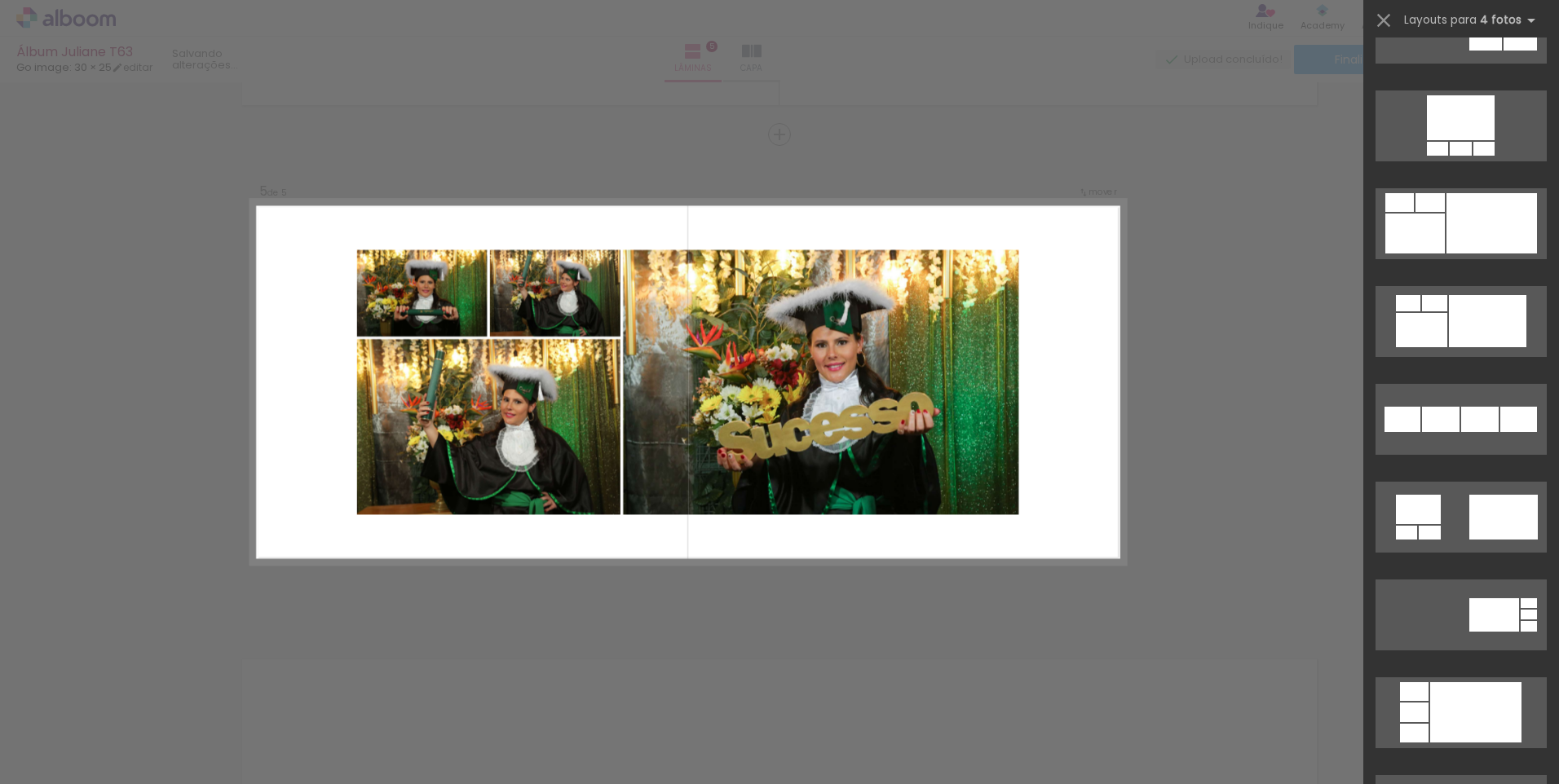
scroll to position [1386, 0]
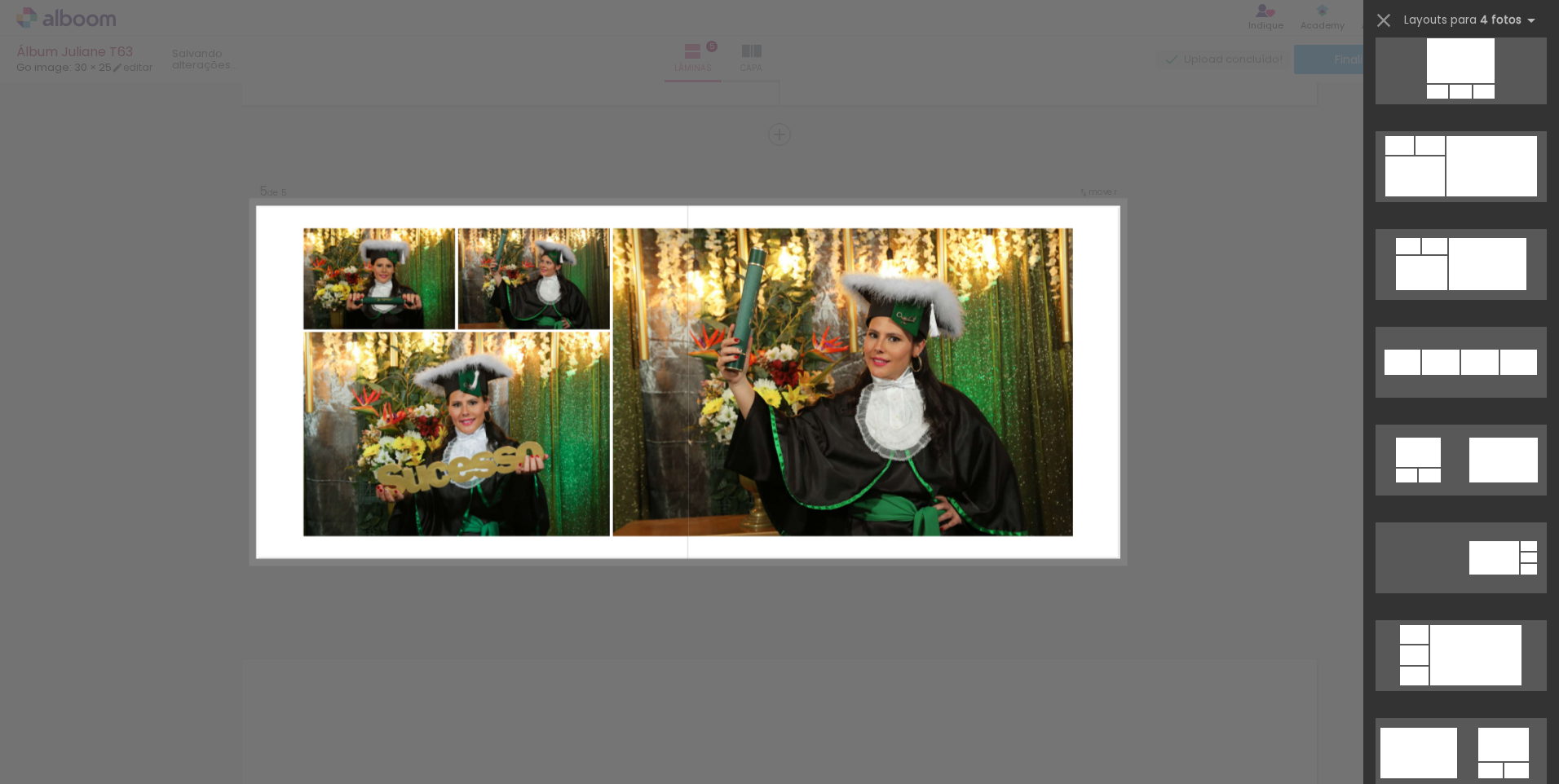
click at [1461, 129] on div at bounding box center [1461, 168] width 196 height 98
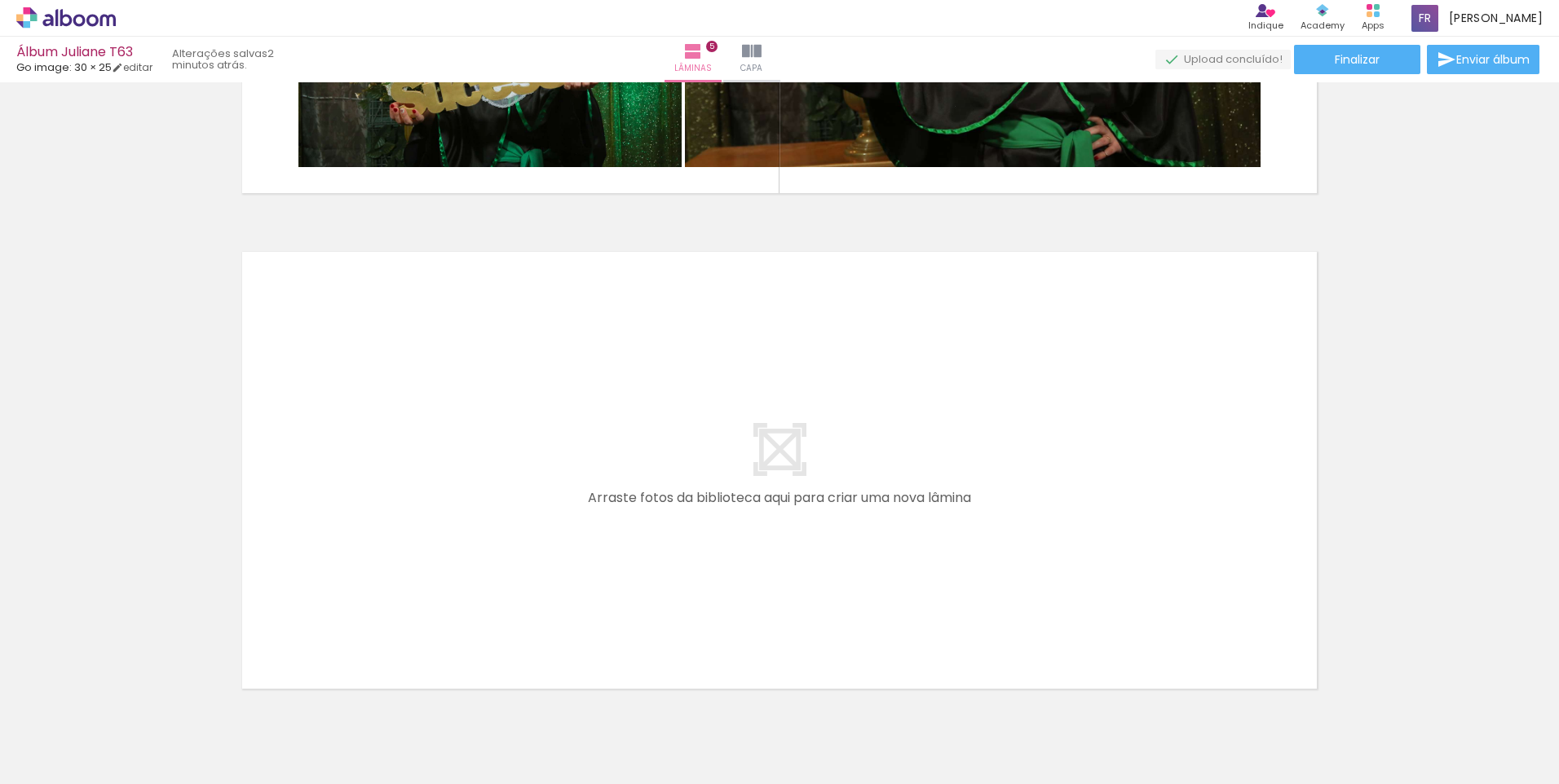
scroll to position [2437, 0]
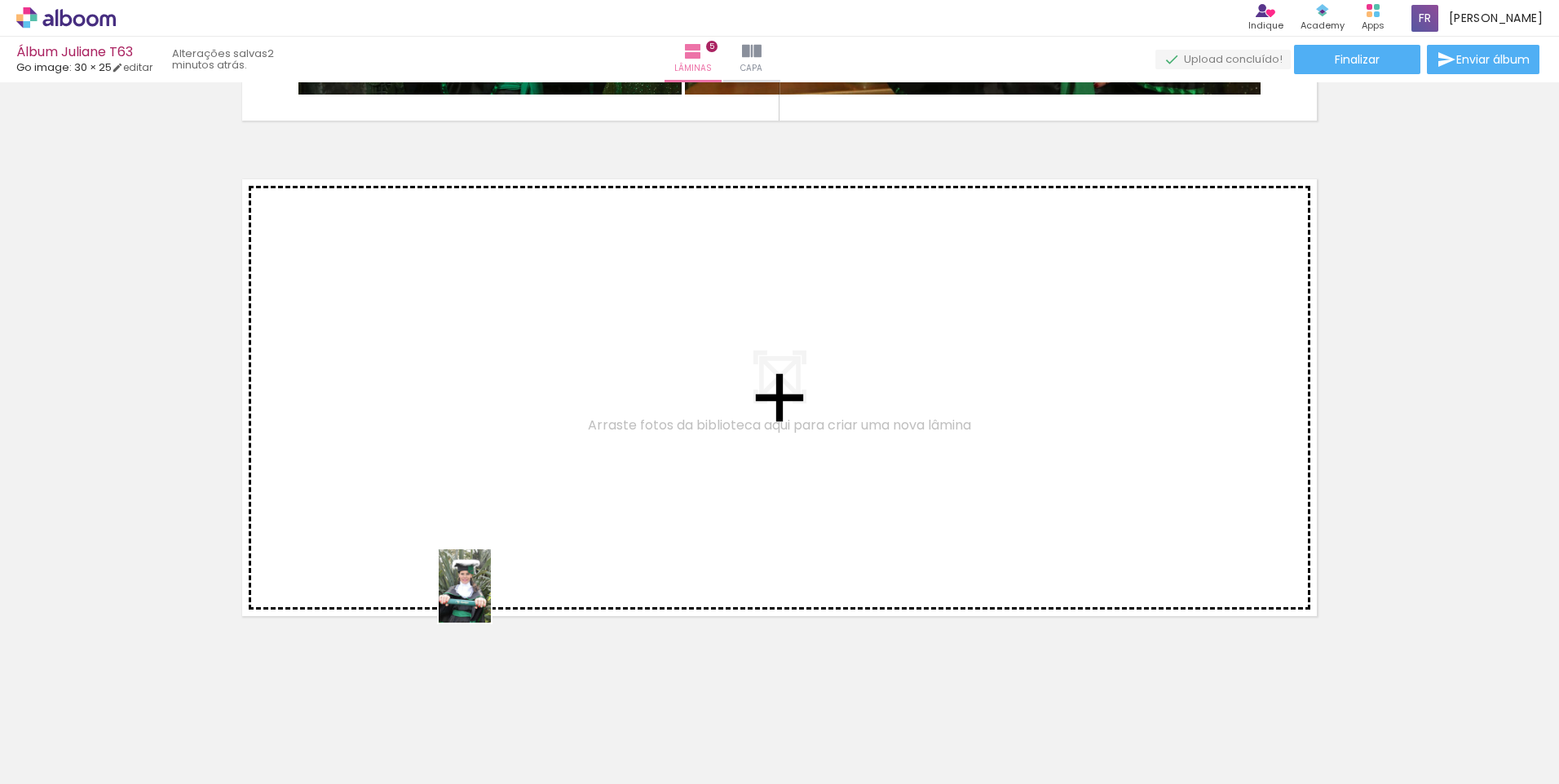
drag, startPoint x: 497, startPoint y: 718, endPoint x: 489, endPoint y: 598, distance: 120.3
click at [489, 598] on quentale-workspace at bounding box center [780, 392] width 1559 height 784
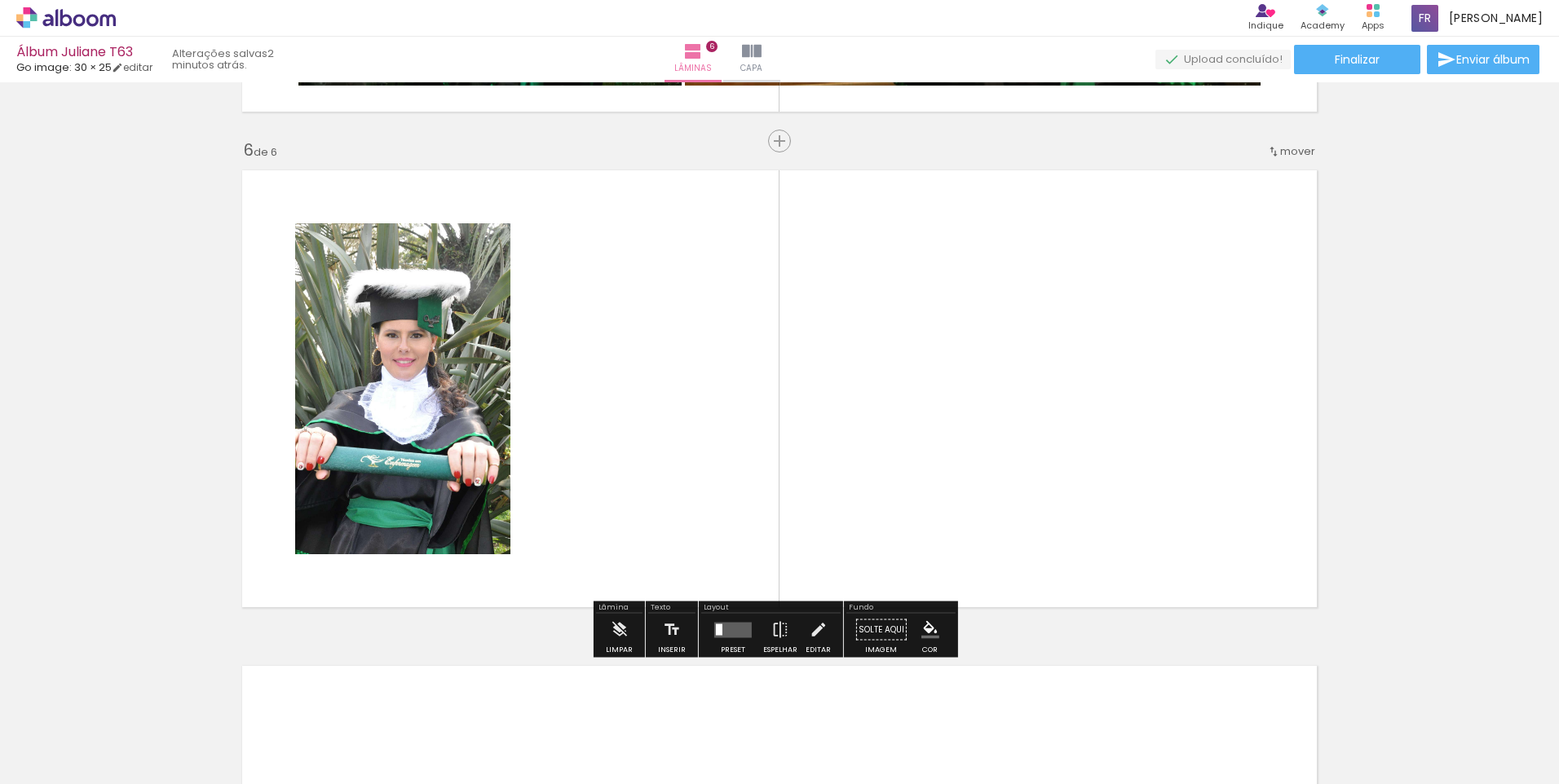
scroll to position [2452, 0]
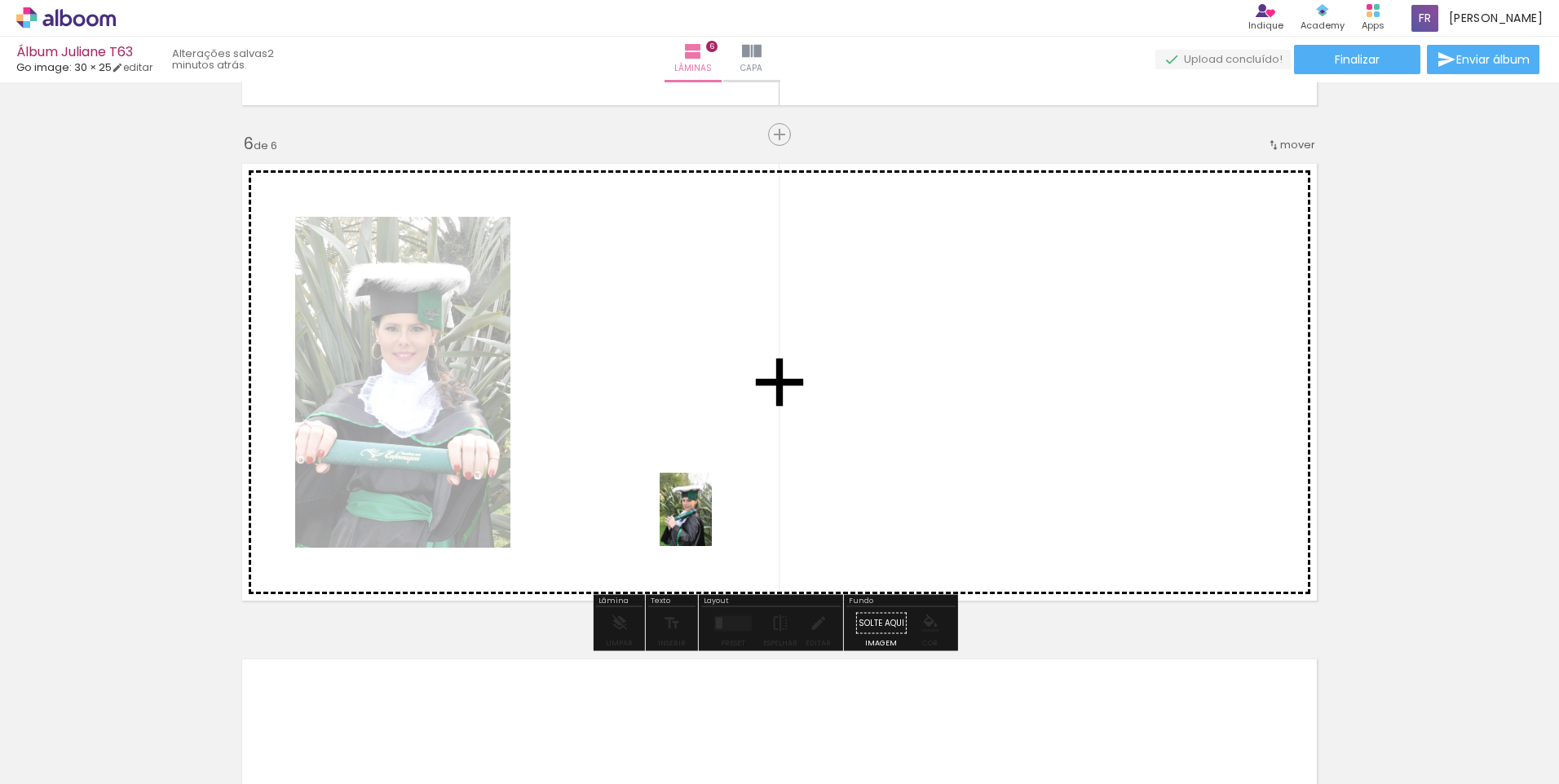
drag, startPoint x: 579, startPoint y: 734, endPoint x: 712, endPoint y: 519, distance: 252.8
click at [712, 519] on quentale-workspace at bounding box center [780, 392] width 1559 height 784
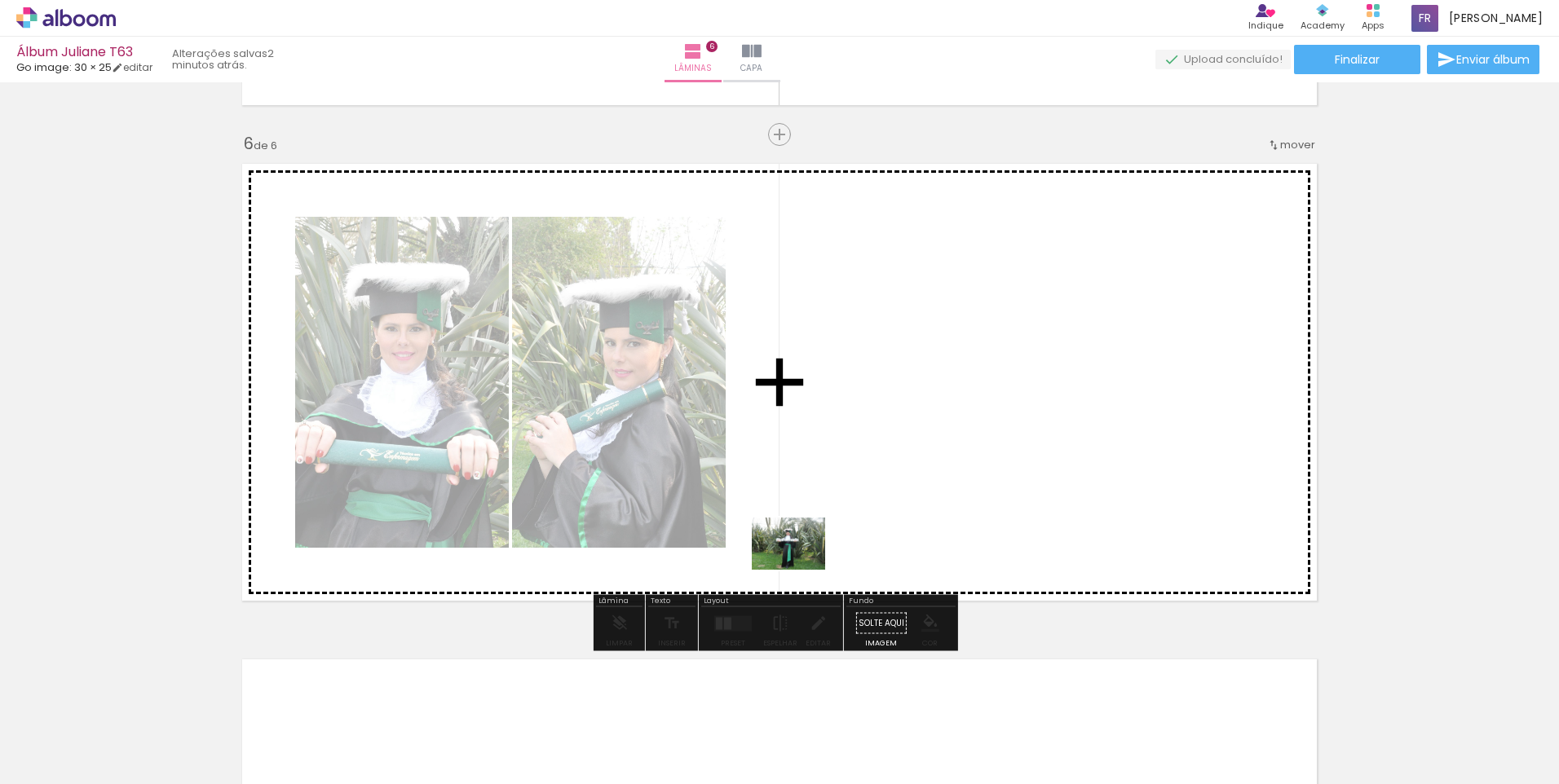
drag, startPoint x: 681, startPoint y: 732, endPoint x: 804, endPoint y: 564, distance: 208.2
click at [804, 564] on quentale-workspace at bounding box center [780, 392] width 1559 height 784
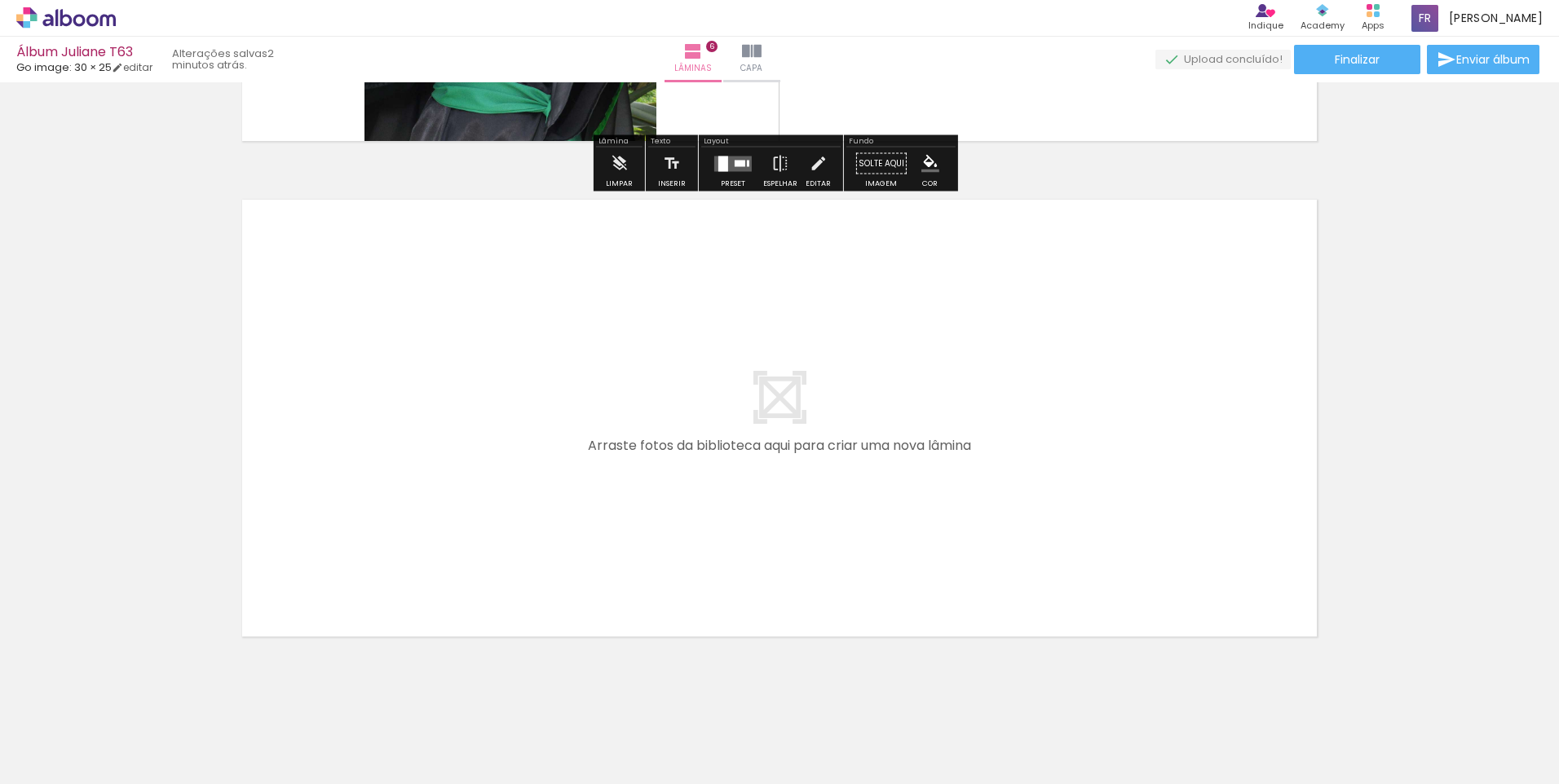
scroll to position [2932, 0]
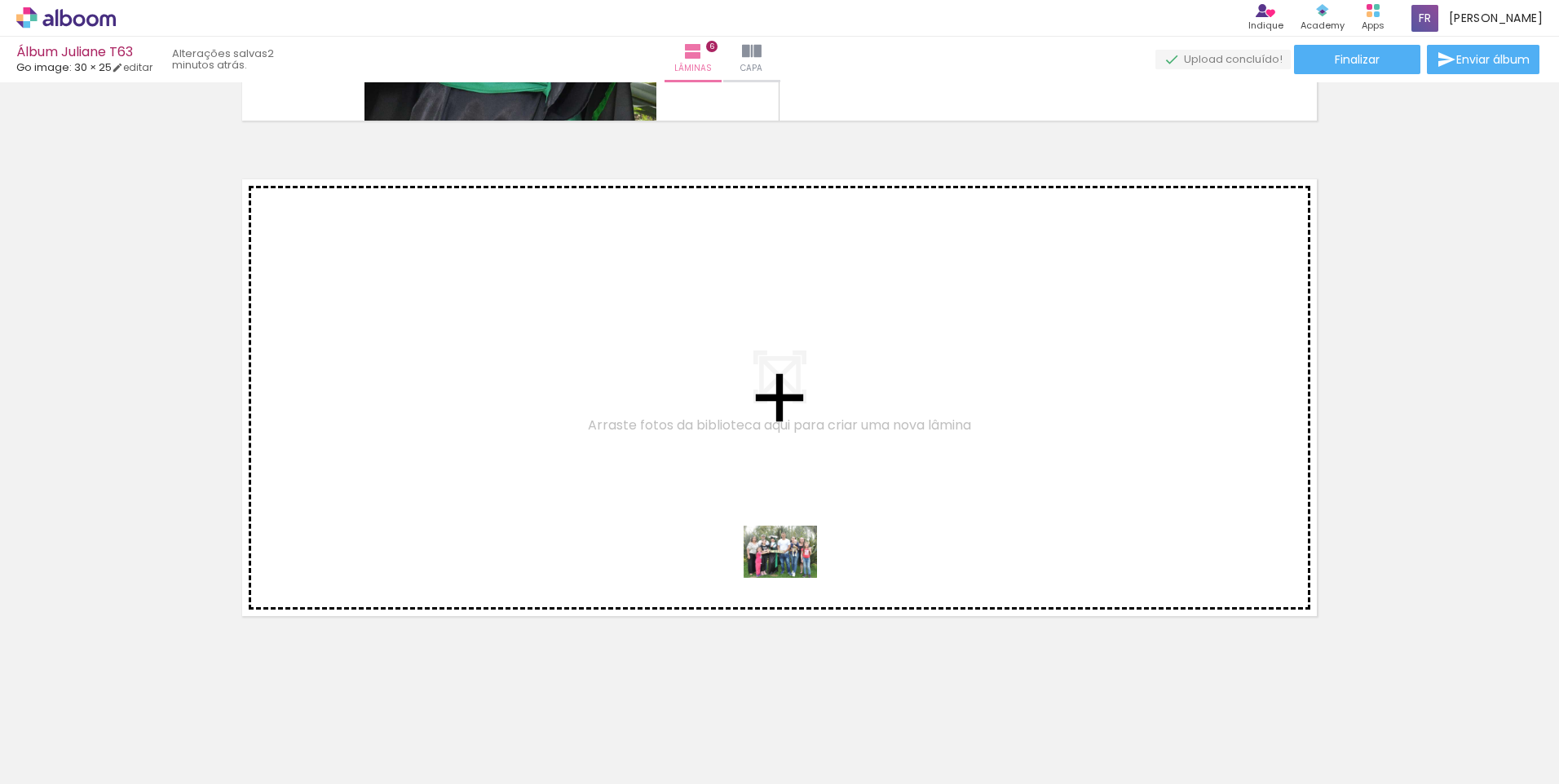
drag, startPoint x: 769, startPoint y: 733, endPoint x: 793, endPoint y: 574, distance: 160.8
click at [793, 574] on quentale-workspace at bounding box center [780, 392] width 1559 height 784
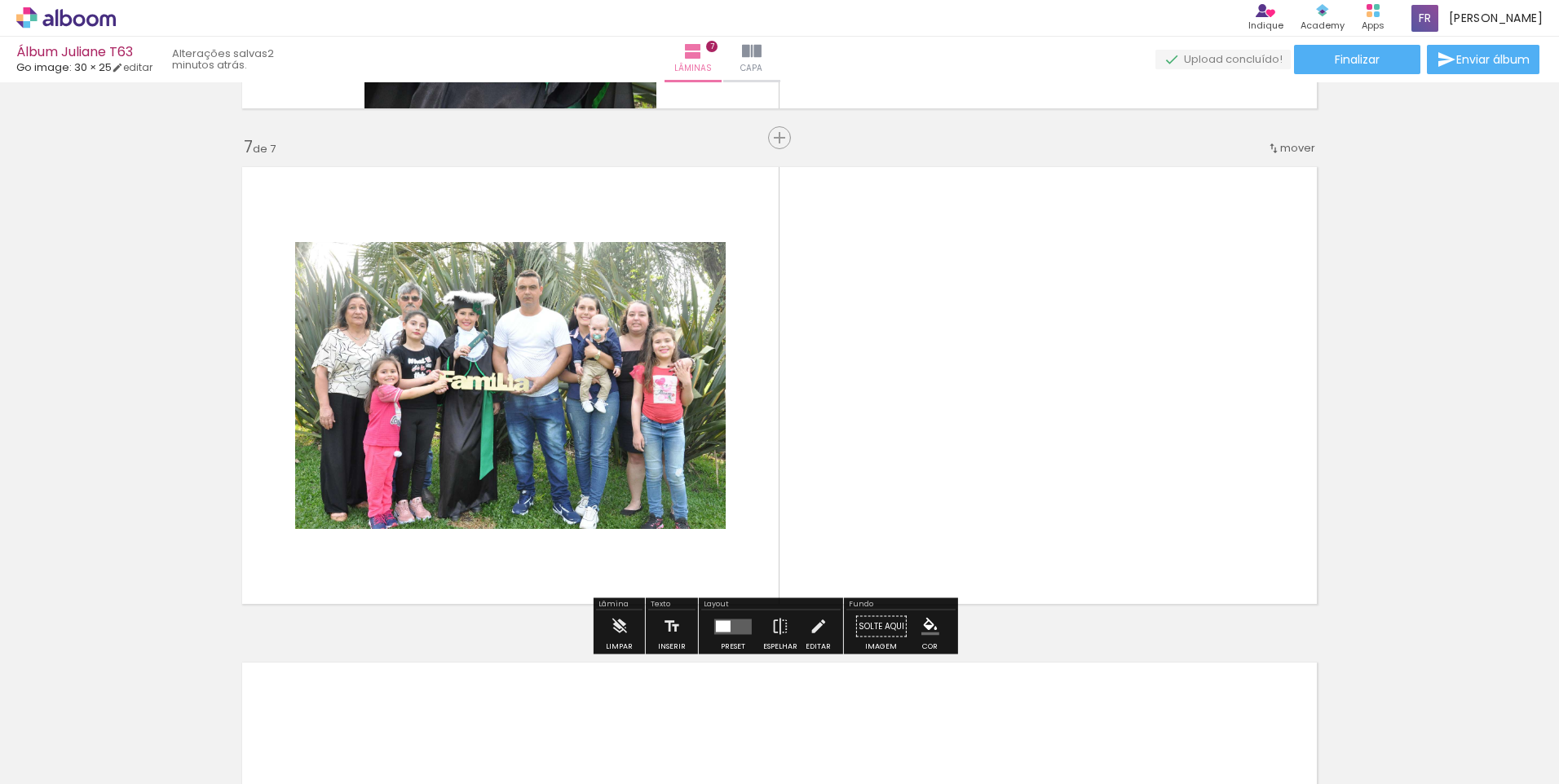
scroll to position [2948, 0]
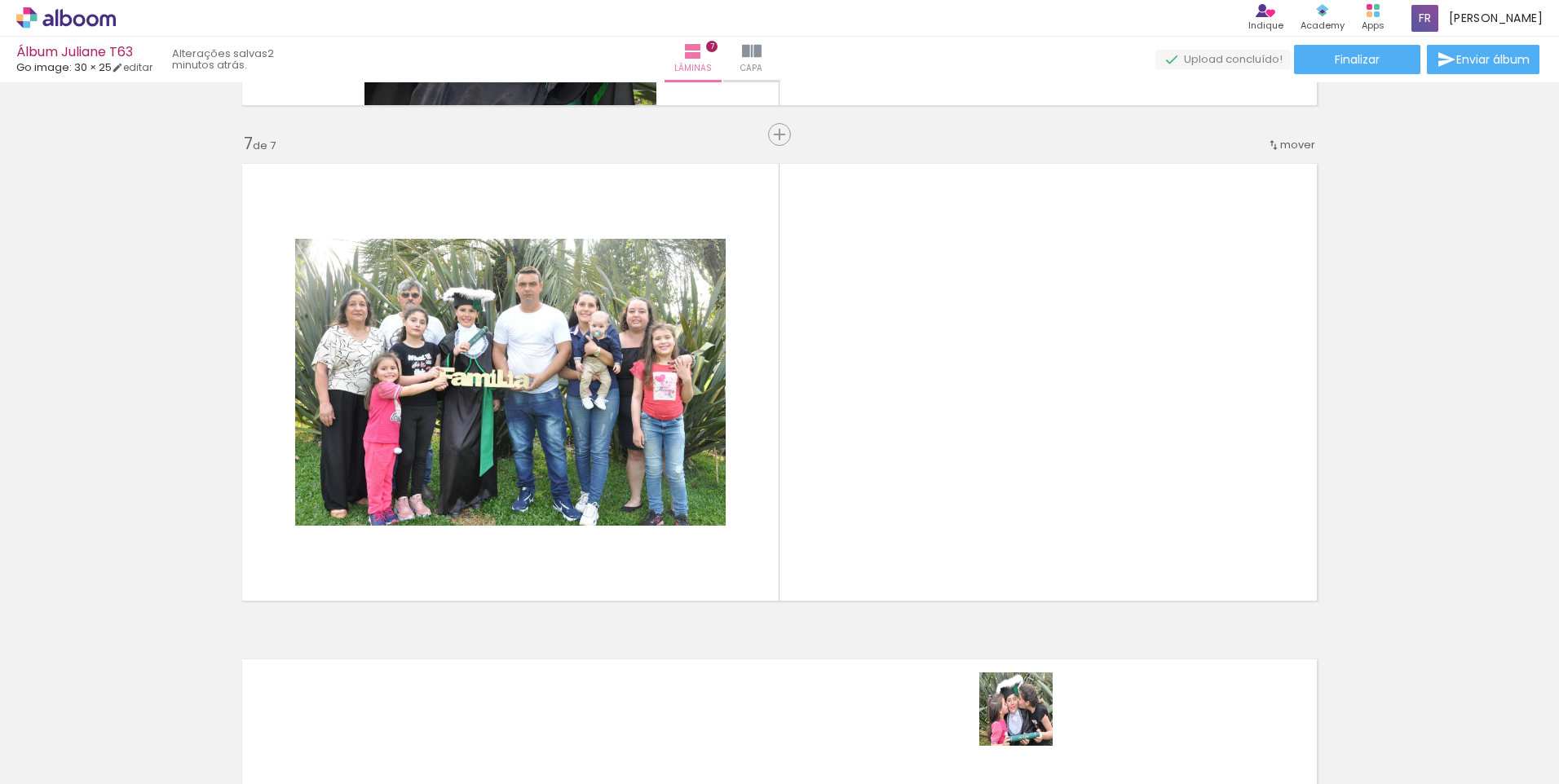
drag, startPoint x: 1029, startPoint y: 722, endPoint x: 1083, endPoint y: 548, distance: 182.2
click at [1083, 548] on quentale-workspace at bounding box center [780, 392] width 1559 height 784
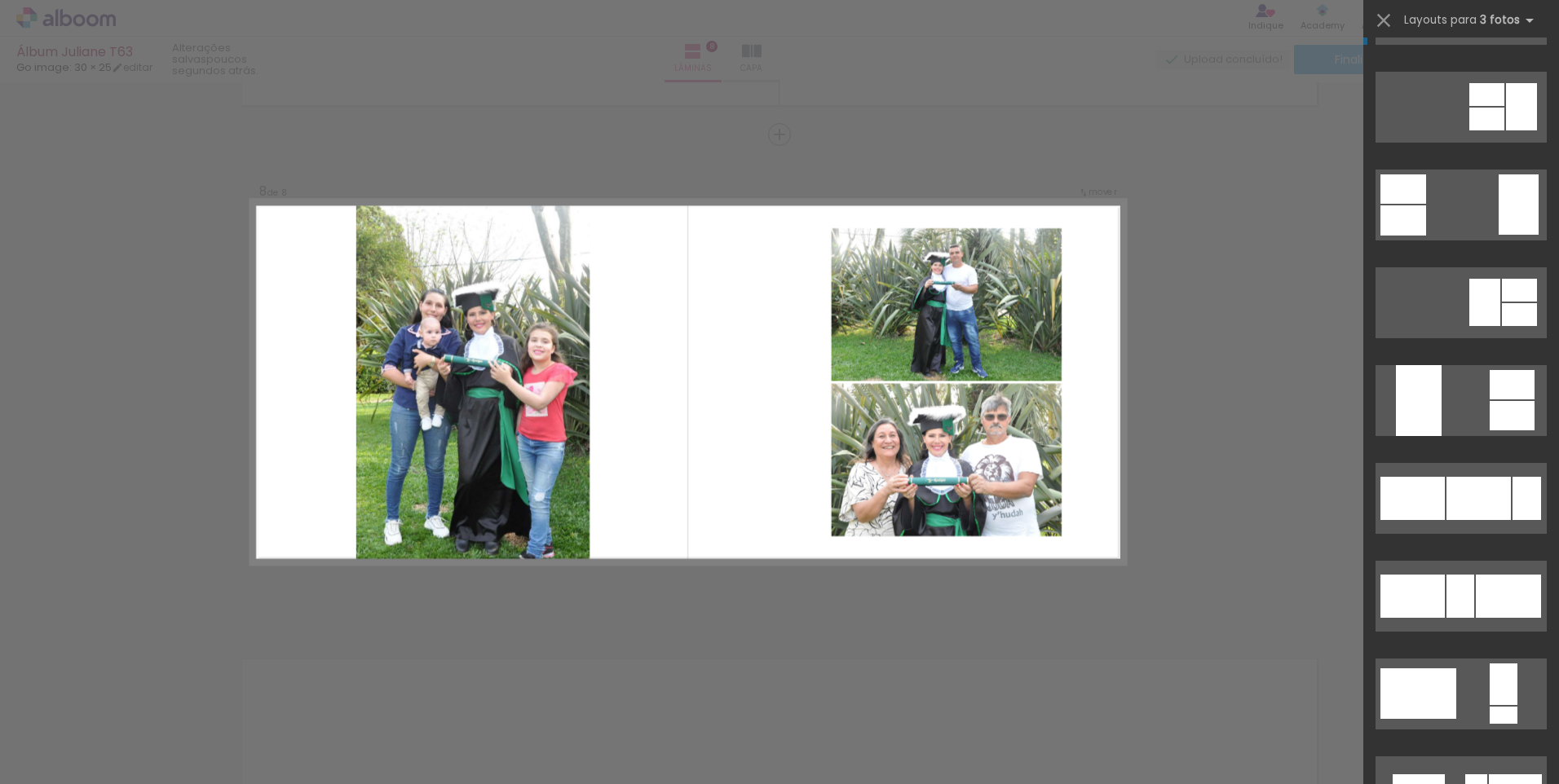
scroll to position [6927, 0]
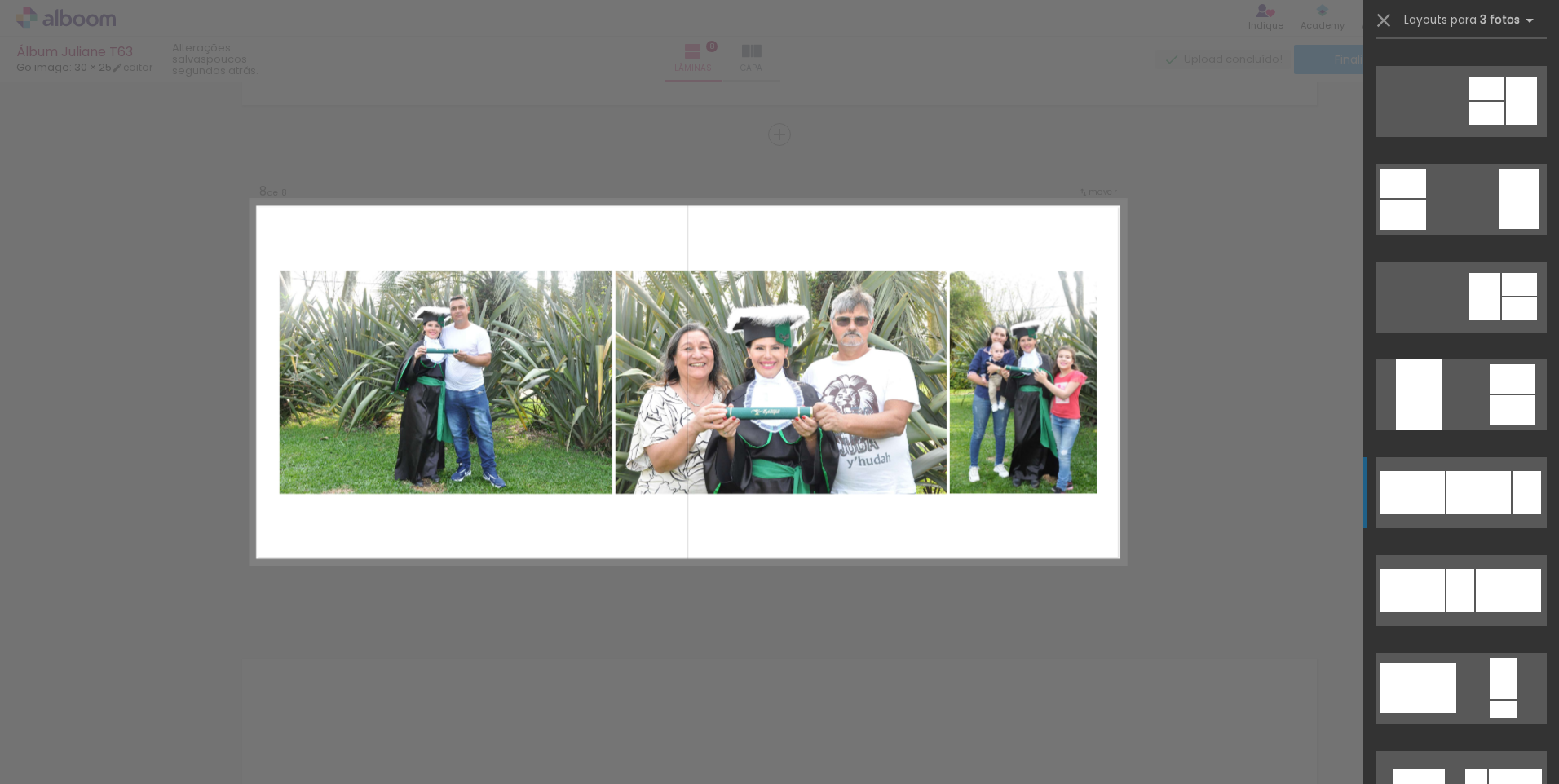
click at [1503, 490] on div at bounding box center [1478, 493] width 64 height 43
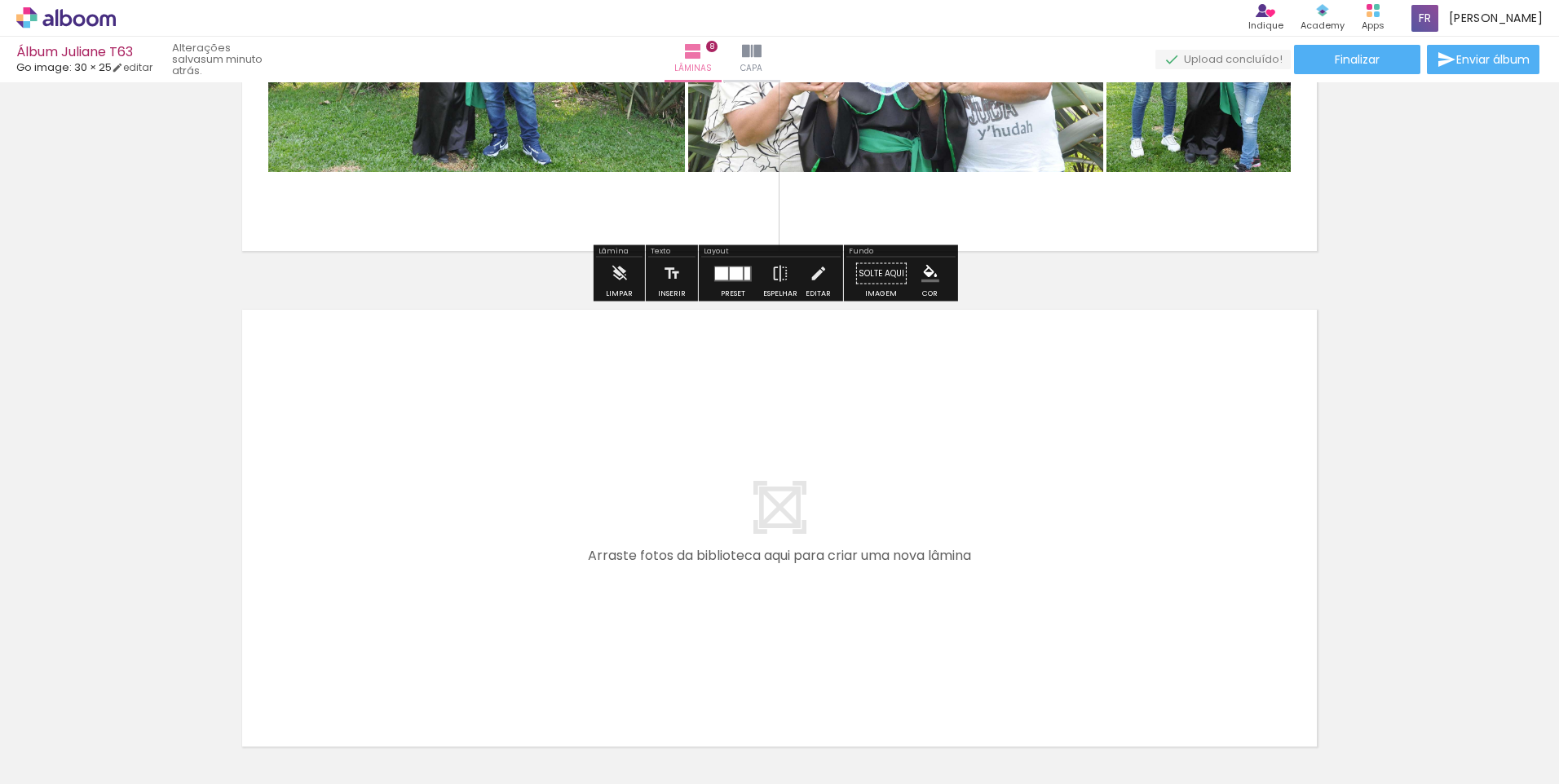
scroll to position [3851, 0]
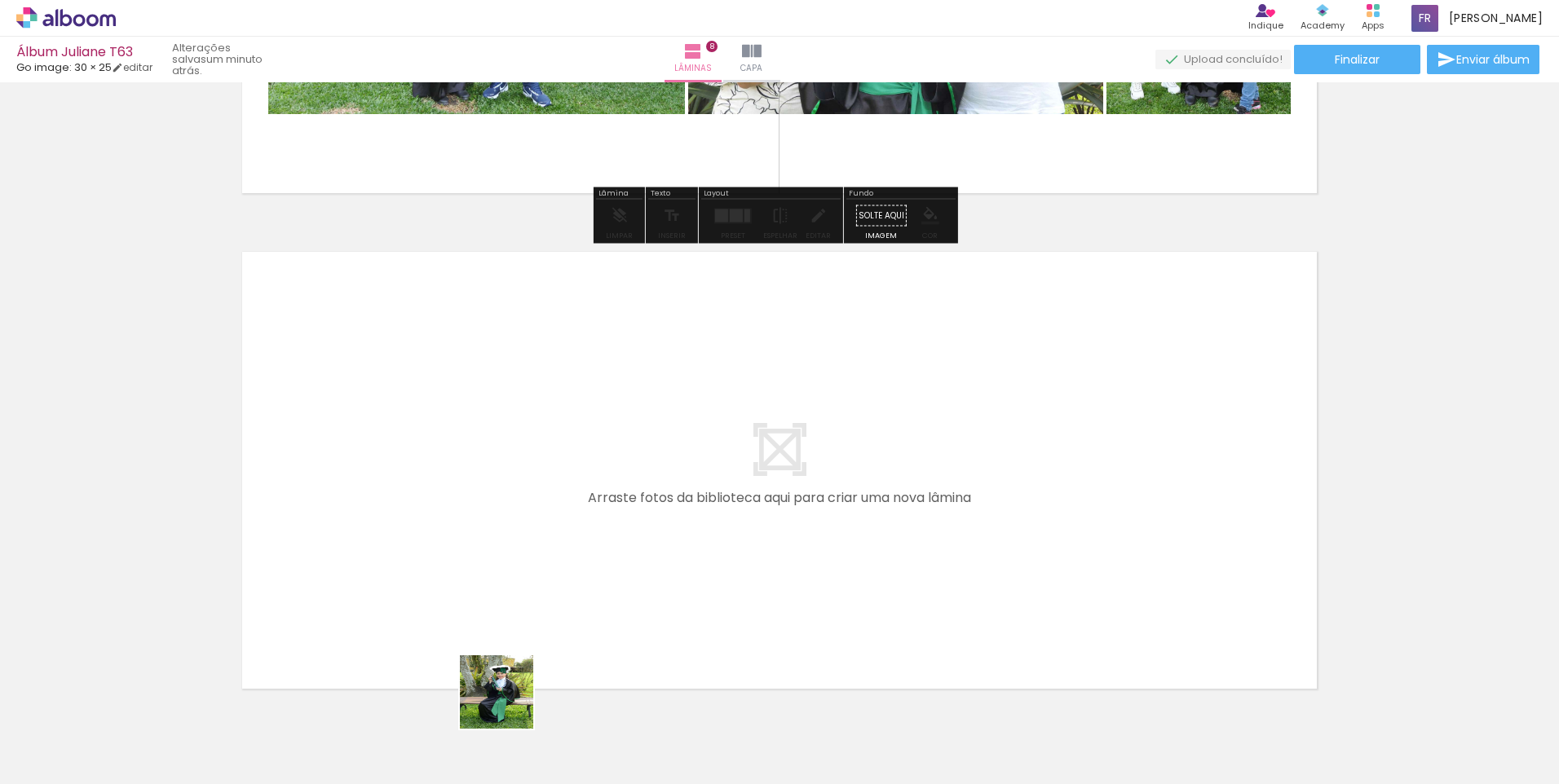
drag, startPoint x: 504, startPoint y: 730, endPoint x: 508, endPoint y: 656, distance: 74.1
click at [508, 656] on quentale-workspace at bounding box center [780, 392] width 1559 height 784
